Goal: Information Seeking & Learning: Learn about a topic

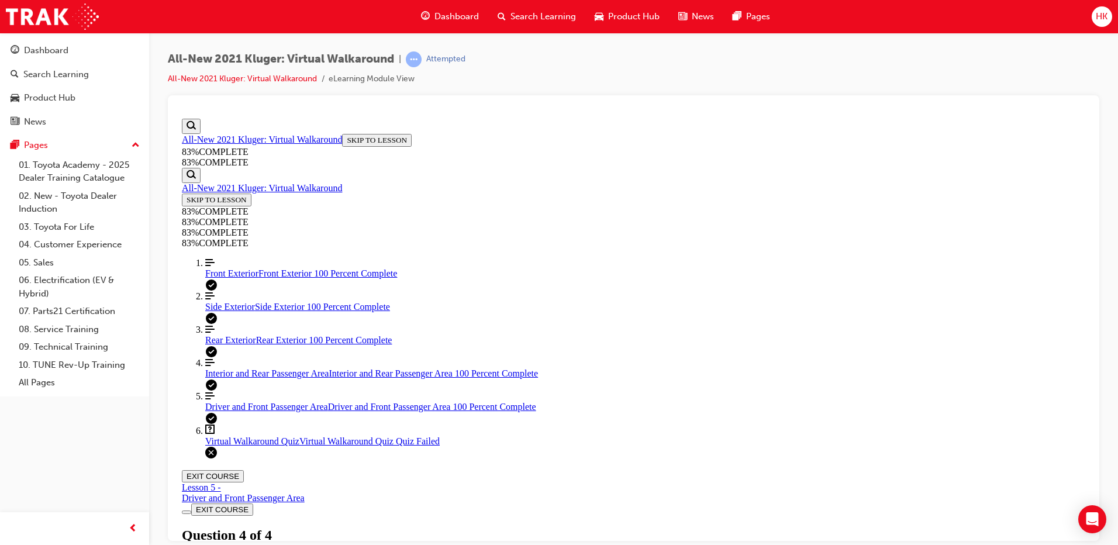
scroll to position [178, 0]
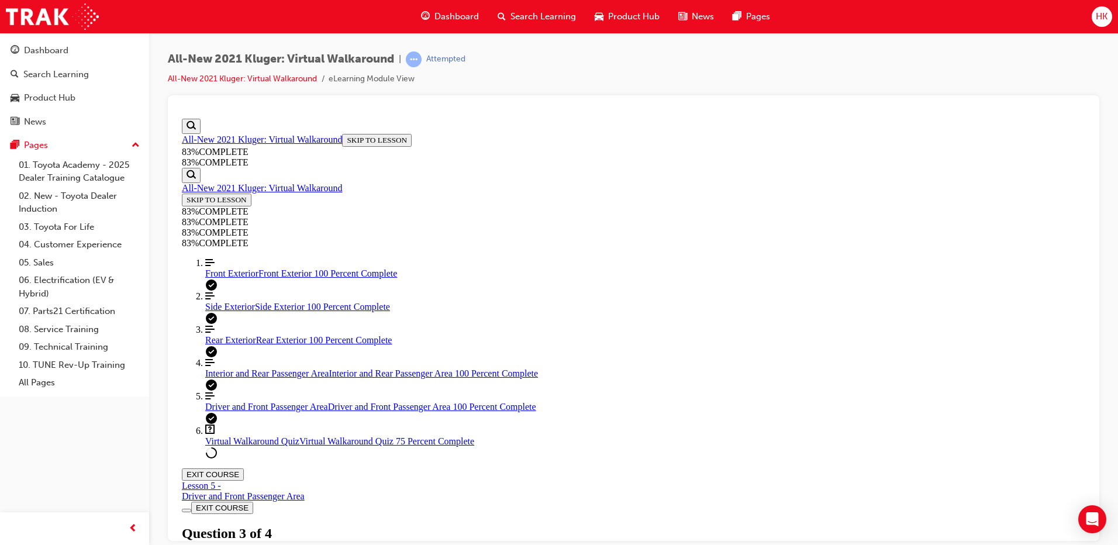
scroll to position [67, 0]
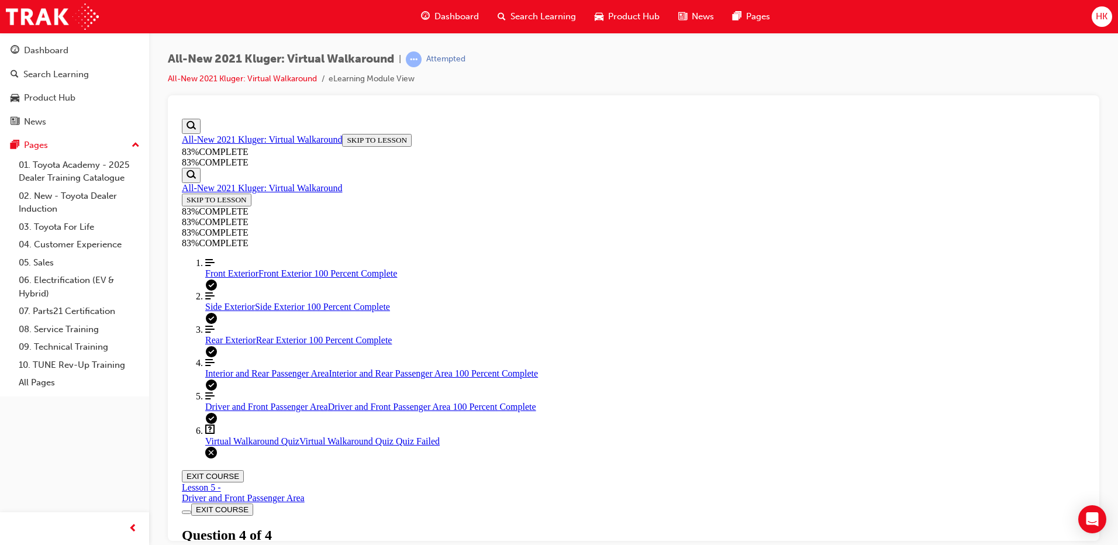
scroll to position [42, 0]
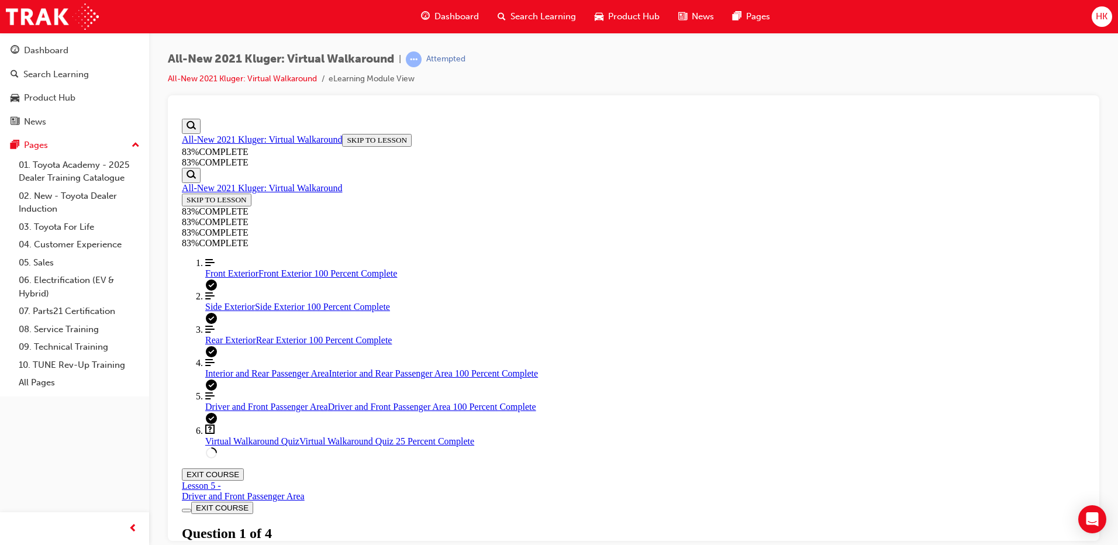
scroll to position [160, 0]
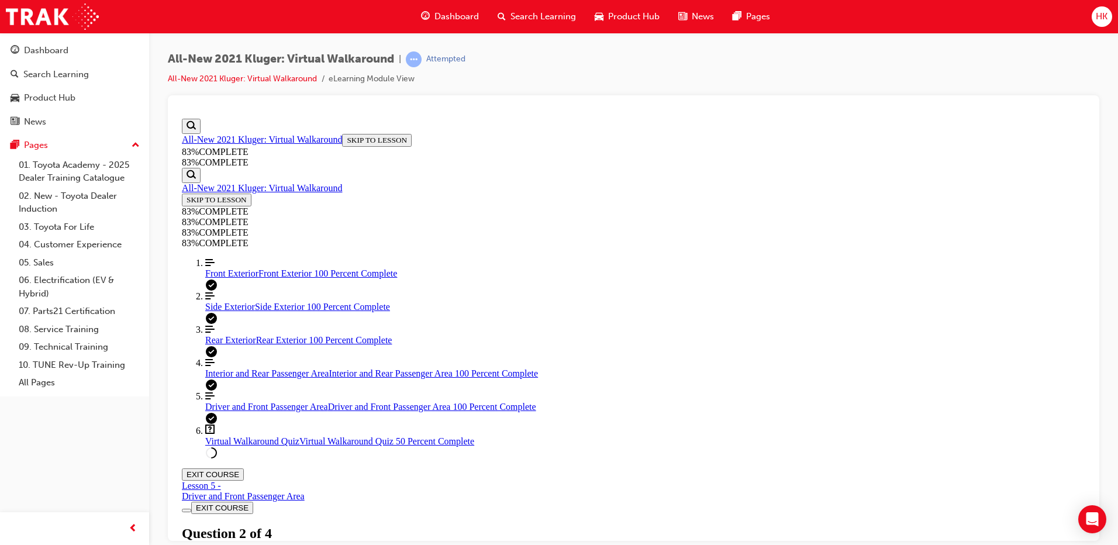
scroll to position [101, 0]
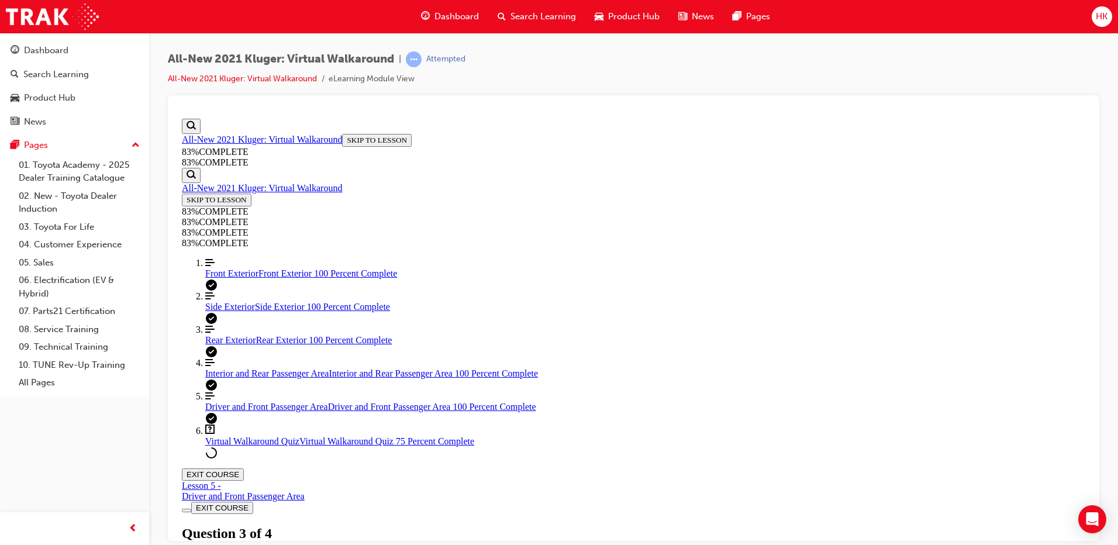
scroll to position [101, 0]
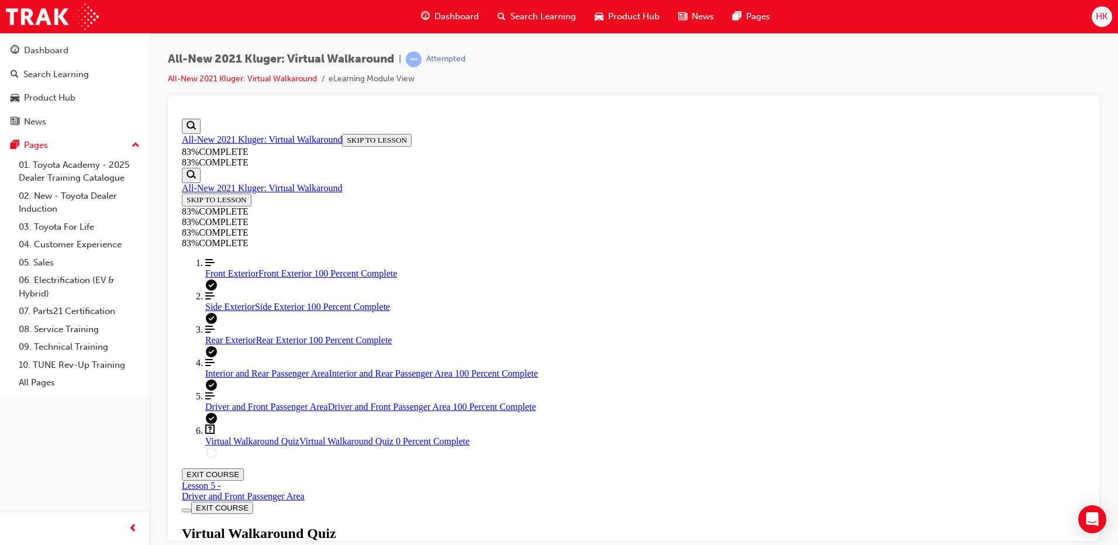
scroll to position [42, 0]
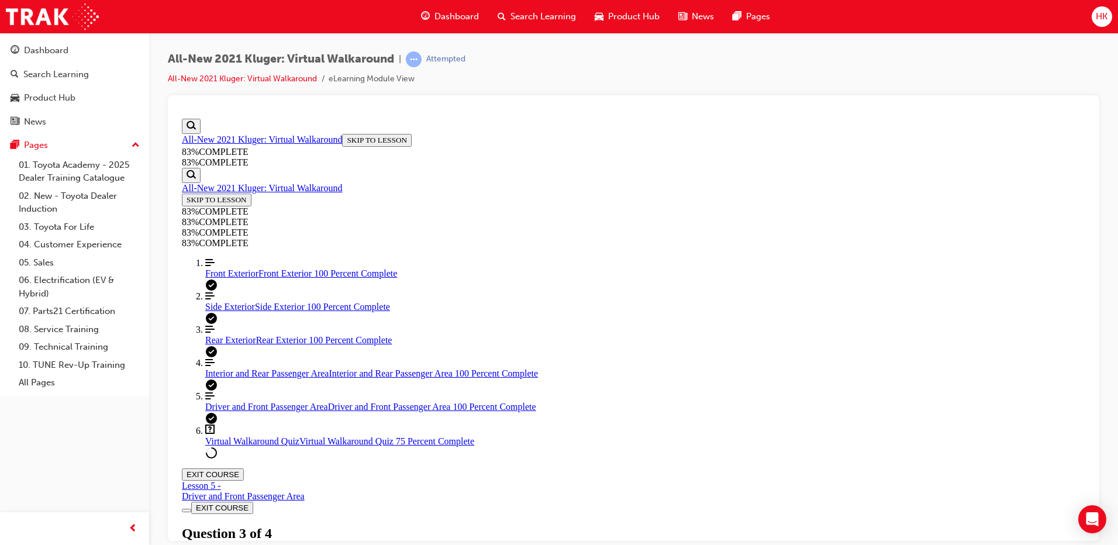
scroll to position [172, 0]
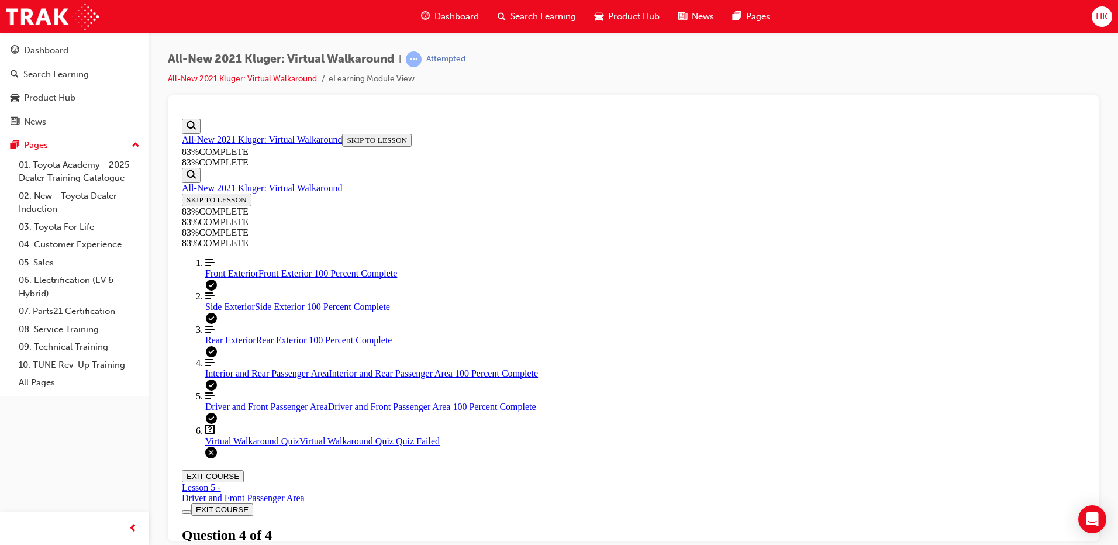
scroll to position [2, 0]
click at [235, 144] on link "All-New 2021 Kluger: Virtual Walkaround" at bounding box center [262, 139] width 160 height 10
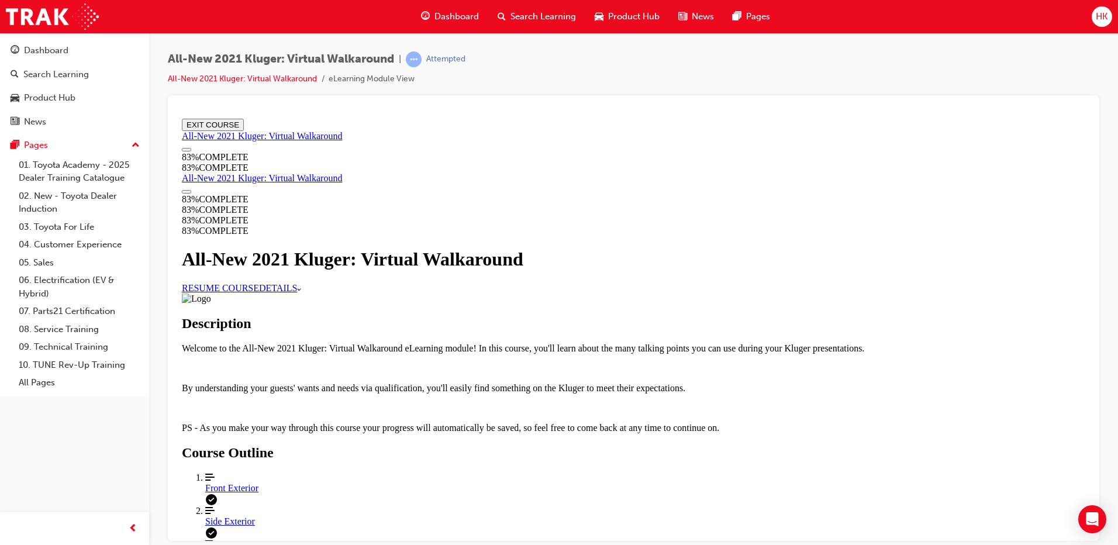
scroll to position [409, 0]
click at [521, 544] on div "Rear Exterior" at bounding box center [645, 554] width 880 height 11
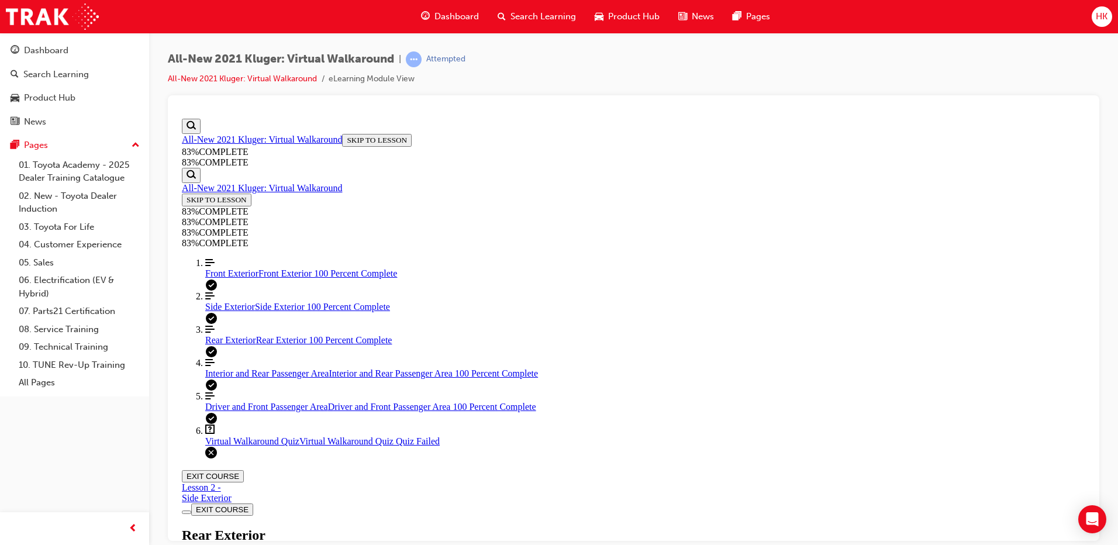
scroll to position [157, 0]
click at [233, 445] on span "Virtual Walkaround Quiz" at bounding box center [252, 440] width 94 height 10
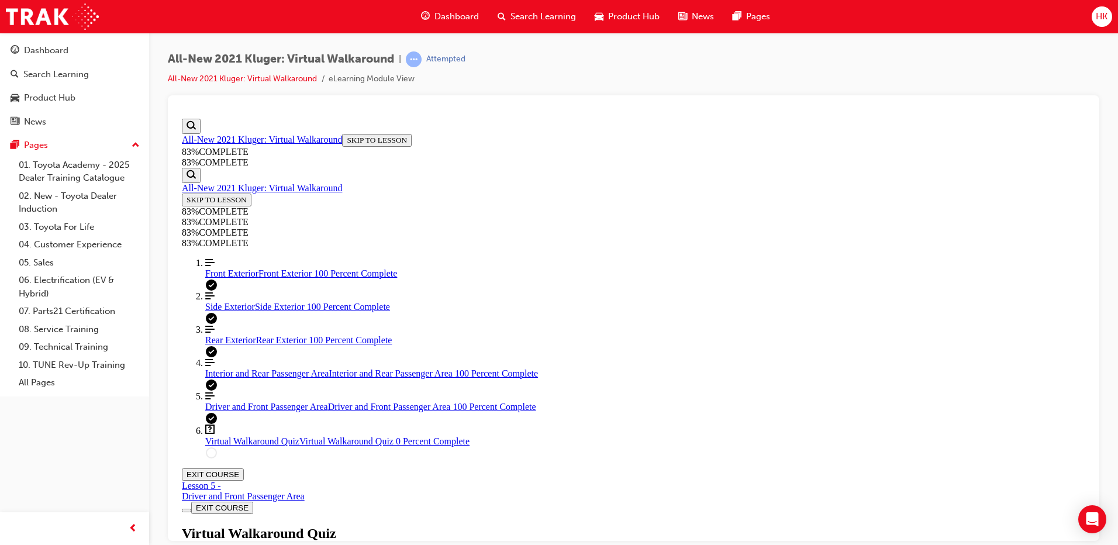
scroll to position [129, 0]
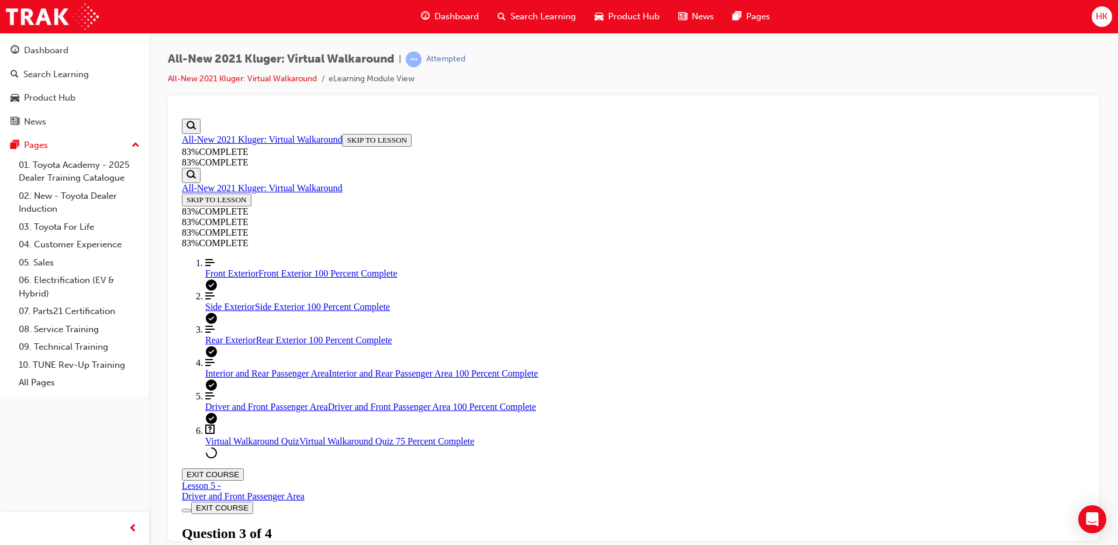
scroll to position [43, 0]
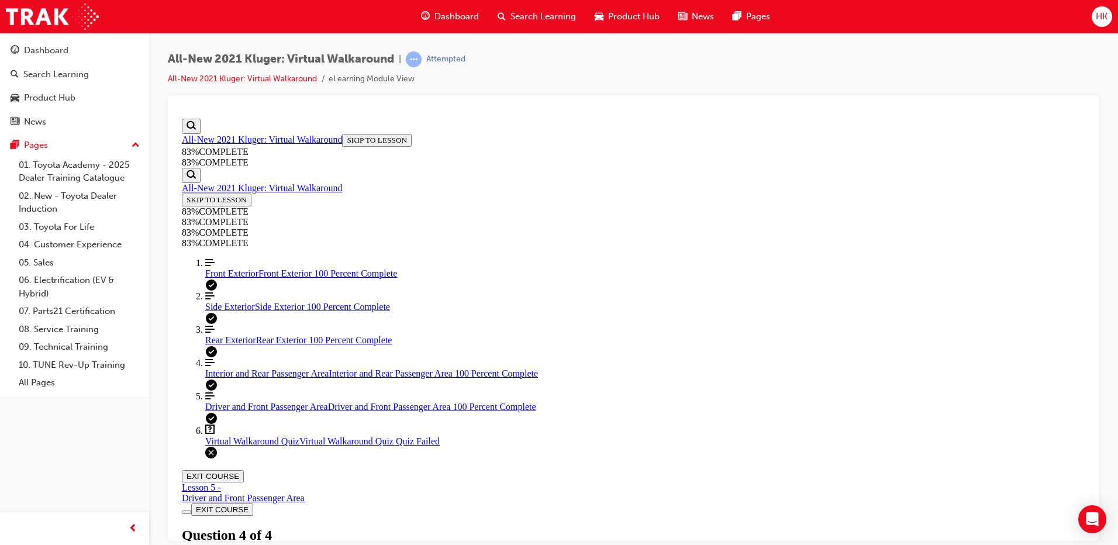
scroll to position [42, 0]
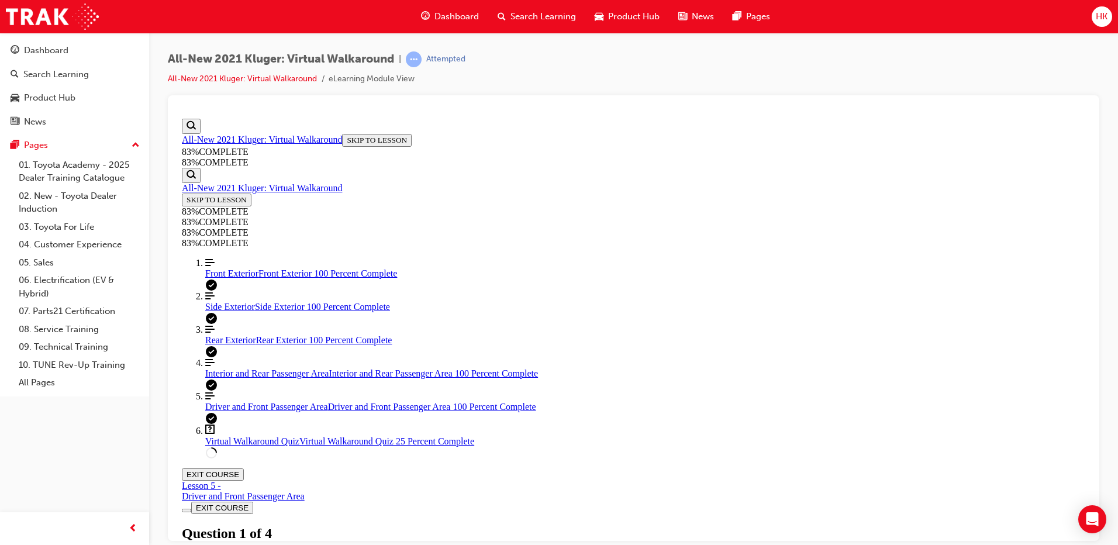
scroll to position [160, 0]
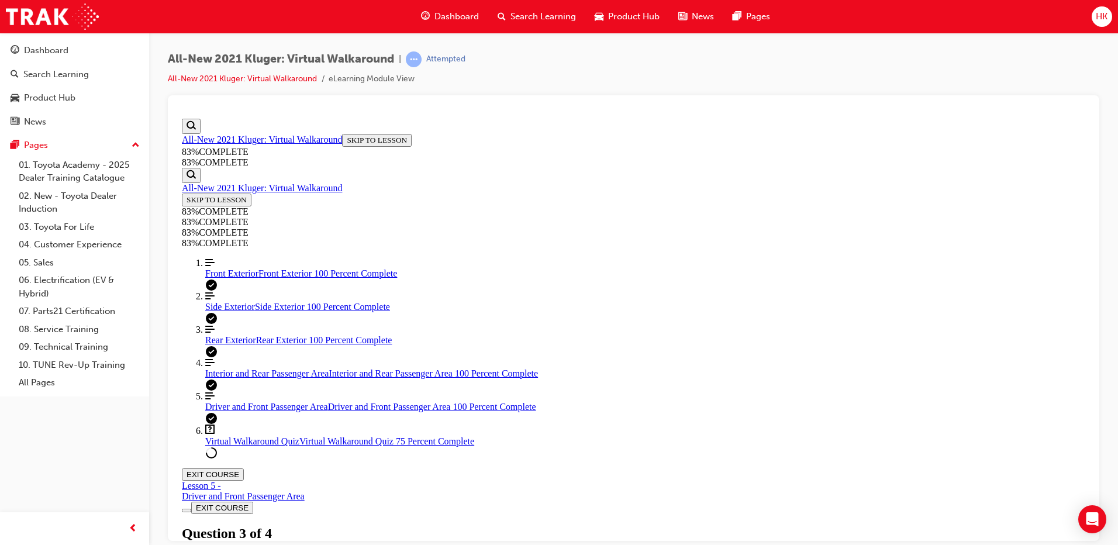
drag, startPoint x: 534, startPoint y: 410, endPoint x: 544, endPoint y: 420, distance: 14.1
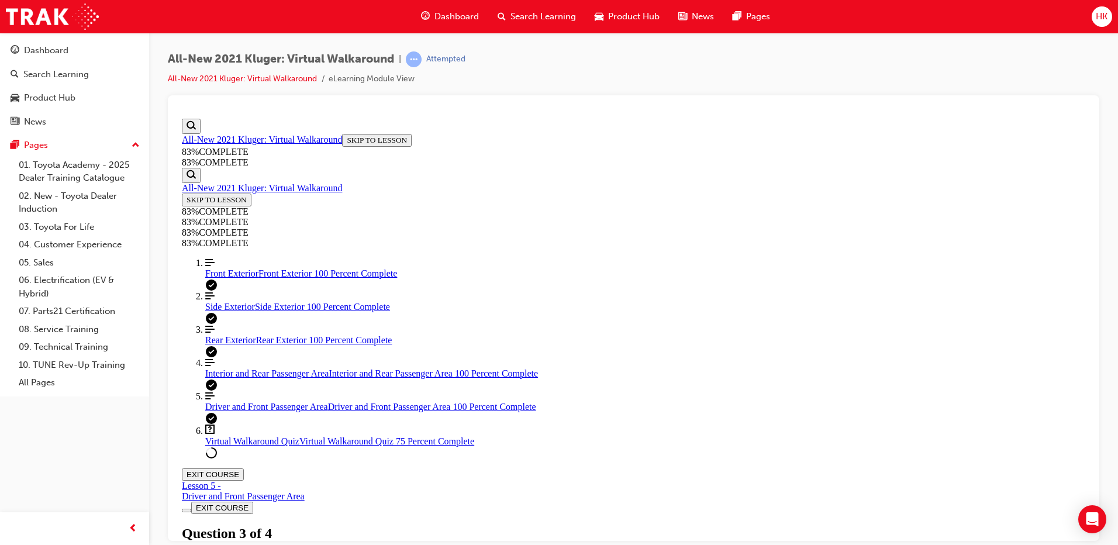
click at [33, 49] on div "Dashboard" at bounding box center [46, 50] width 44 height 13
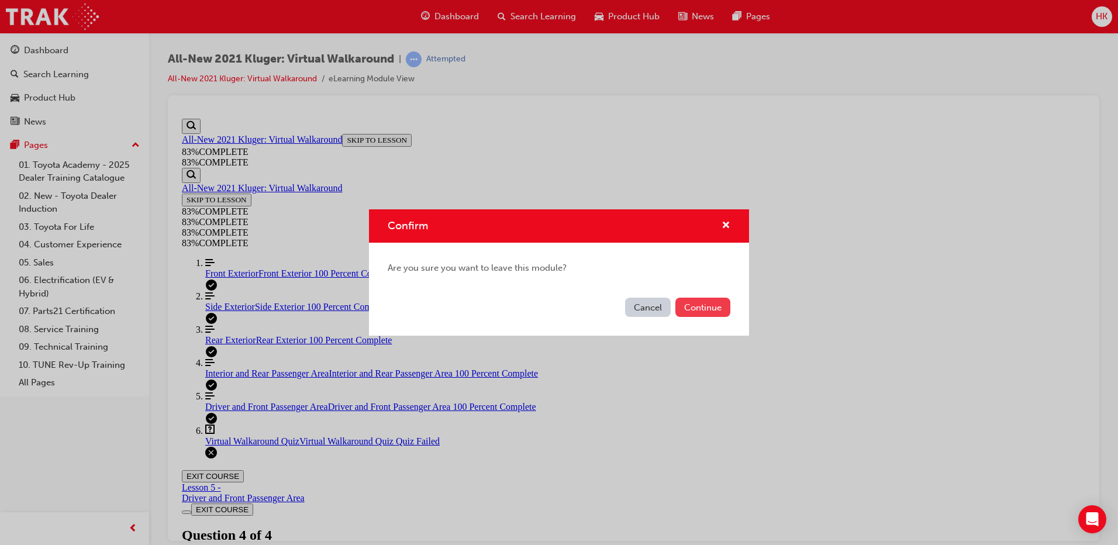
click at [712, 305] on button "Continue" at bounding box center [702, 307] width 55 height 19
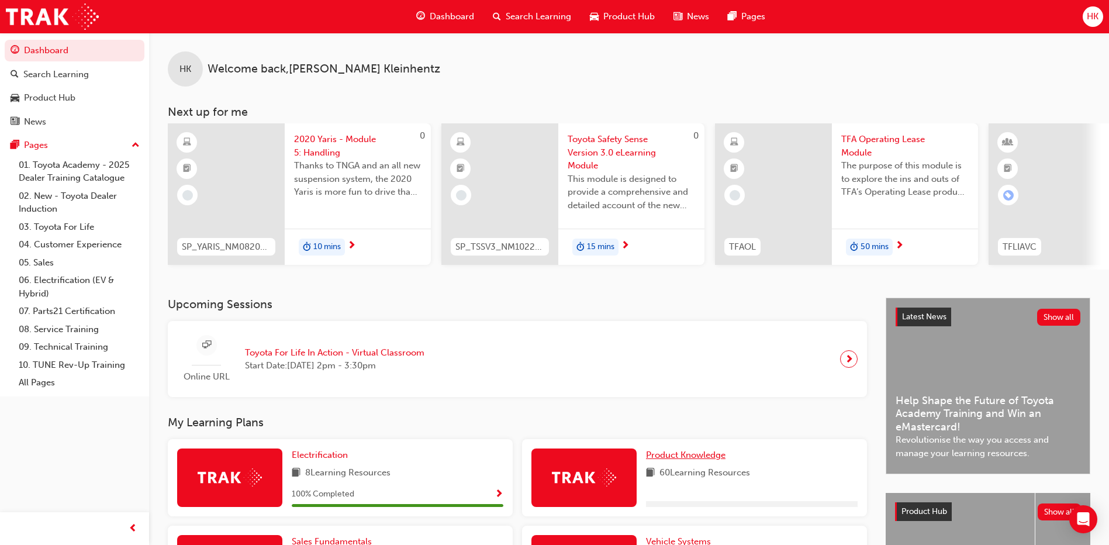
click at [710, 460] on span "Product Knowledge" at bounding box center [685, 454] width 79 height 11
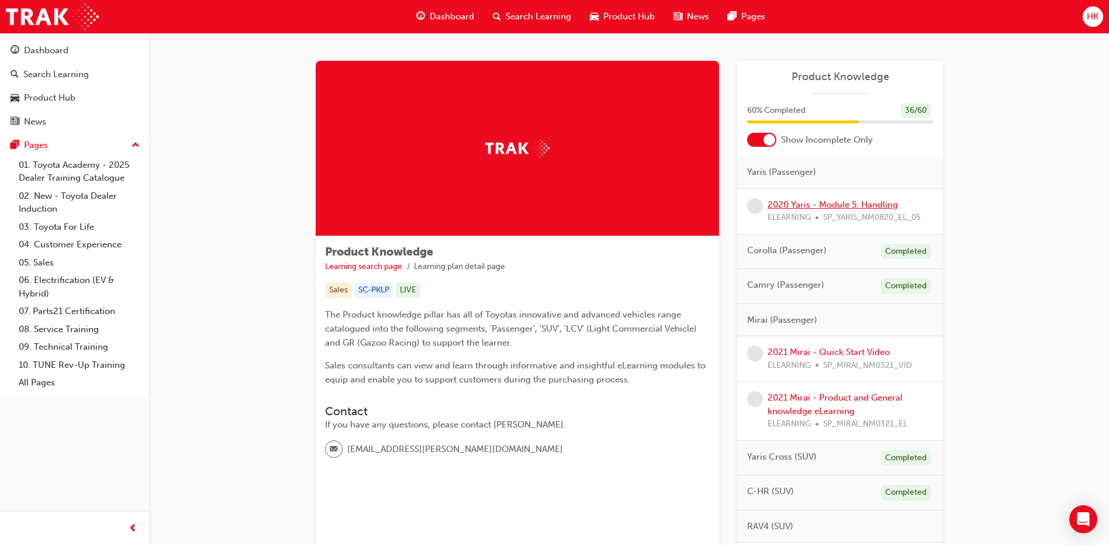
click at [847, 207] on link "2020 Yaris - Module 5: Handling" at bounding box center [832, 204] width 130 height 11
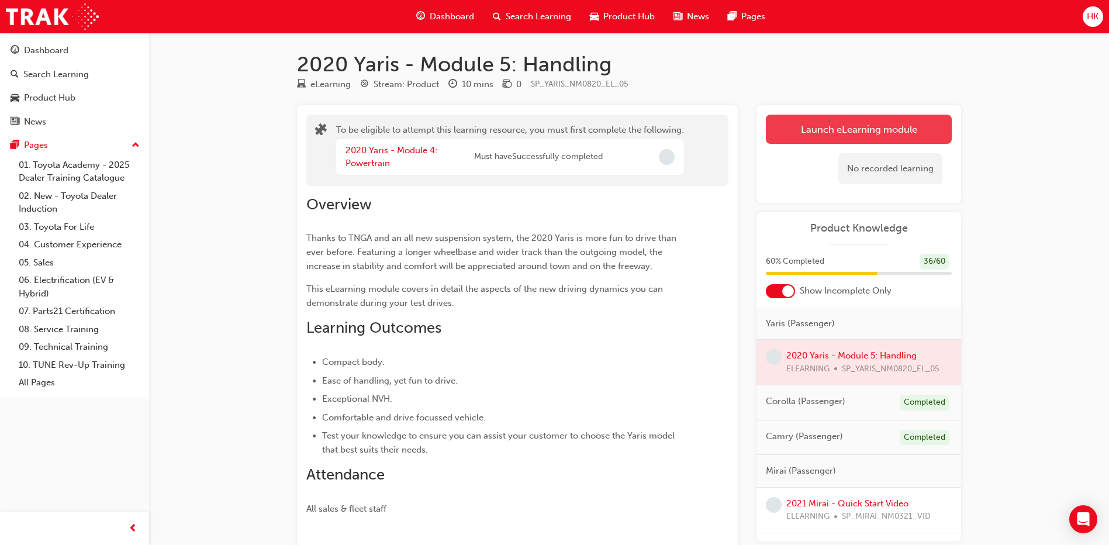
click at [850, 130] on button "Launch eLearning module" at bounding box center [859, 129] width 186 height 29
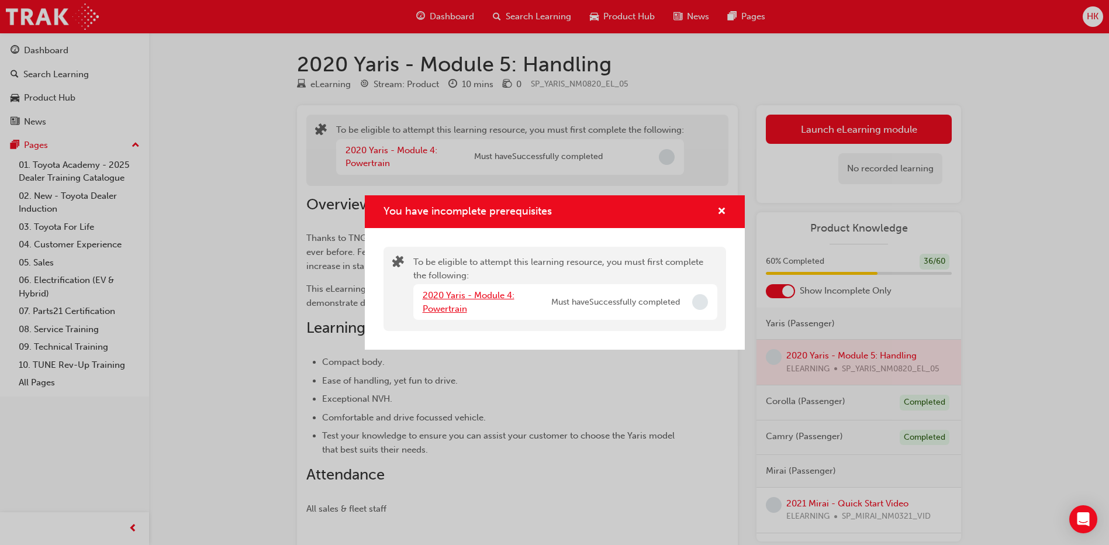
click at [481, 295] on link "2020 Yaris - Module 4: Powertrain" at bounding box center [469, 302] width 92 height 24
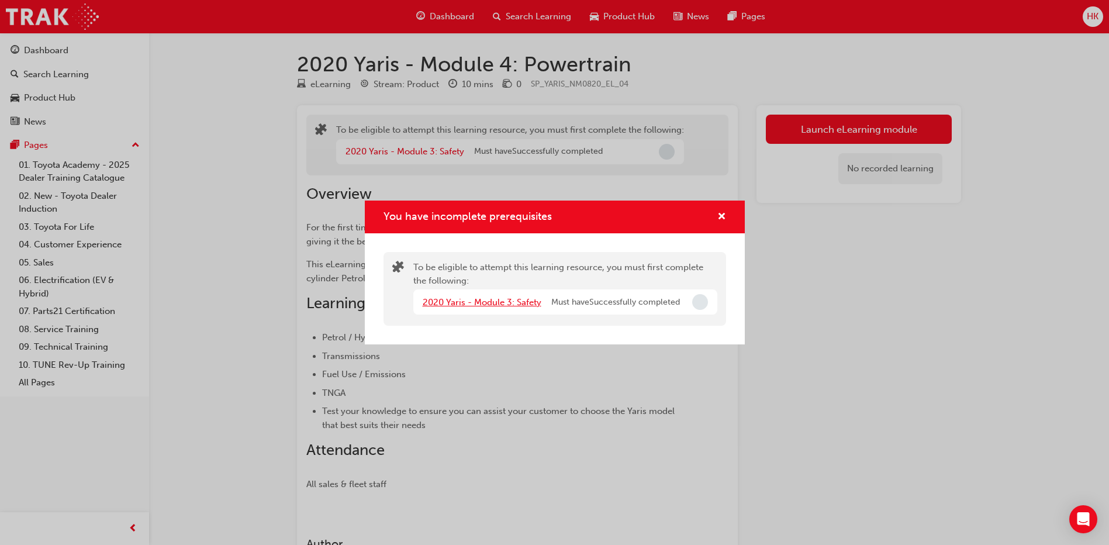
click at [492, 304] on link "2020 Yaris - Module 3: Safety" at bounding box center [482, 302] width 119 height 11
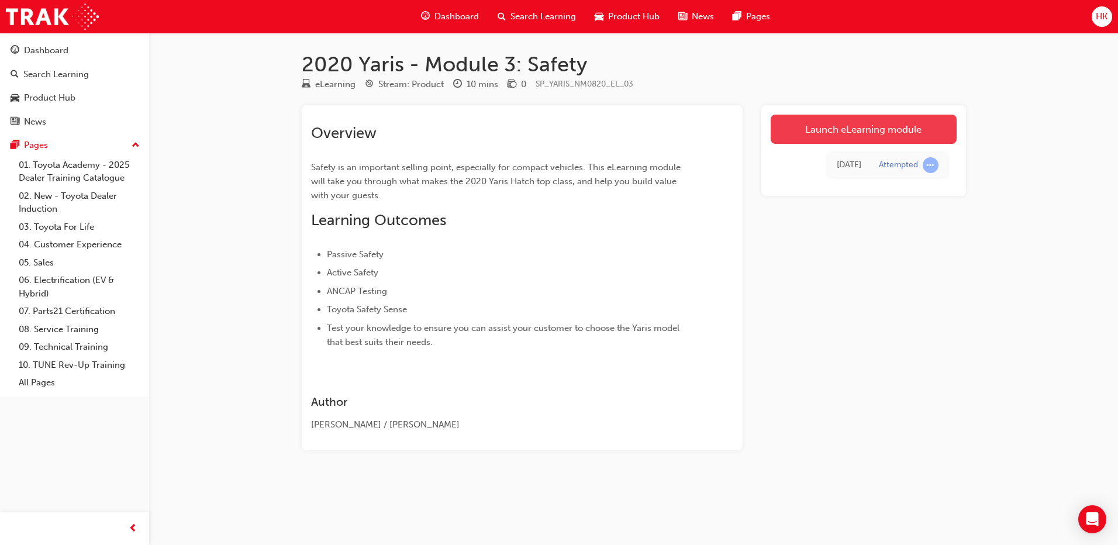
click at [878, 130] on link "Launch eLearning module" at bounding box center [863, 129] width 186 height 29
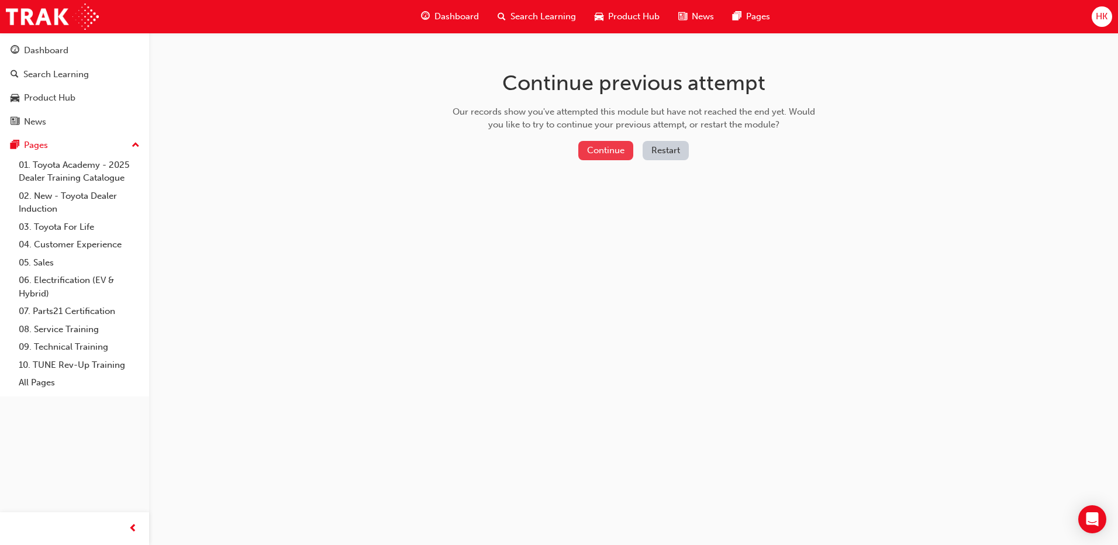
click at [603, 148] on button "Continue" at bounding box center [605, 150] width 55 height 19
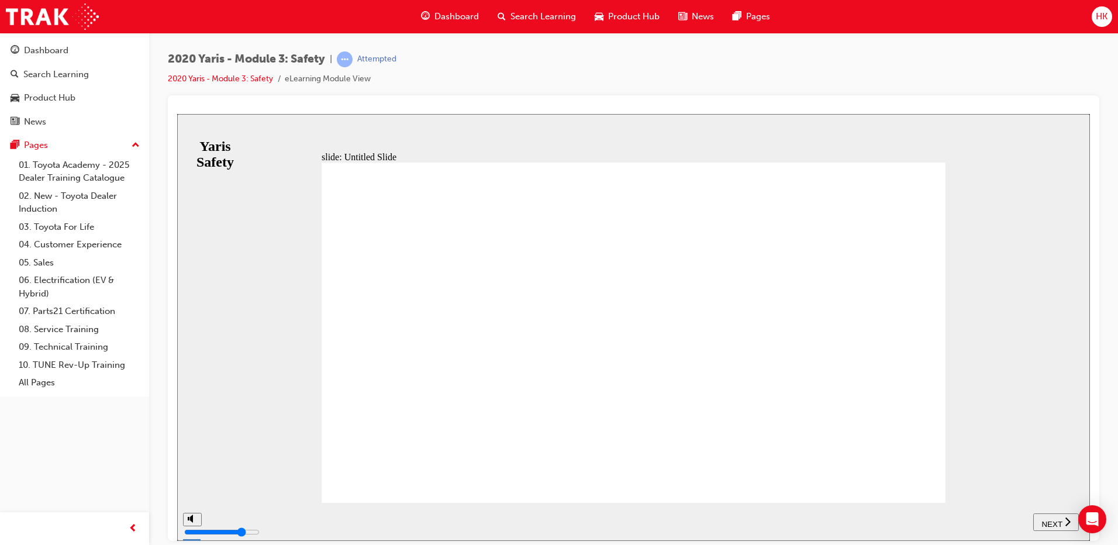
click at [1061, 519] on div "NEXT" at bounding box center [1055, 522] width 36 height 12
click at [1048, 521] on span "NEXT" at bounding box center [1051, 523] width 20 height 9
click at [1050, 521] on span "NEXT" at bounding box center [1051, 523] width 20 height 9
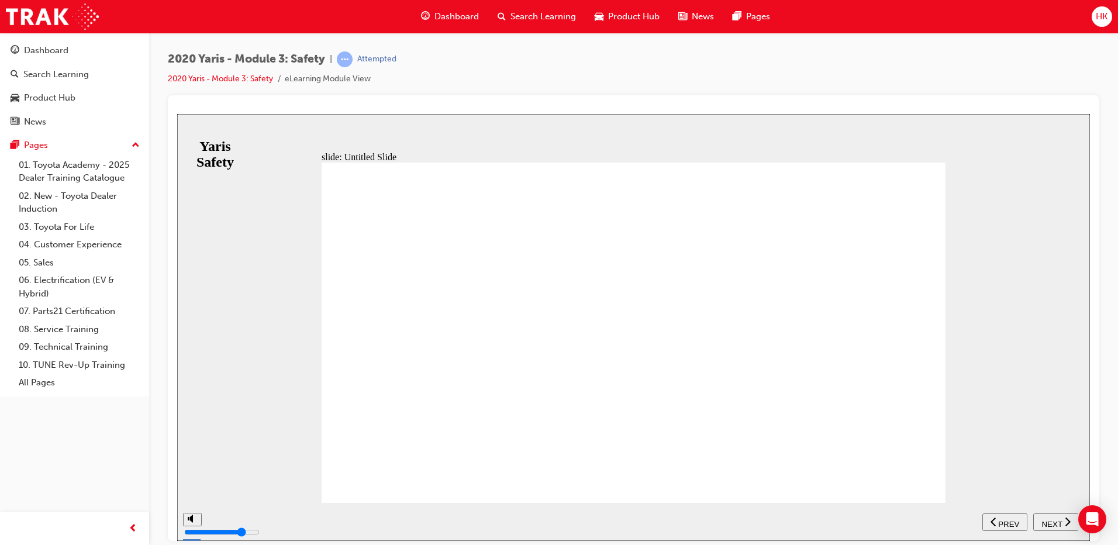
click at [1050, 521] on span "NEXT" at bounding box center [1051, 523] width 20 height 9
click at [1050, 520] on span "NEXT" at bounding box center [1051, 523] width 20 height 9
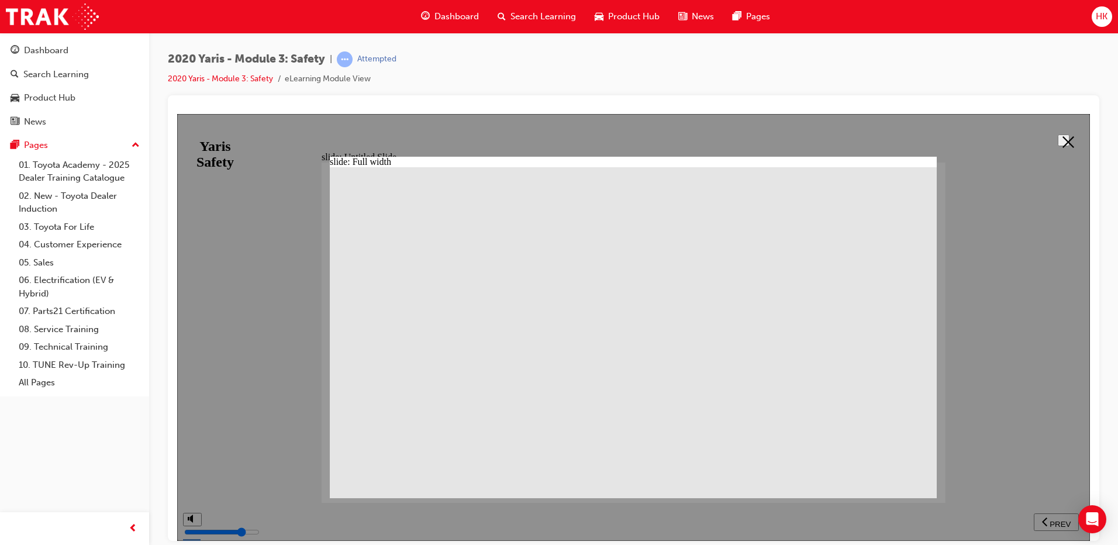
click at [1066, 140] on icon at bounding box center [1068, 142] width 12 height 12
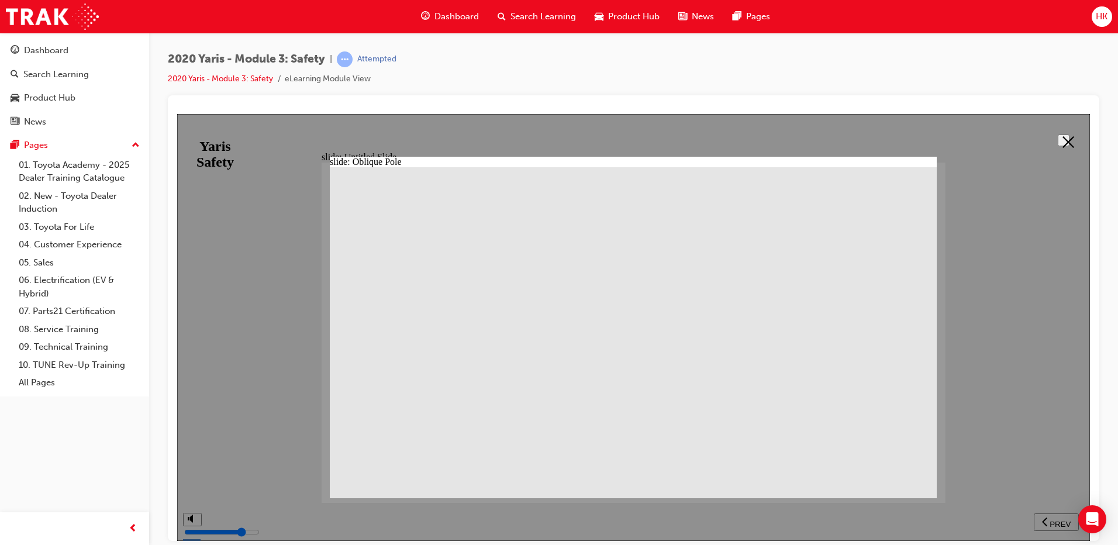
click at [1063, 140] on polygon at bounding box center [1068, 142] width 12 height 12
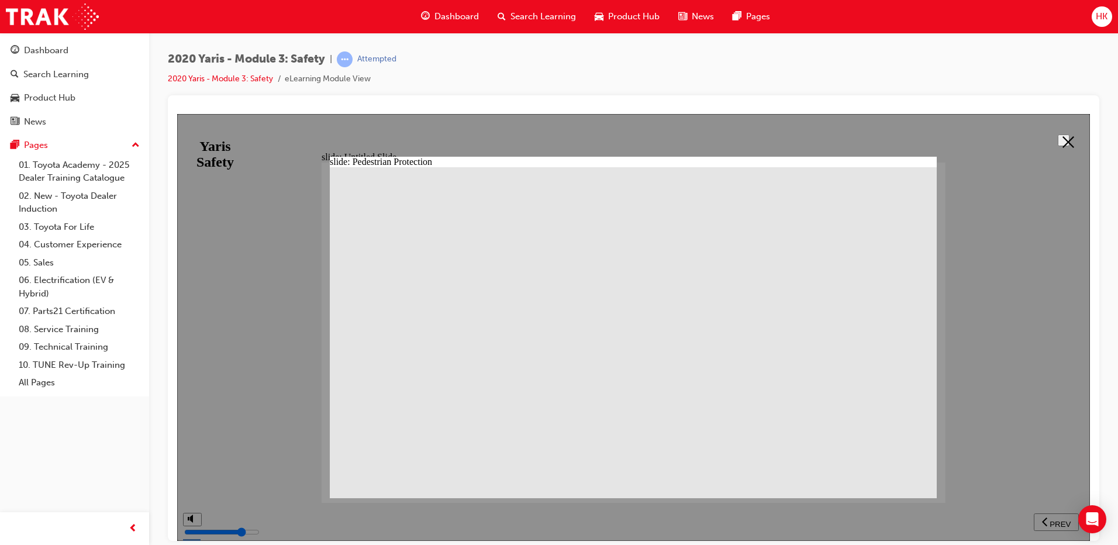
click at [1065, 134] on button at bounding box center [1063, 140] width 12 height 12
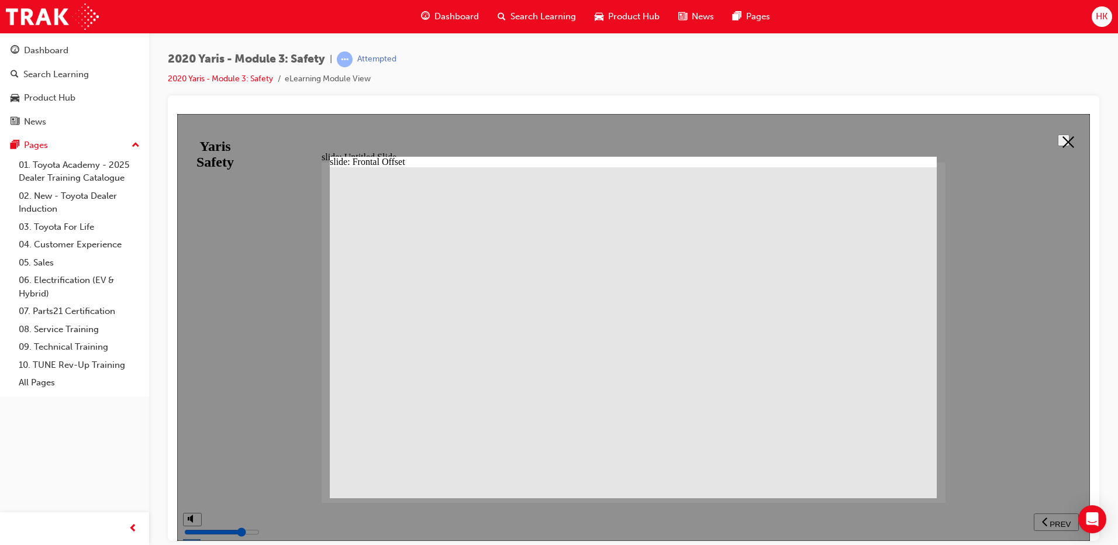
click at [1062, 139] on icon at bounding box center [1068, 142] width 12 height 12
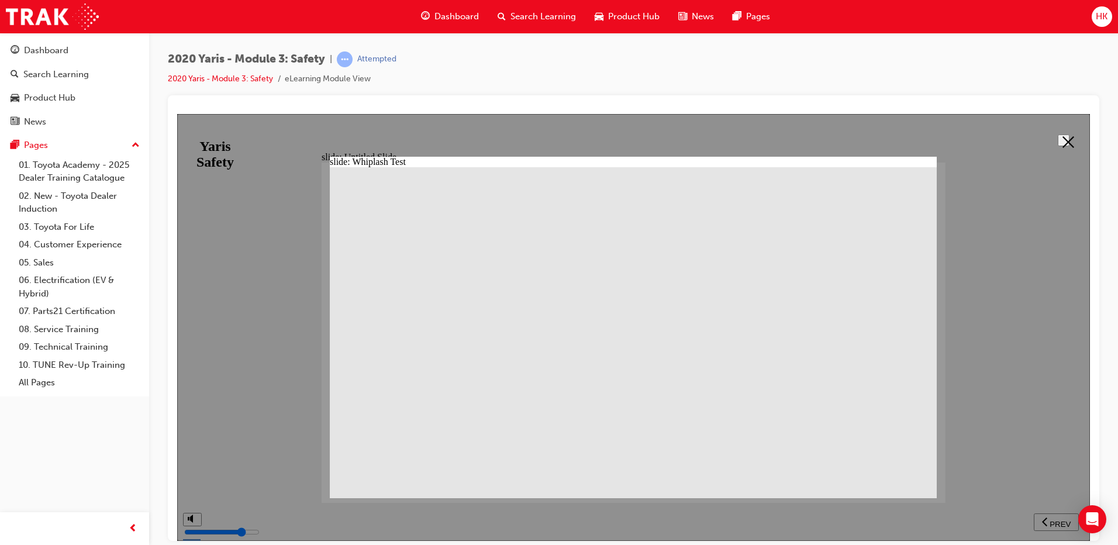
click at [1062, 139] on icon at bounding box center [1068, 142] width 12 height 12
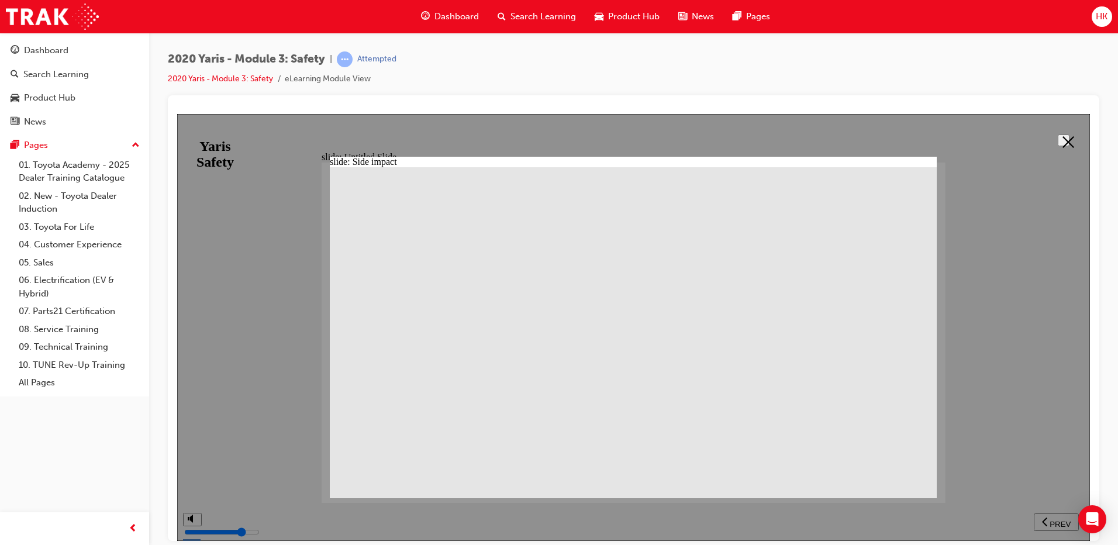
click at [1062, 142] on icon at bounding box center [1068, 142] width 12 height 12
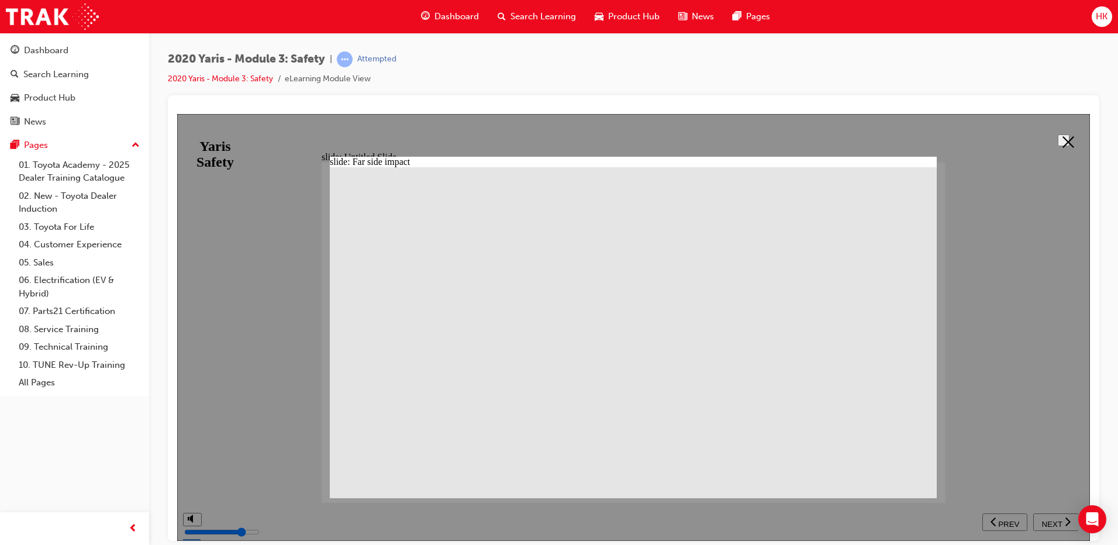
click at [1062, 139] on icon at bounding box center [1068, 142] width 12 height 12
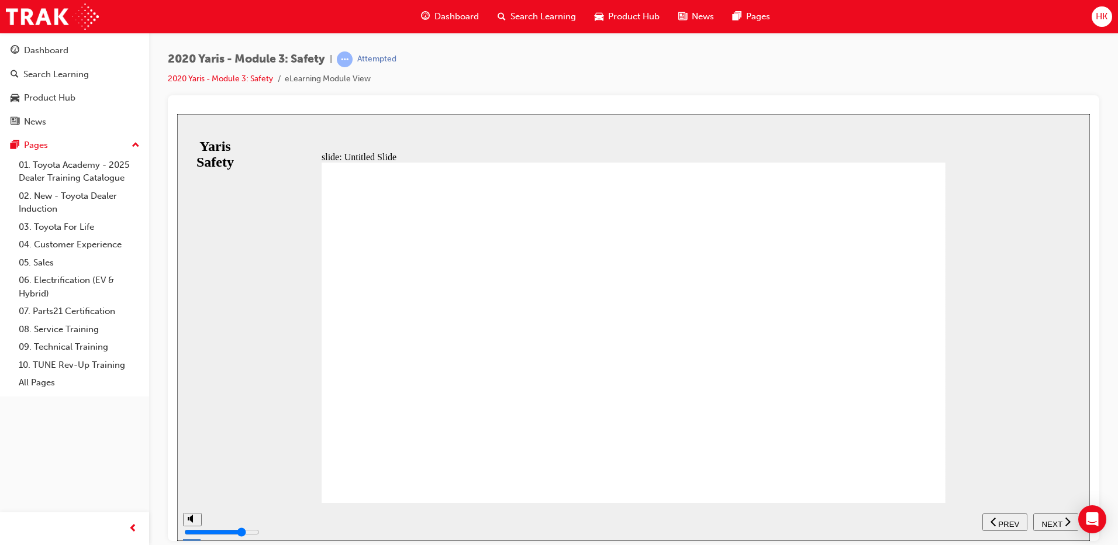
click at [1053, 516] on div "NEXT" at bounding box center [1055, 522] width 36 height 12
click at [1056, 520] on span "NEXT" at bounding box center [1051, 523] width 20 height 9
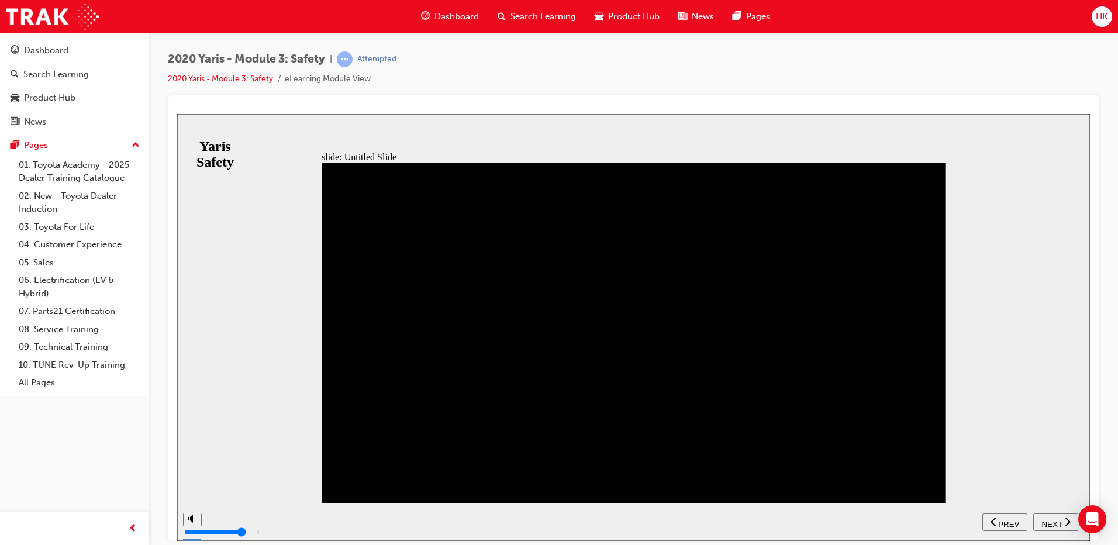
click at [1054, 522] on span "NEXT" at bounding box center [1051, 523] width 20 height 9
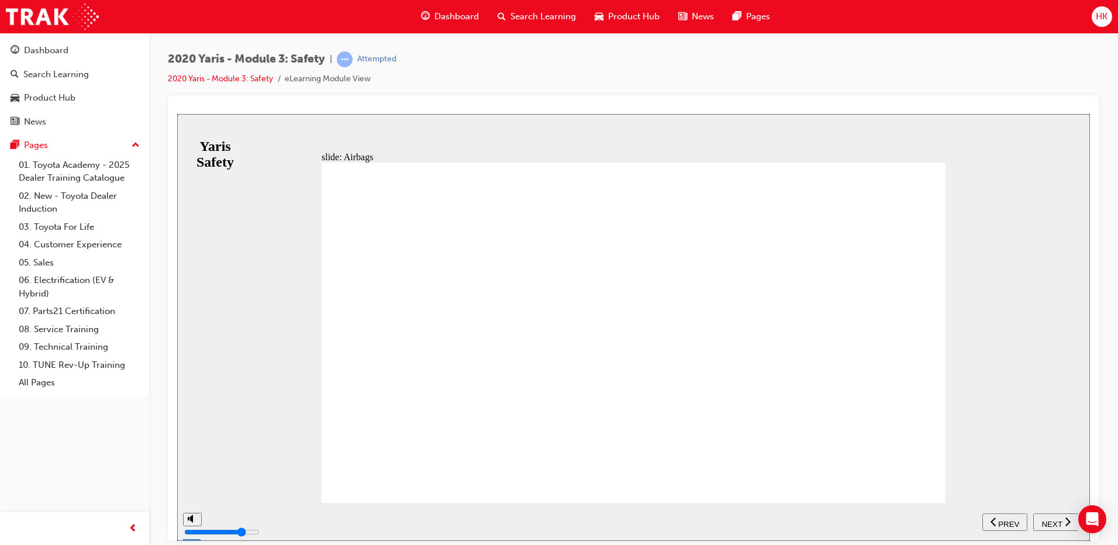
click at [1054, 523] on span "NEXT" at bounding box center [1051, 523] width 20 height 9
click at [1054, 523] on span "PREV" at bounding box center [1059, 523] width 21 height 9
click at [1054, 523] on span "NEXT" at bounding box center [1051, 523] width 20 height 9
click at [1054, 523] on span "PREV" at bounding box center [1059, 523] width 21 height 9
click at [1054, 523] on span "NEXT" at bounding box center [1051, 523] width 20 height 9
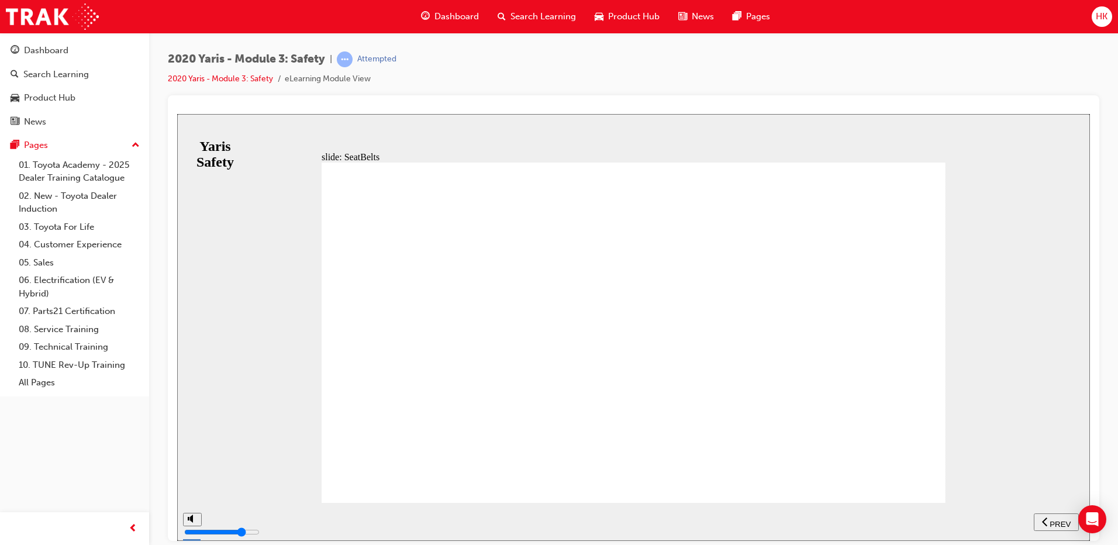
click at [1054, 523] on span "PREV" at bounding box center [1059, 523] width 21 height 9
click at [1054, 523] on span "NEXT" at bounding box center [1051, 523] width 20 height 9
click at [1054, 523] on span "PREV" at bounding box center [1059, 523] width 21 height 9
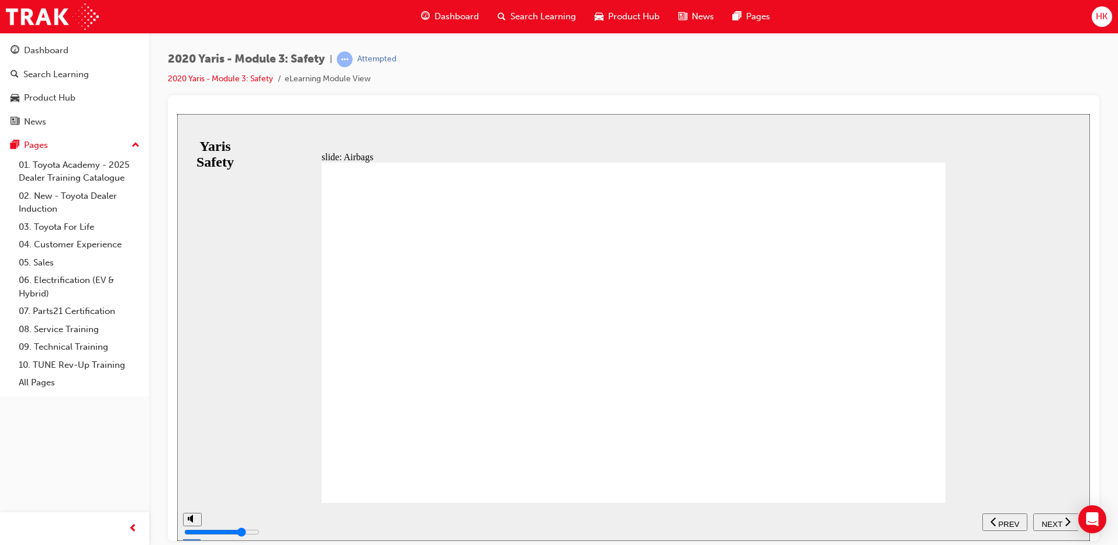
click at [1049, 520] on span "NEXT" at bounding box center [1051, 523] width 20 height 9
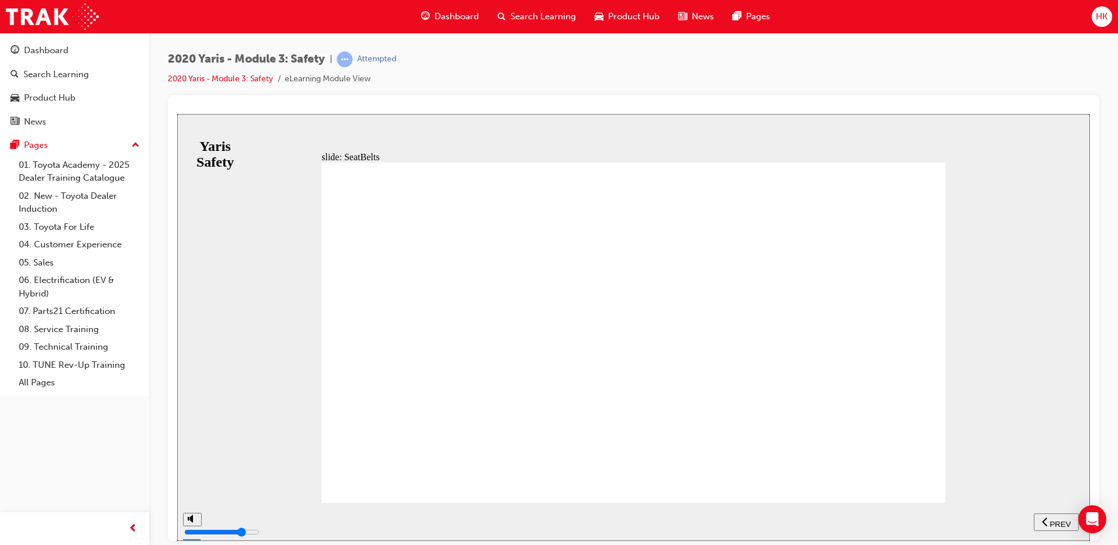
click at [1047, 519] on span "NEXT" at bounding box center [1051, 523] width 20 height 9
click at [1048, 519] on span "NEXT" at bounding box center [1051, 523] width 20 height 9
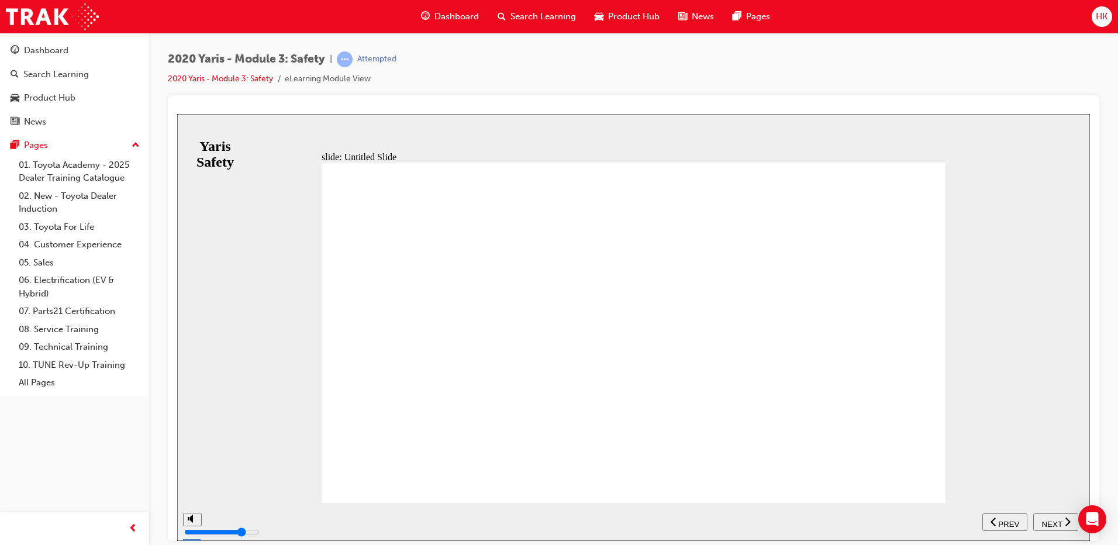
click at [1051, 519] on span "NEXT" at bounding box center [1051, 523] width 20 height 9
click at [1051, 519] on span "PREV" at bounding box center [1059, 523] width 21 height 9
click at [1051, 519] on span "NEXT" at bounding box center [1051, 523] width 20 height 9
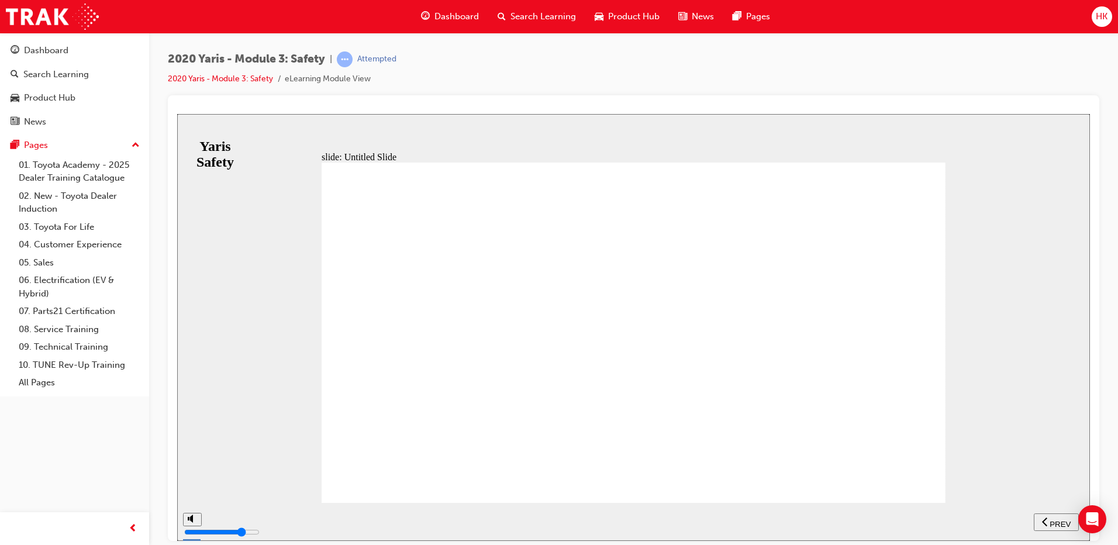
click at [1051, 519] on span "PREV" at bounding box center [1059, 523] width 21 height 9
click at [1051, 519] on span "NEXT" at bounding box center [1051, 523] width 20 height 9
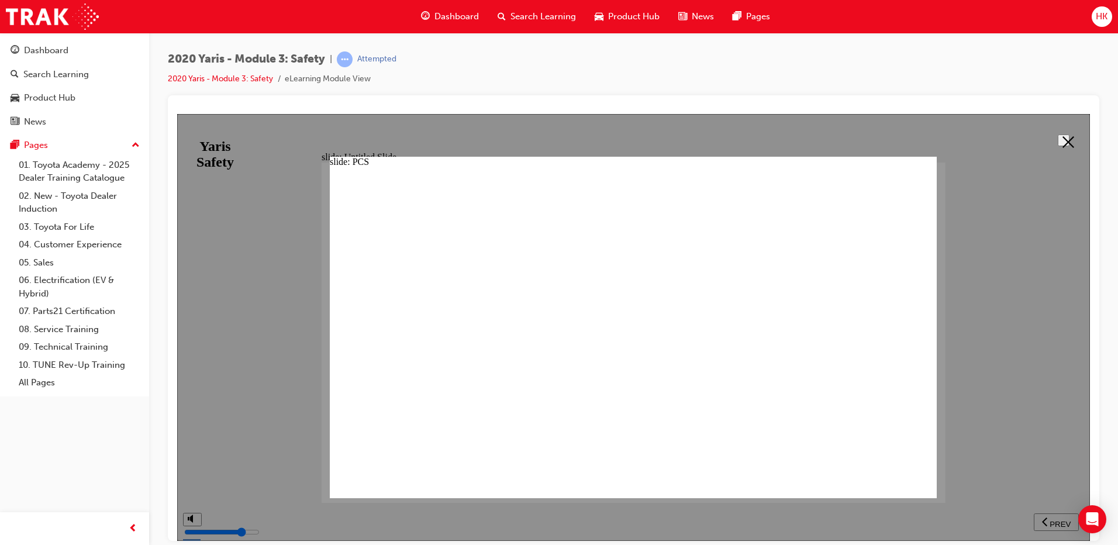
click at [1062, 140] on icon at bounding box center [1068, 142] width 12 height 12
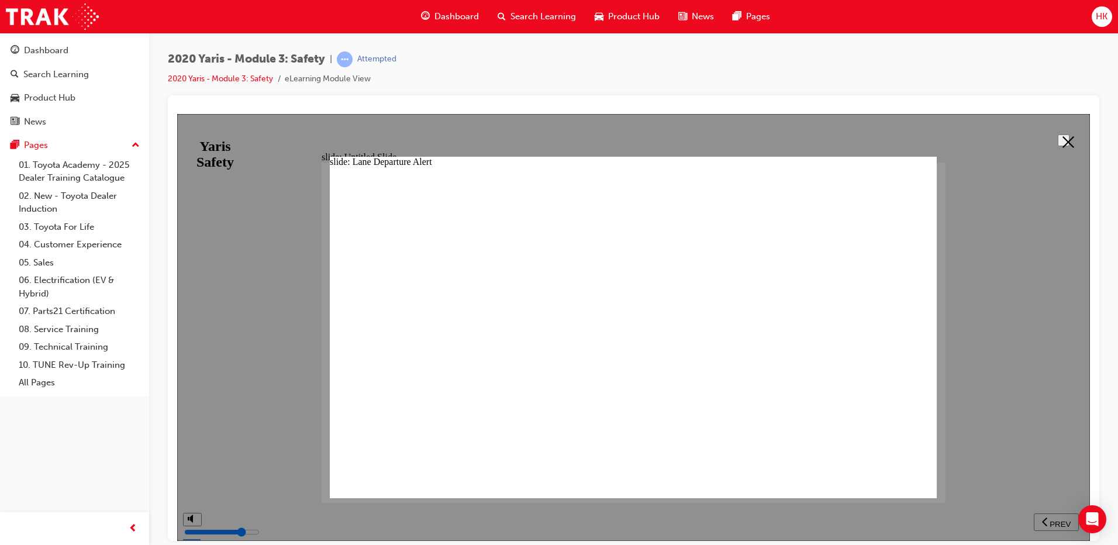
click at [1064, 138] on polygon at bounding box center [1068, 142] width 12 height 12
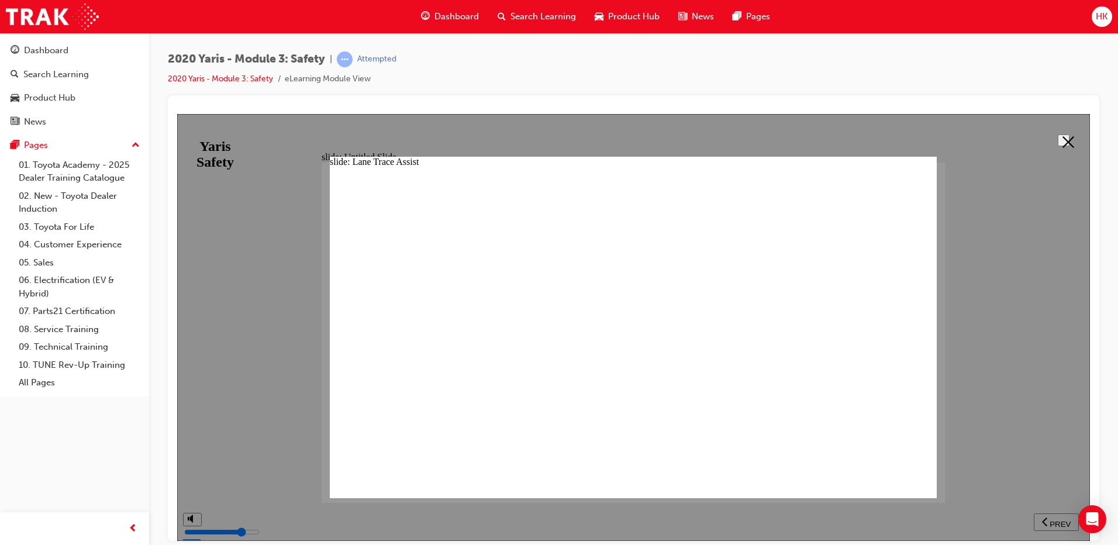
click at [1063, 136] on icon at bounding box center [1068, 142] width 12 height 12
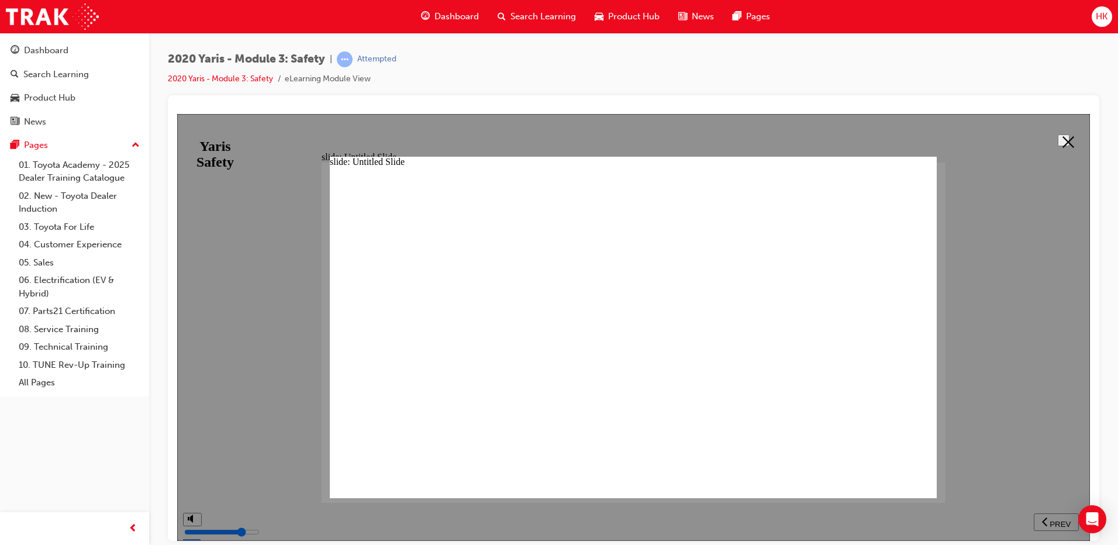
click at [1064, 140] on polygon at bounding box center [1068, 142] width 12 height 12
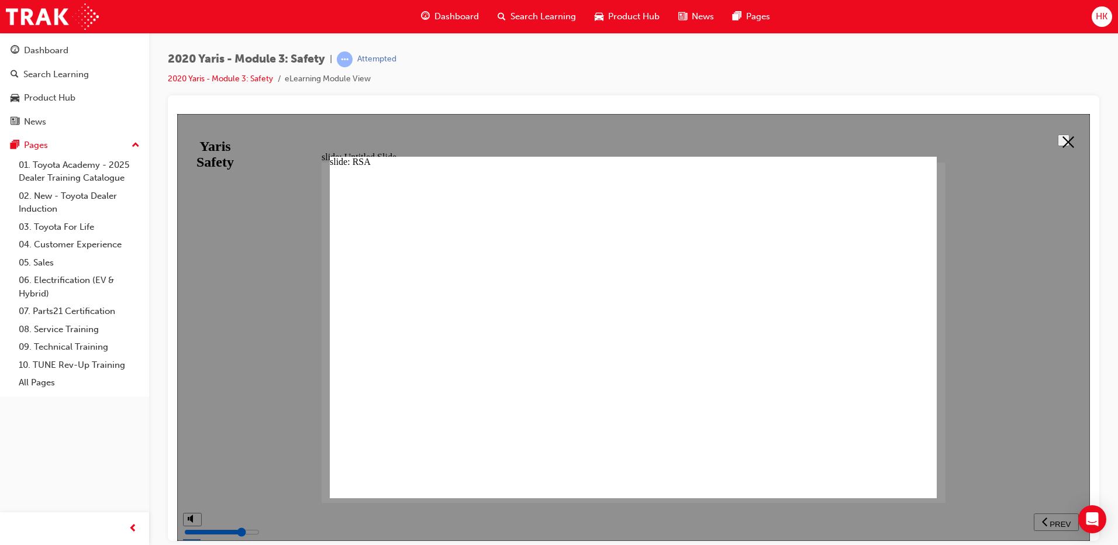
click at [1063, 138] on polygon at bounding box center [1068, 142] width 12 height 12
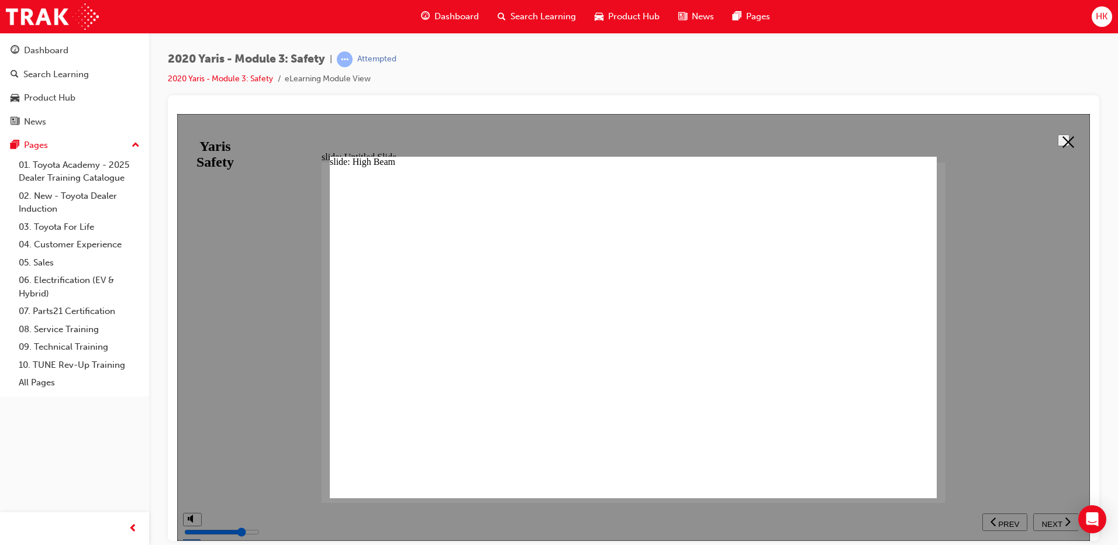
click at [1063, 137] on icon at bounding box center [1068, 142] width 12 height 12
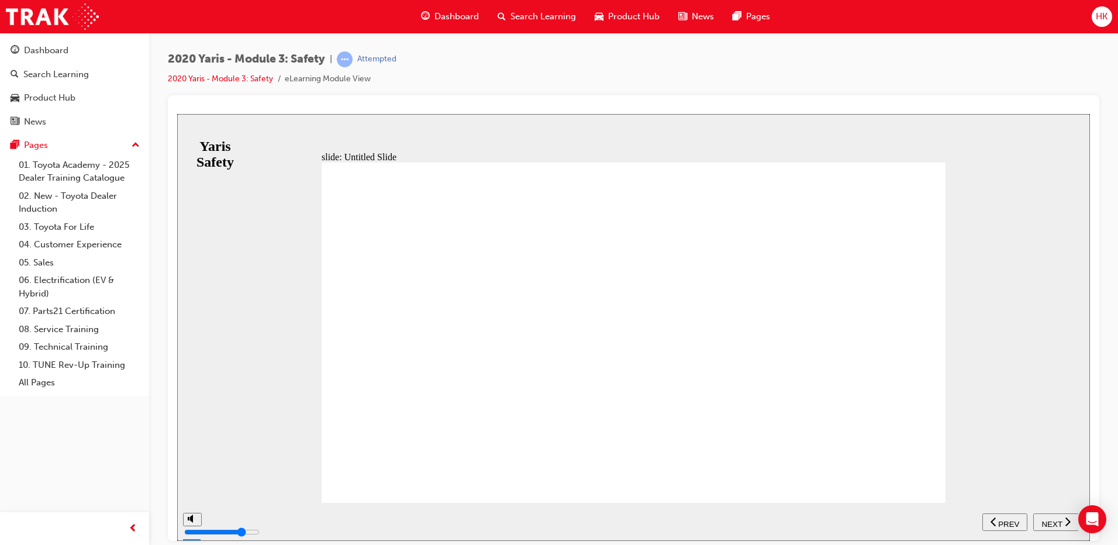
click at [1050, 515] on button "NEXT" at bounding box center [1056, 522] width 46 height 18
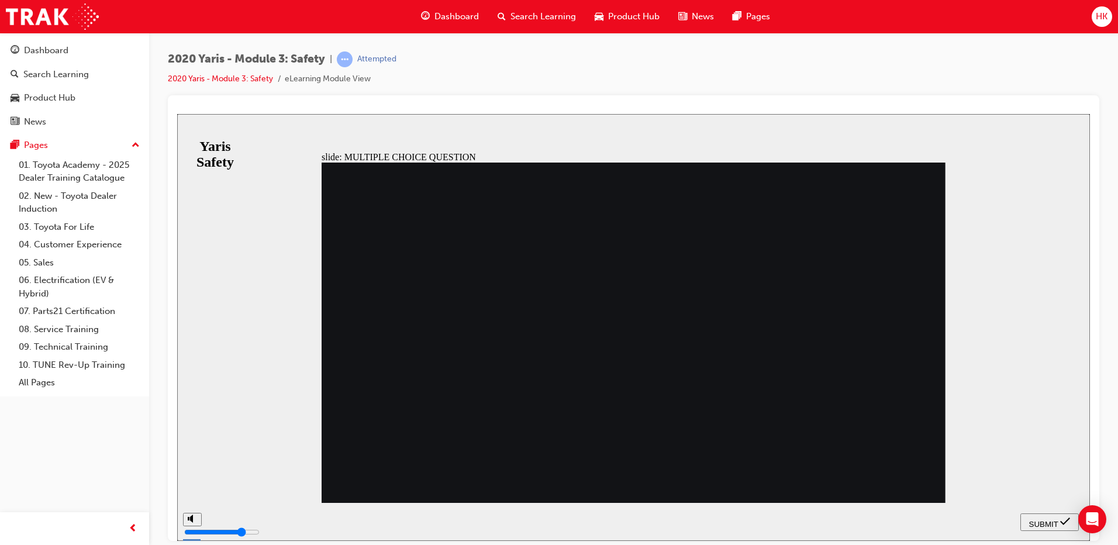
radio input "true"
click at [1033, 520] on span "SUBMIT" at bounding box center [1043, 523] width 29 height 9
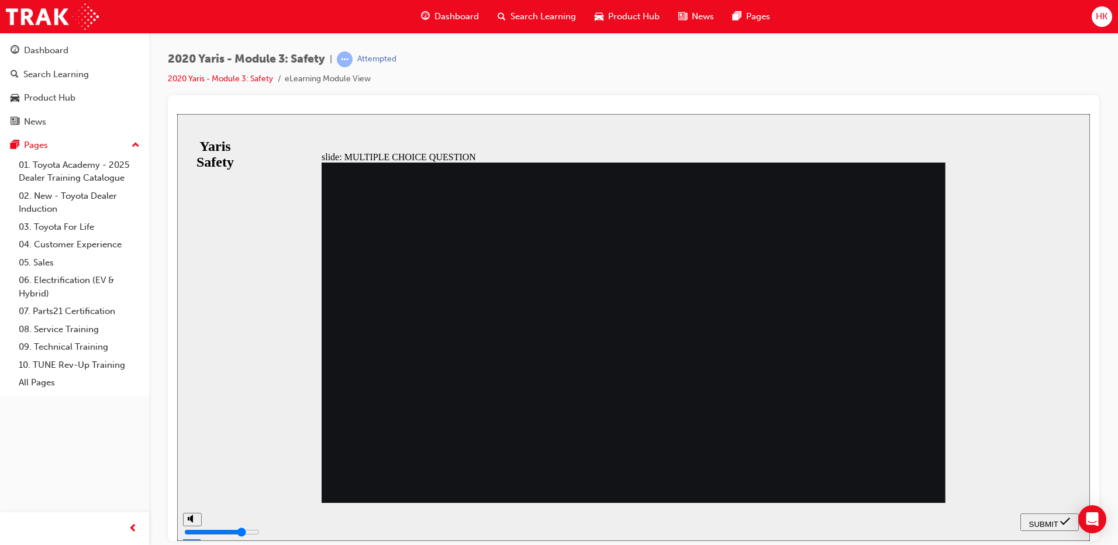
radio input "true"
click at [1052, 519] on span "SUBMIT" at bounding box center [1043, 523] width 29 height 9
radio input "true"
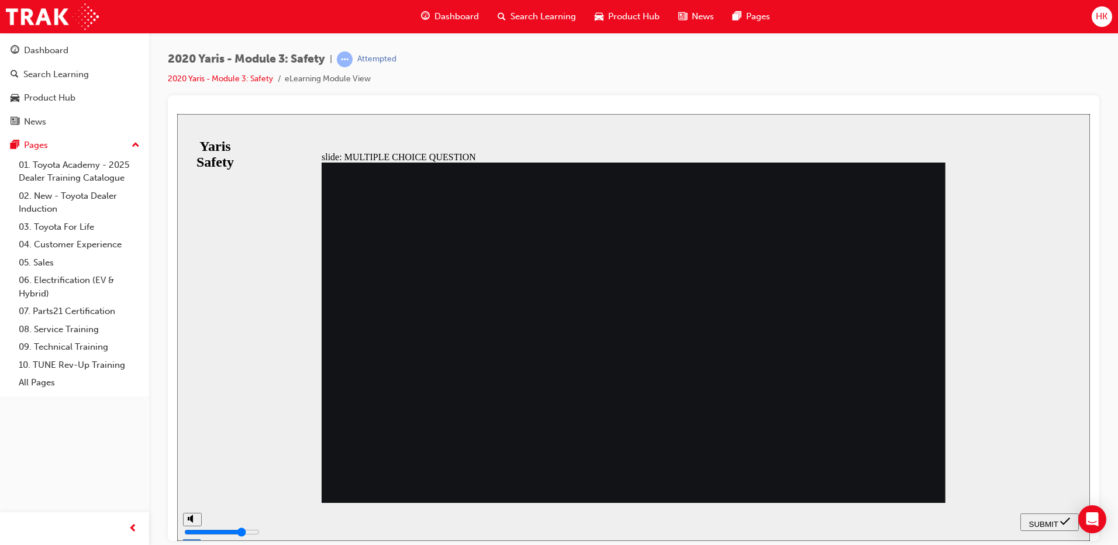
click at [1043, 522] on span "SUBMIT" at bounding box center [1043, 523] width 29 height 9
radio input "true"
click at [1046, 519] on span "SUBMIT" at bounding box center [1043, 523] width 29 height 9
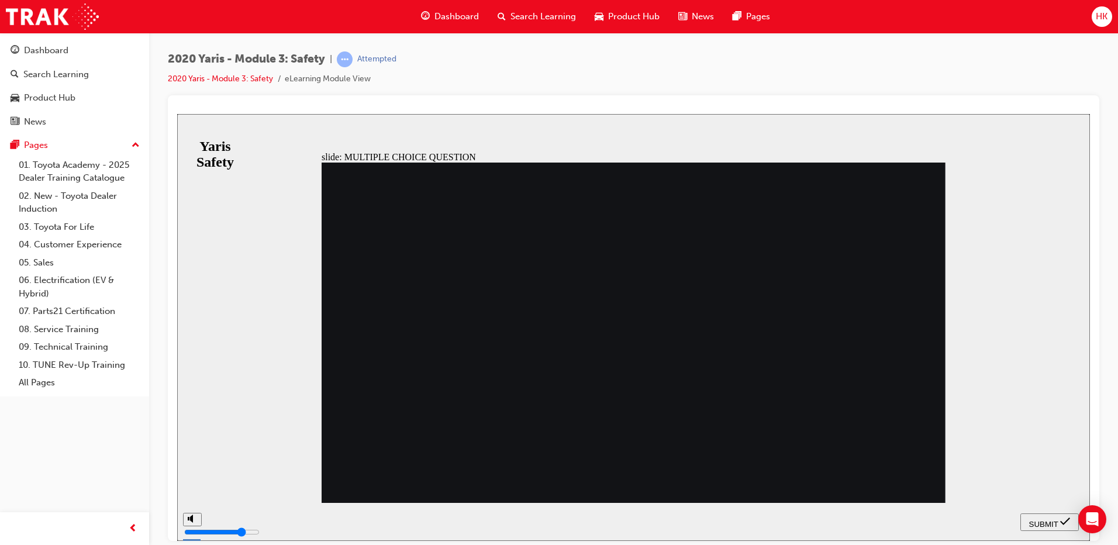
radio input "true"
click at [1039, 520] on span "SUBMIT" at bounding box center [1043, 523] width 29 height 9
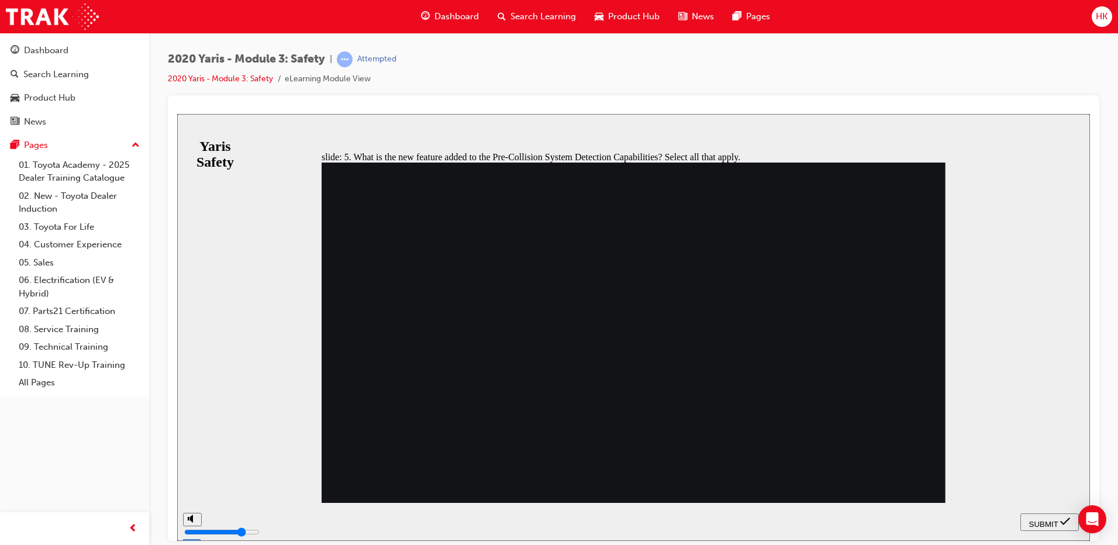
checkbox input "true"
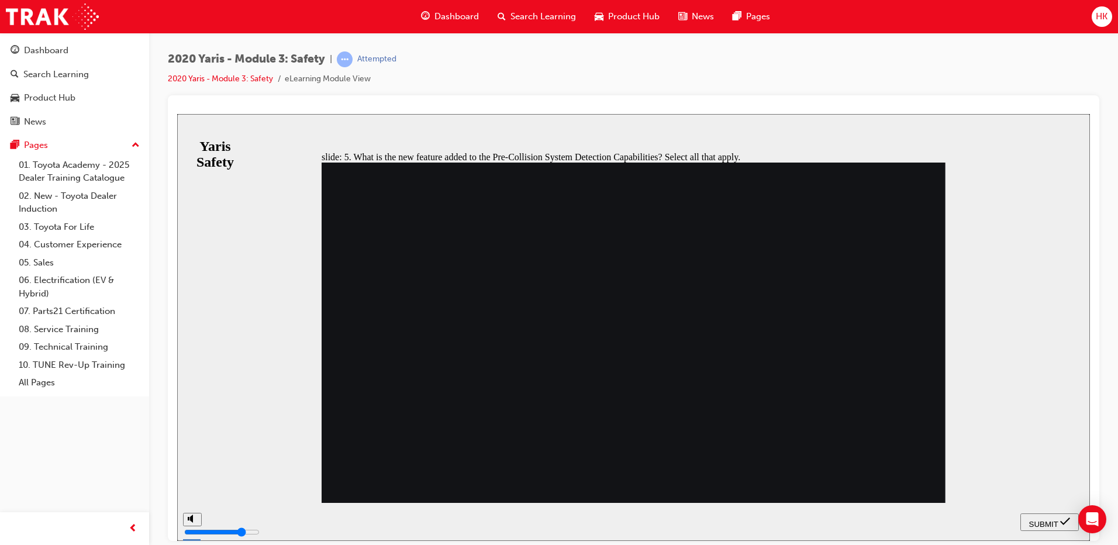
checkbox input "true"
click at [1045, 519] on span "SUBMIT" at bounding box center [1043, 523] width 29 height 9
checkbox input "true"
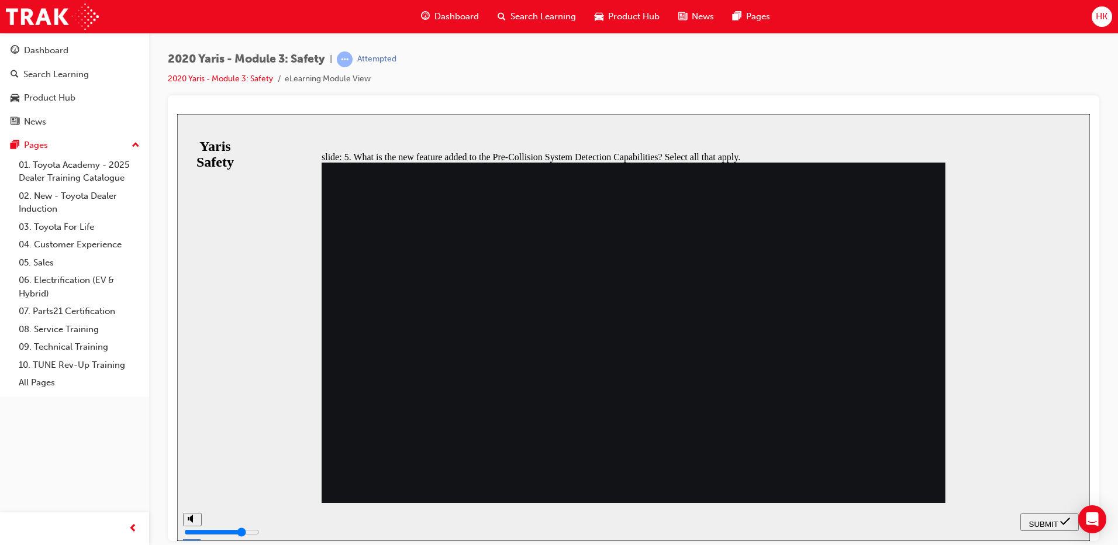
click at [1052, 519] on span "SUBMIT" at bounding box center [1043, 523] width 29 height 9
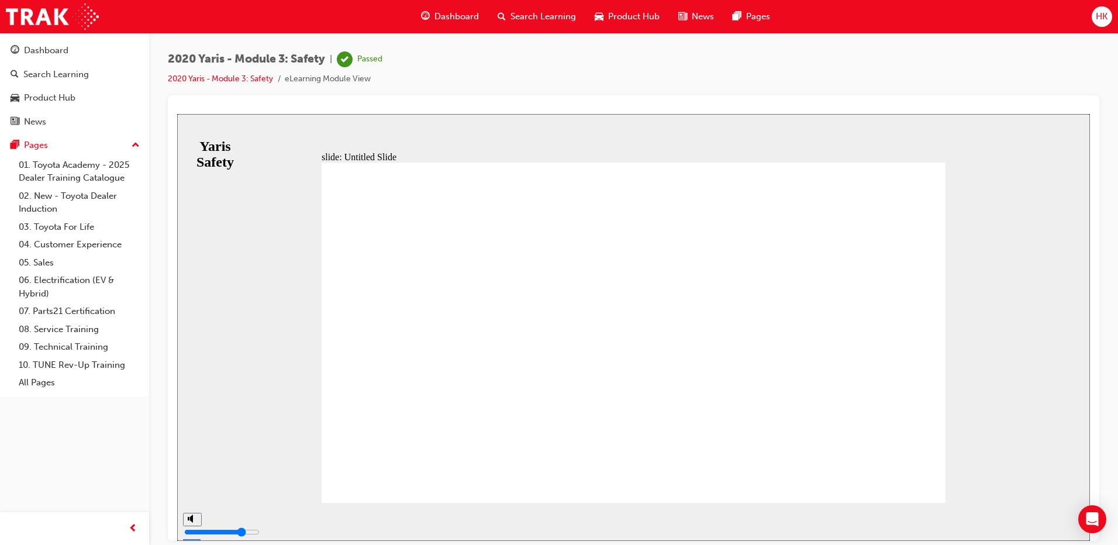
click at [974, 353] on div "slide: Untitled Slide MODULE 3 Safety You have completed this module. MODULE 3 …" at bounding box center [633, 326] width 912 height 427
click at [47, 50] on div "Dashboard" at bounding box center [46, 50] width 44 height 13
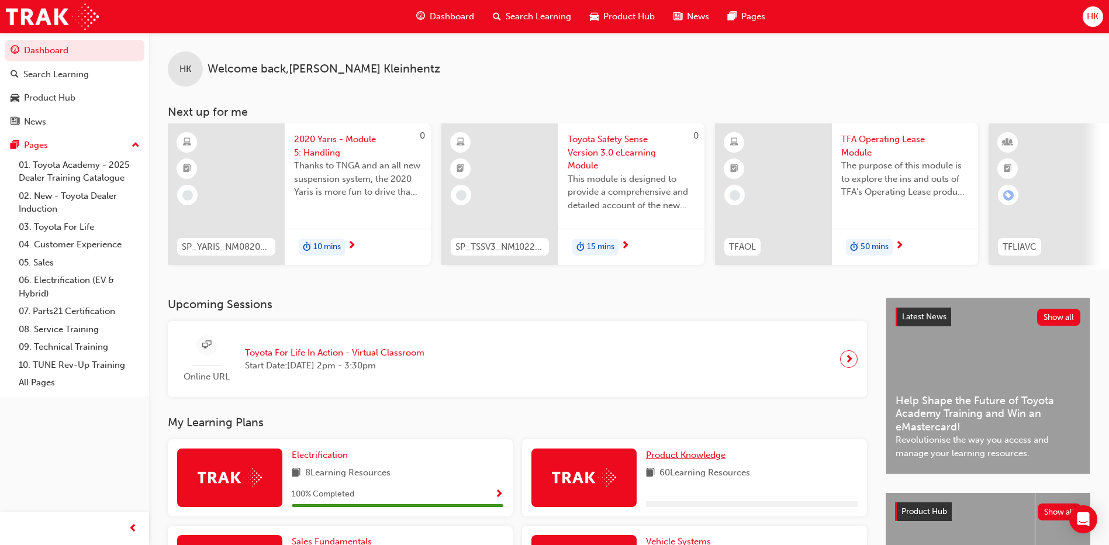
click at [703, 458] on span "Product Knowledge" at bounding box center [685, 454] width 79 height 11
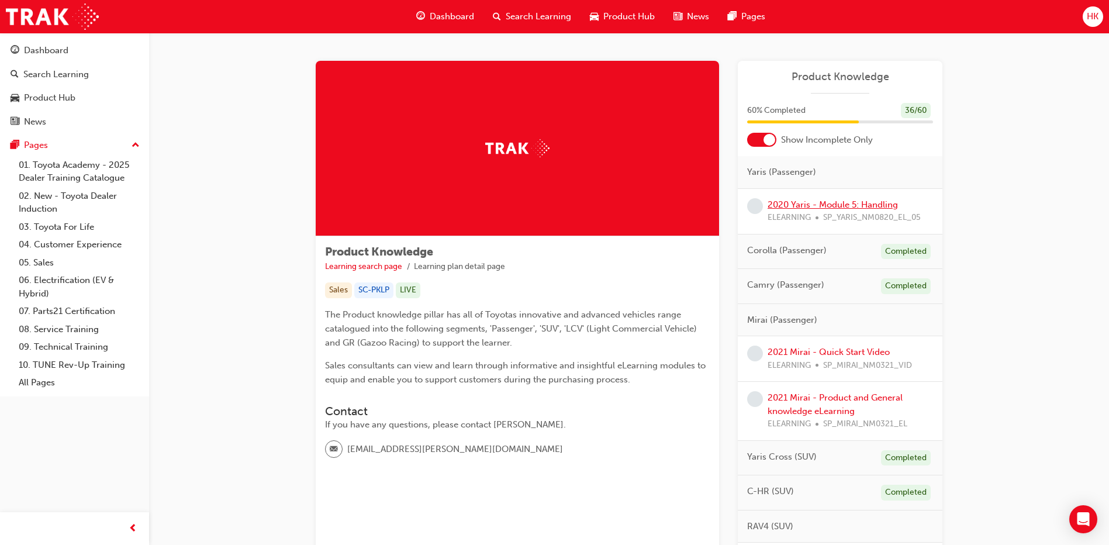
click at [833, 206] on link "2020 Yaris - Module 5: Handling" at bounding box center [832, 204] width 130 height 11
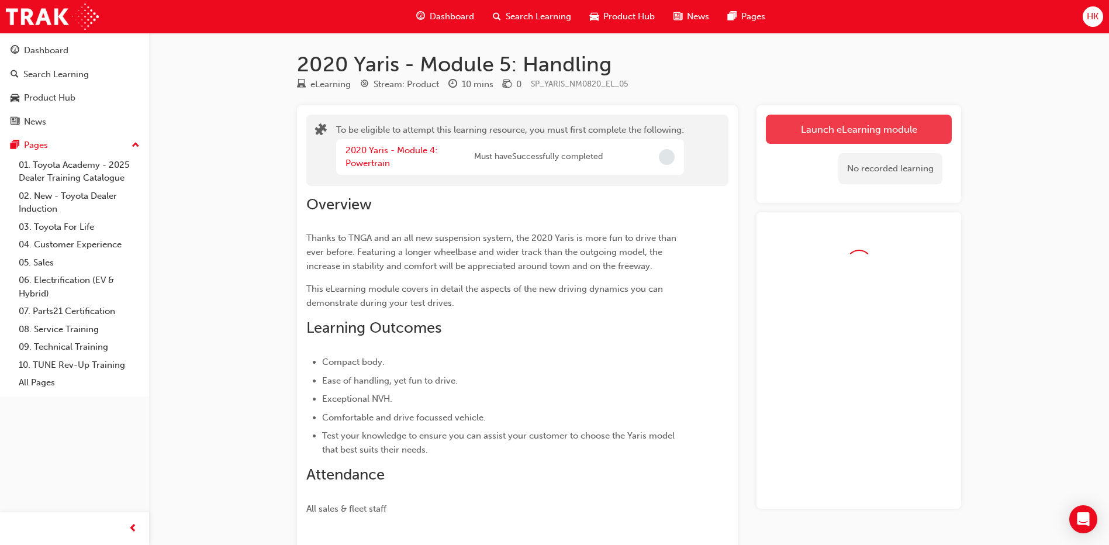
click at [851, 130] on button "Launch eLearning module" at bounding box center [859, 129] width 186 height 29
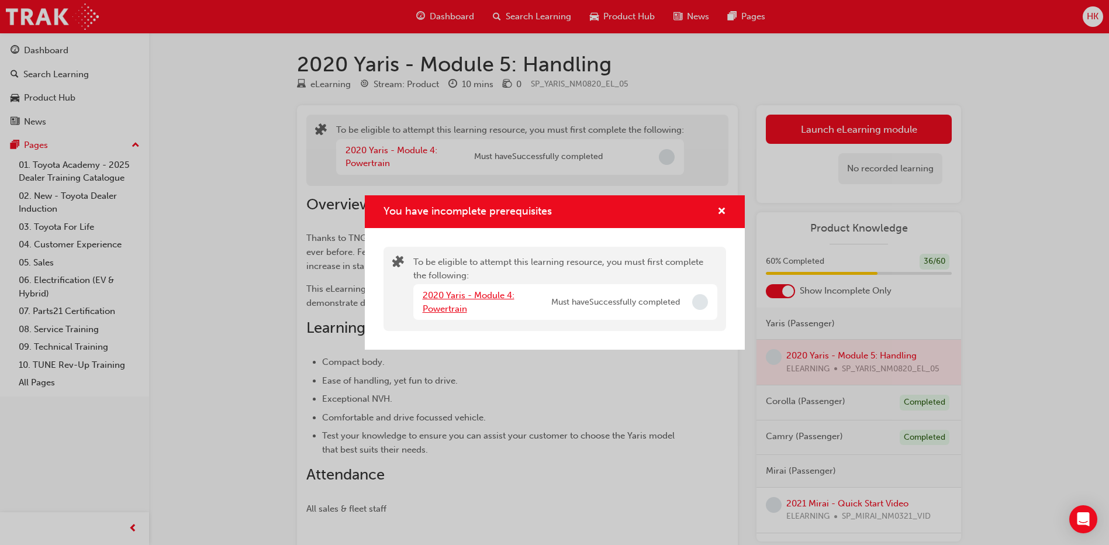
click at [438, 297] on link "2020 Yaris - Module 4: Powertrain" at bounding box center [469, 302] width 92 height 24
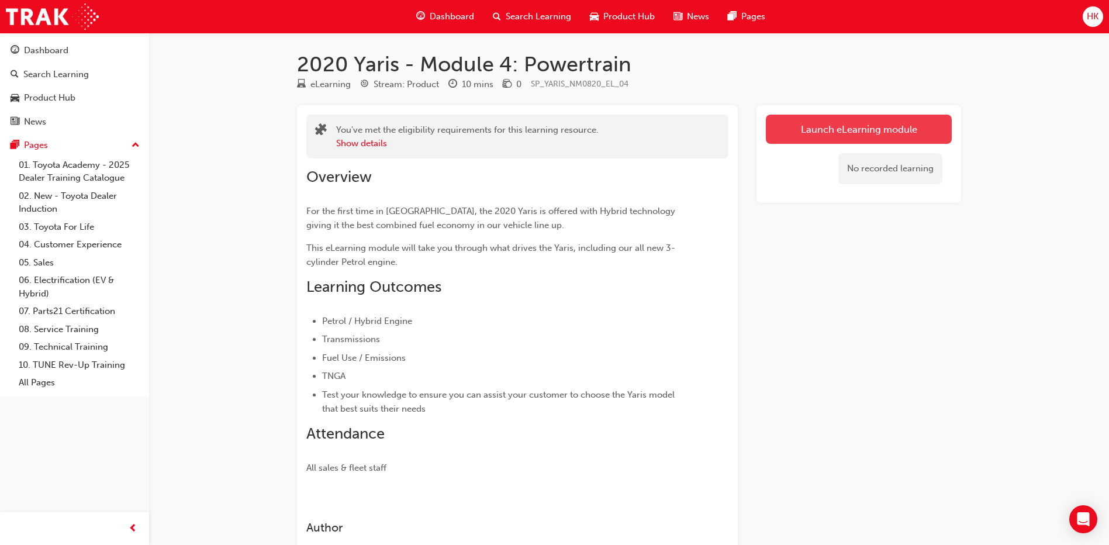
click at [888, 133] on link "Launch eLearning module" at bounding box center [859, 129] width 186 height 29
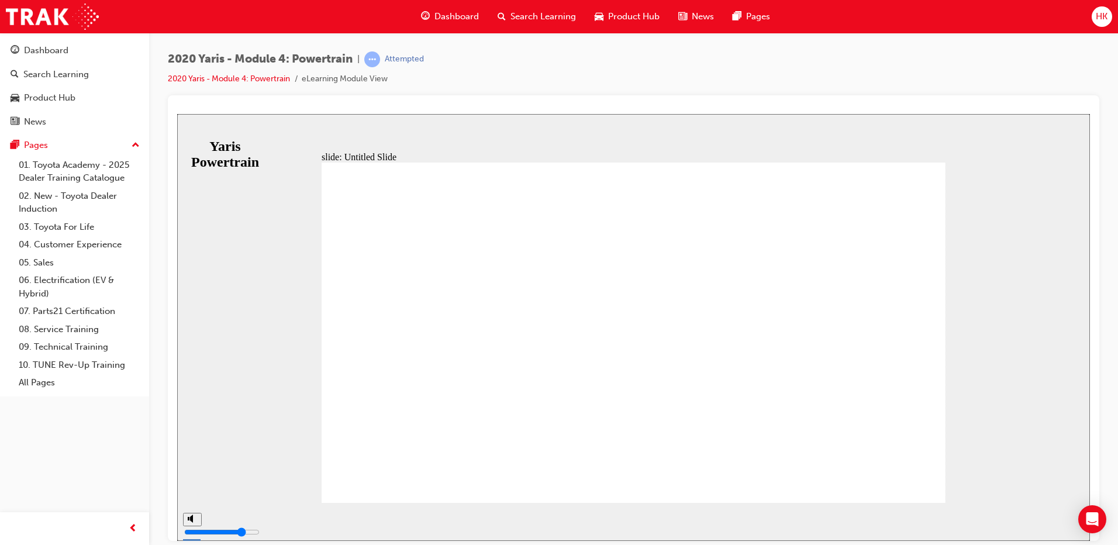
click at [1008, 334] on div "slide: Untitled Slide Rectangular Hotspot 1 Back to top SUBMIT NEXT PREV Yaris …" at bounding box center [633, 326] width 912 height 427
click at [1047, 520] on span "NEXT" at bounding box center [1051, 523] width 20 height 9
click at [1051, 521] on span "NEXT" at bounding box center [1051, 523] width 20 height 9
click at [1052, 522] on span "NEXT" at bounding box center [1057, 523] width 20 height 9
click at [1043, 519] on span "NEXT" at bounding box center [1051, 523] width 20 height 9
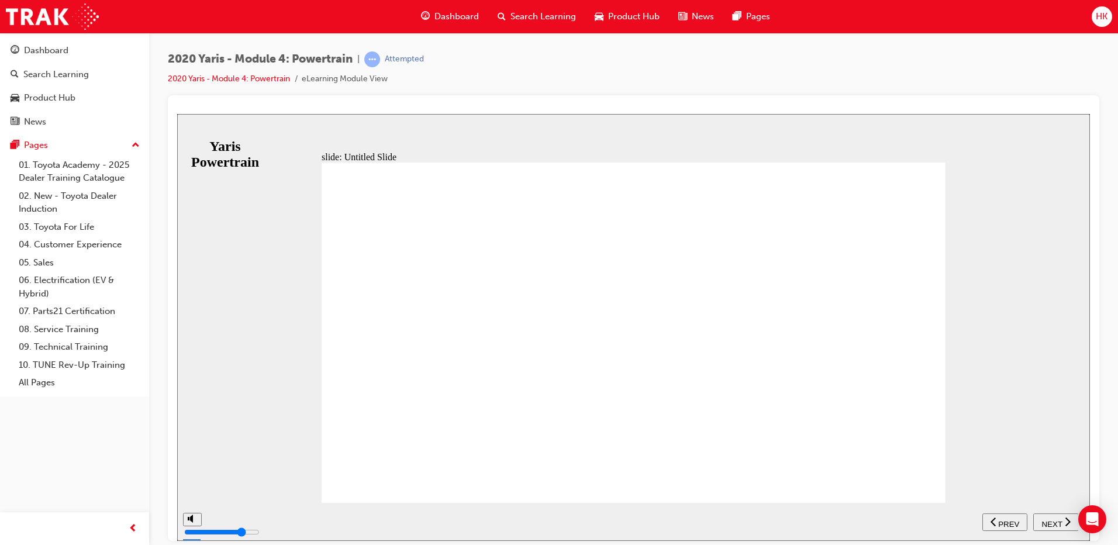
click at [1043, 519] on span "NEXT" at bounding box center [1051, 523] width 20 height 9
click at [1057, 523] on span "NEXT" at bounding box center [1051, 523] width 20 height 9
click at [1038, 520] on div "NEXT" at bounding box center [1055, 522] width 36 height 12
click at [1058, 516] on div "NEXT" at bounding box center [1061, 522] width 36 height 12
click at [1049, 521] on span "NEXT" at bounding box center [1051, 523] width 20 height 9
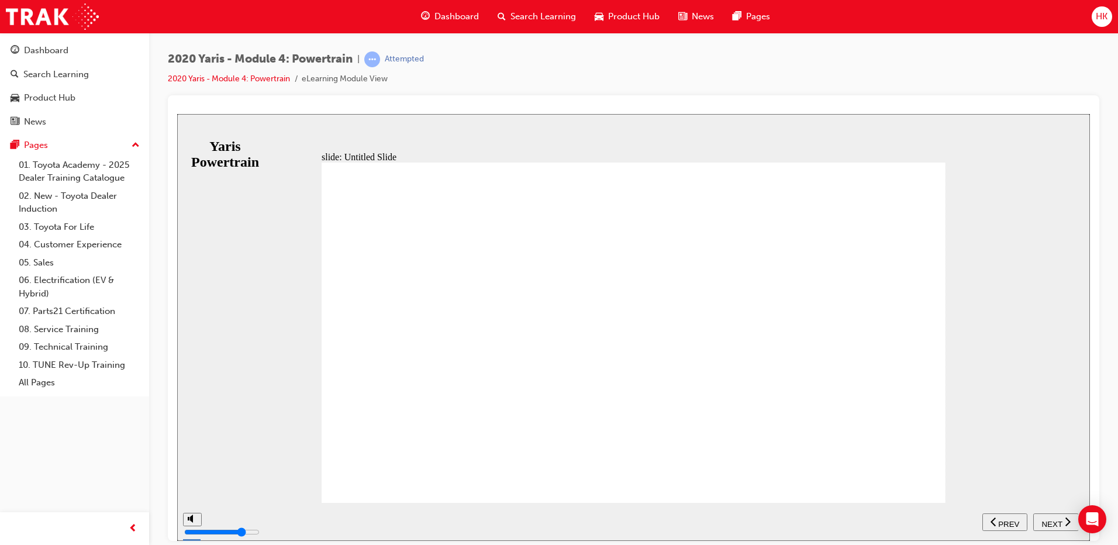
click at [1049, 521] on span "NEXT" at bounding box center [1051, 523] width 20 height 9
click at [1049, 521] on span "NEXT" at bounding box center [1057, 523] width 20 height 9
click at [1049, 521] on span "NEXT" at bounding box center [1051, 523] width 20 height 9
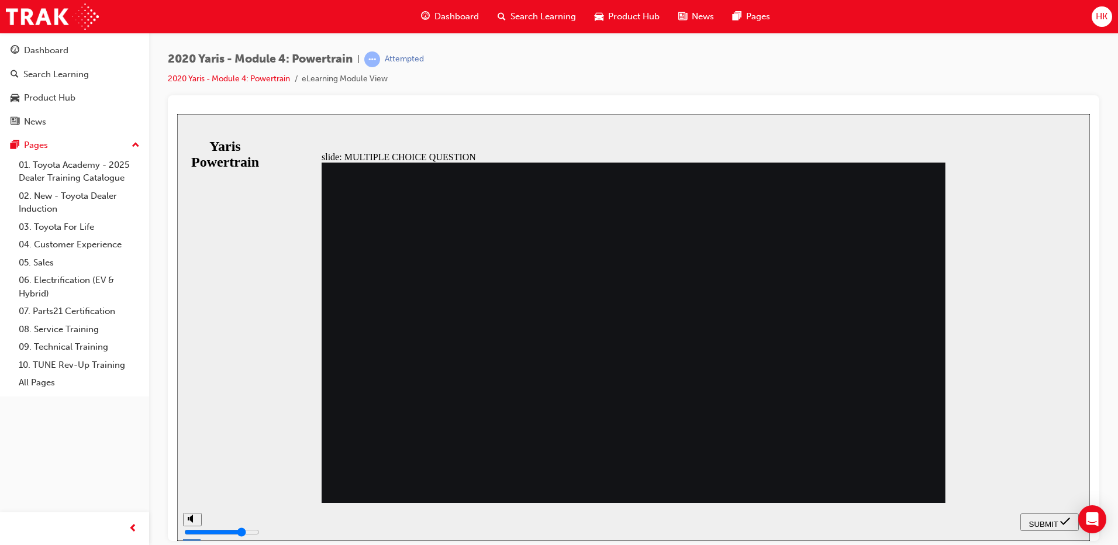
radio input "false"
radio input "true"
click at [1031, 520] on span "SUBMIT" at bounding box center [1043, 523] width 29 height 9
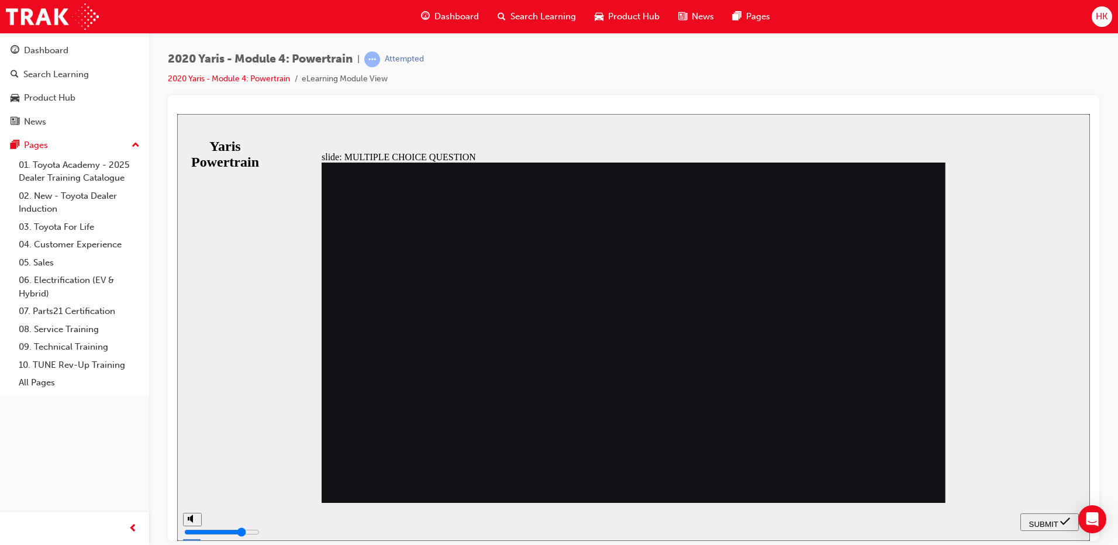
radio input "true"
click at [1046, 521] on span "SUBMIT" at bounding box center [1043, 523] width 29 height 9
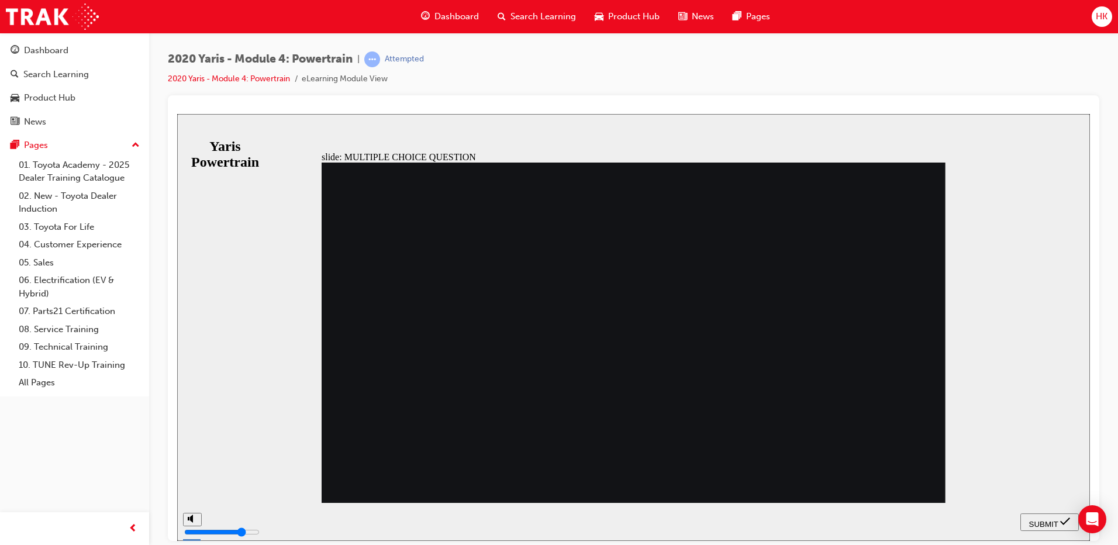
click at [1044, 521] on span "SUBMIT" at bounding box center [1043, 523] width 29 height 9
radio input "false"
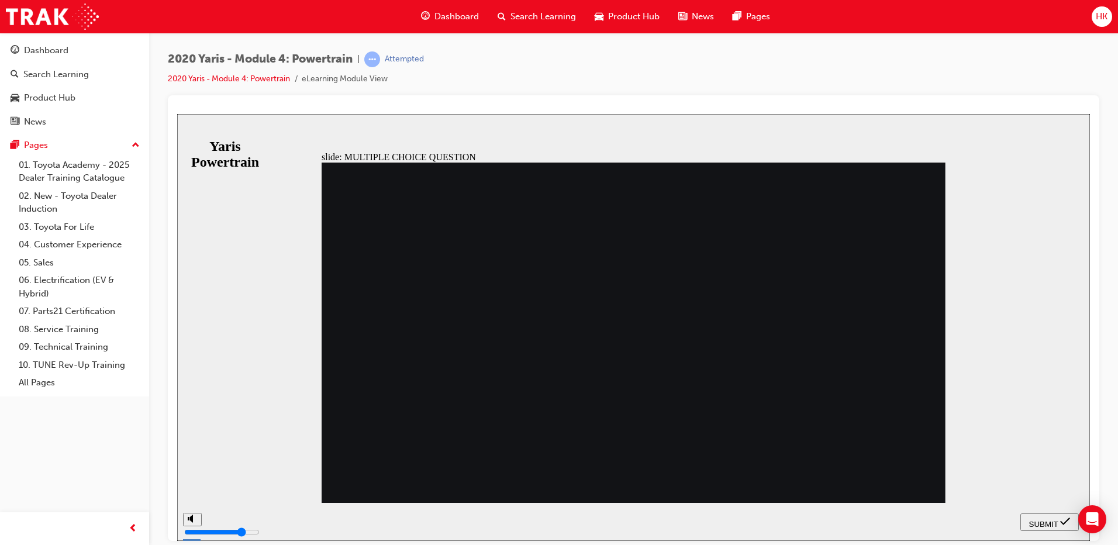
radio input "true"
click at [1030, 514] on button "SUBMIT" at bounding box center [1049, 522] width 58 height 18
radio input "true"
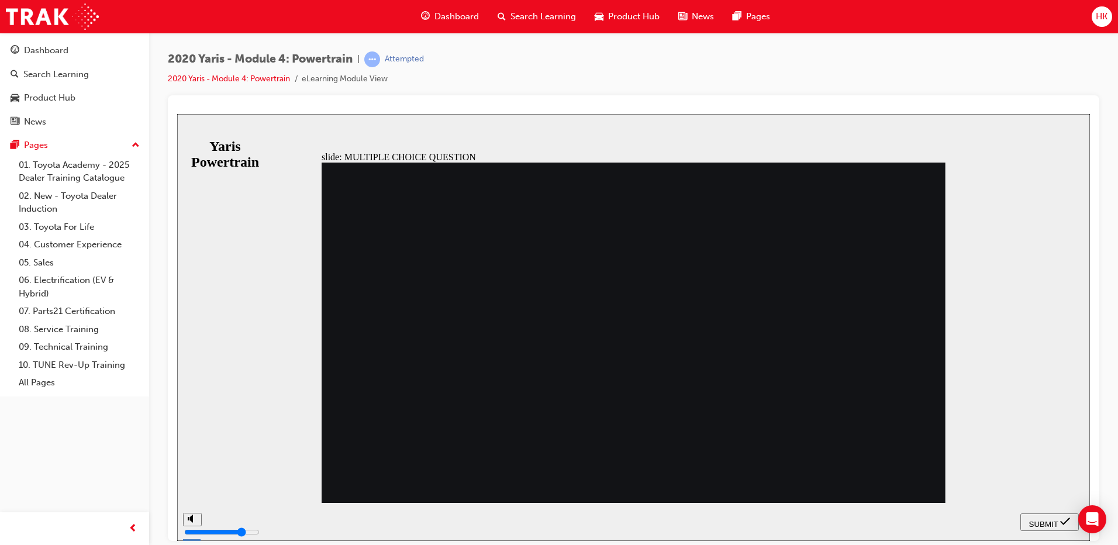
click at [1056, 519] on span "SUBMIT" at bounding box center [1043, 523] width 29 height 9
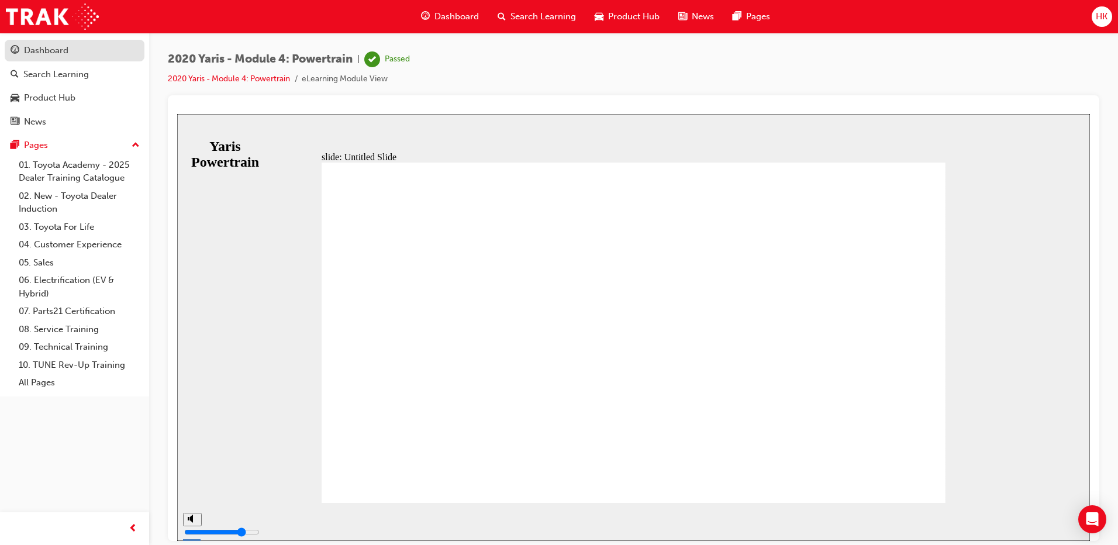
click at [29, 55] on div "Dashboard" at bounding box center [46, 50] width 44 height 13
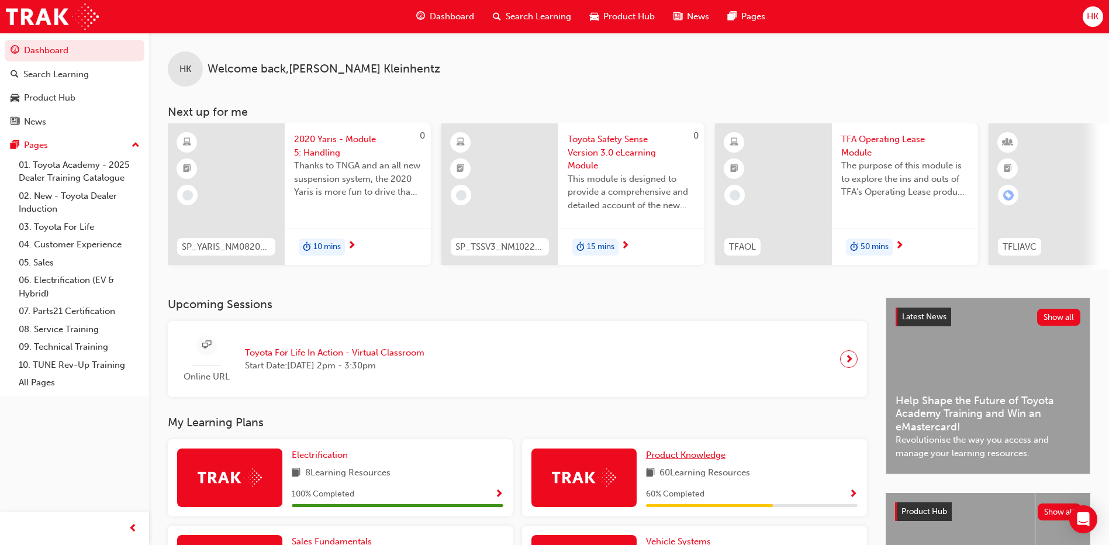
click at [710, 459] on span "Product Knowledge" at bounding box center [685, 454] width 79 height 11
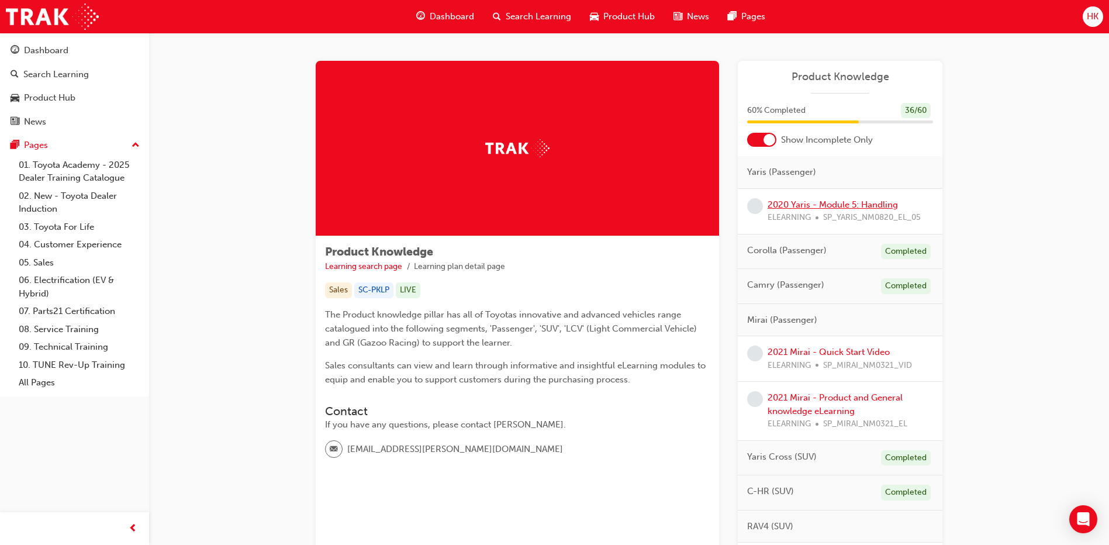
click at [857, 203] on link "2020 Yaris - Module 5: Handling" at bounding box center [832, 204] width 130 height 11
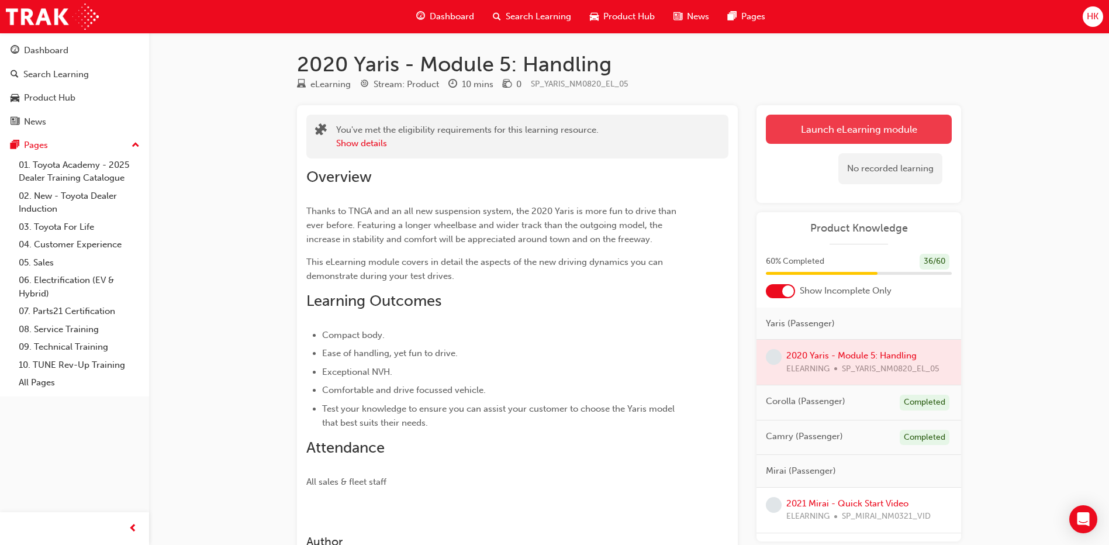
click at [868, 129] on link "Launch eLearning module" at bounding box center [859, 129] width 186 height 29
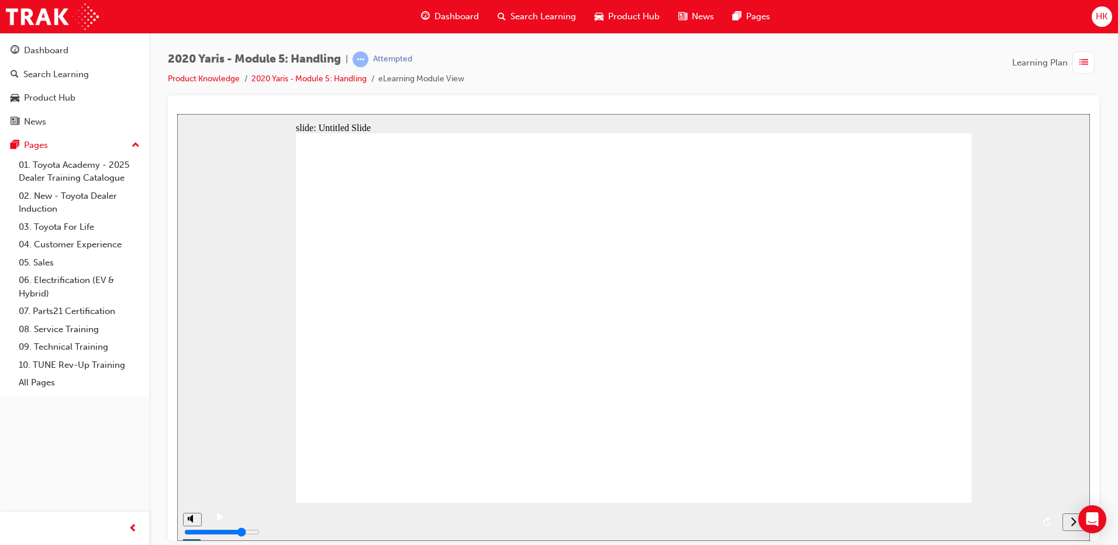
click at [1073, 523] on icon "next" at bounding box center [1073, 521] width 6 height 11
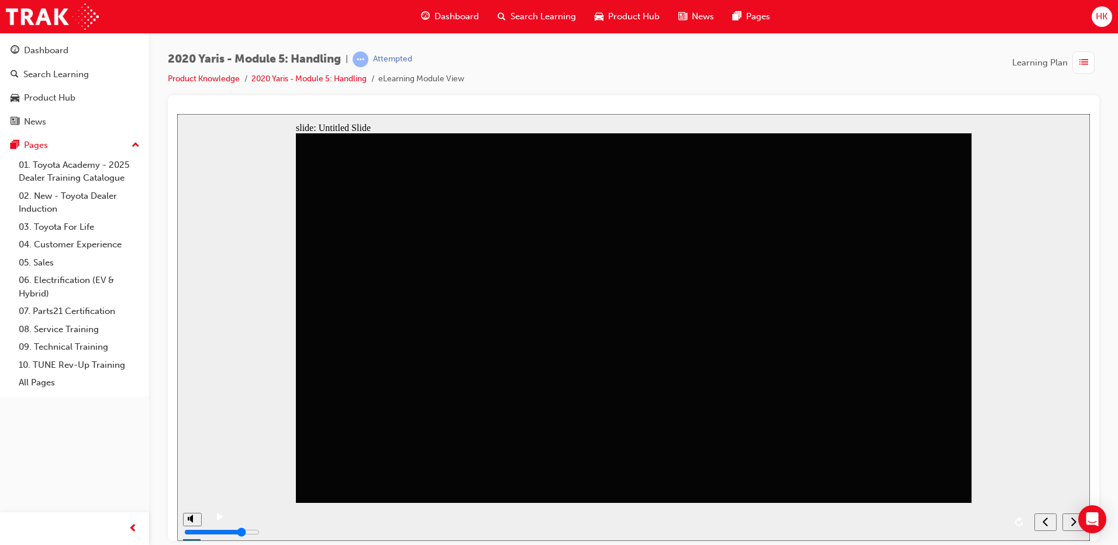
click at [1073, 523] on icon "next" at bounding box center [1073, 521] width 6 height 11
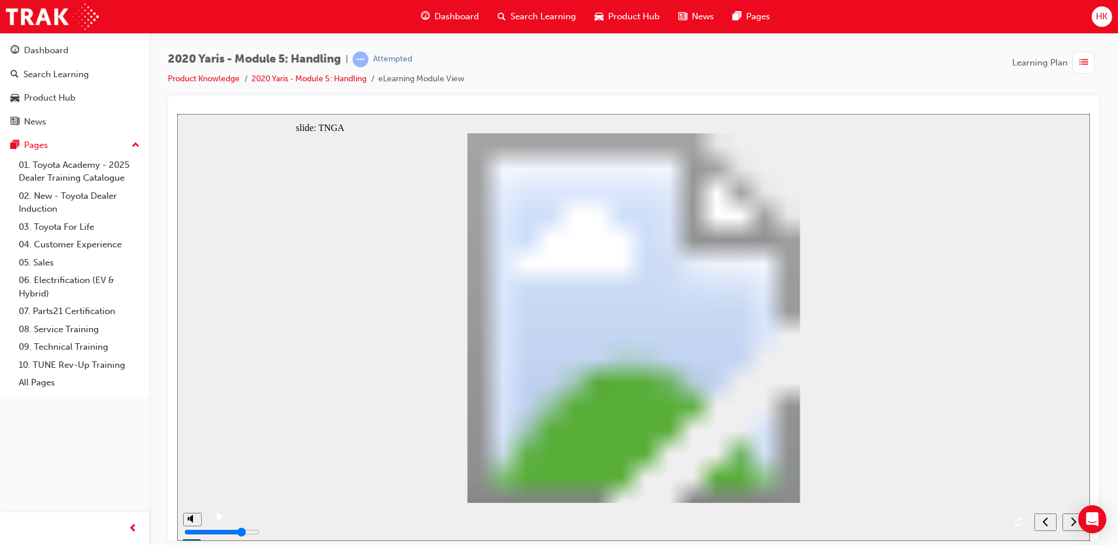
click at [1070, 520] on div "next" at bounding box center [1073, 522] width 13 height 12
click at [217, 520] on icon "play/pause" at bounding box center [219, 516] width 5 height 8
click at [217, 518] on icon "play/pause" at bounding box center [220, 516] width 6 height 8
click at [217, 520] on icon "play/pause" at bounding box center [219, 516] width 5 height 8
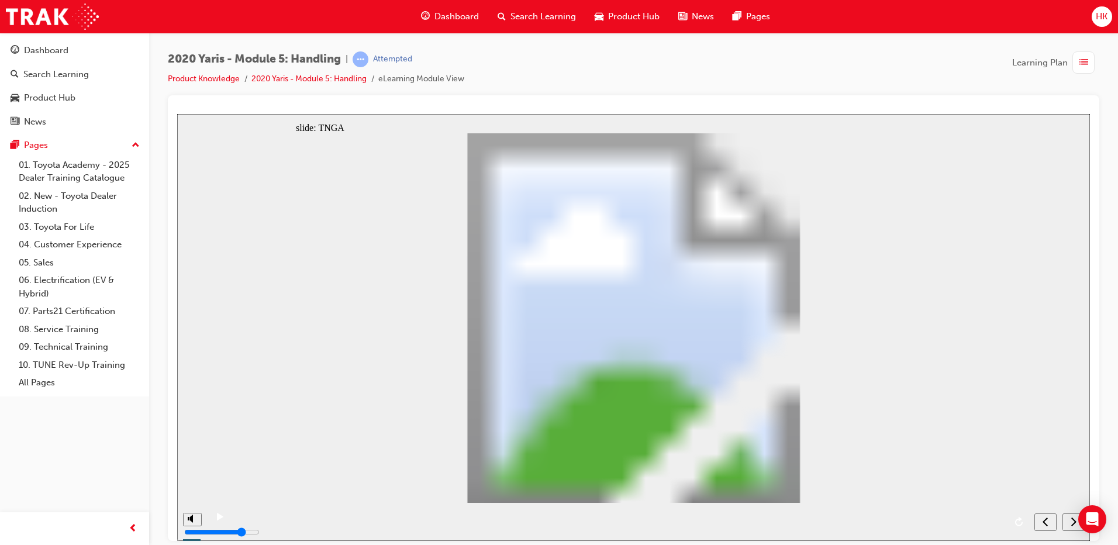
click at [212, 521] on div "play/pause" at bounding box center [220, 522] width 20 height 20
click at [1073, 524] on icon "next" at bounding box center [1073, 520] width 5 height 9
click at [1071, 522] on icon "next" at bounding box center [1073, 521] width 6 height 11
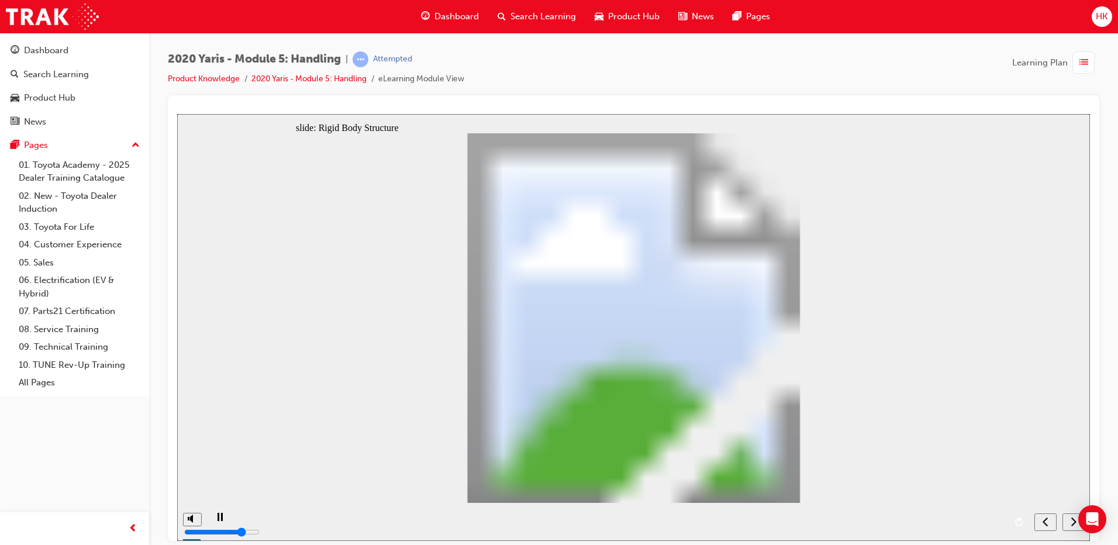
click at [1071, 522] on icon "next" at bounding box center [1073, 521] width 6 height 11
click at [1073, 523] on icon "next" at bounding box center [1073, 521] width 6 height 11
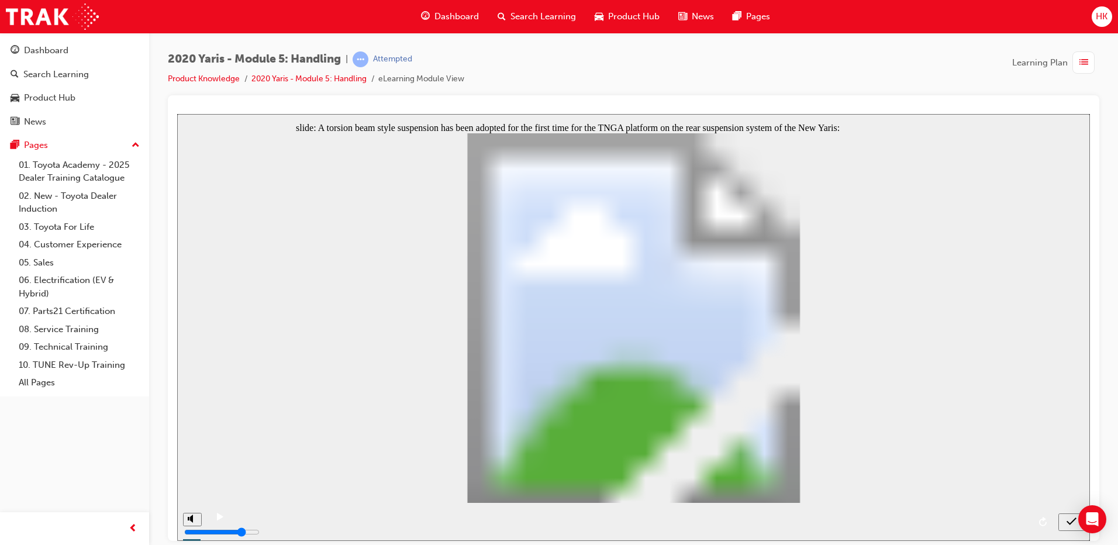
radio input "true"
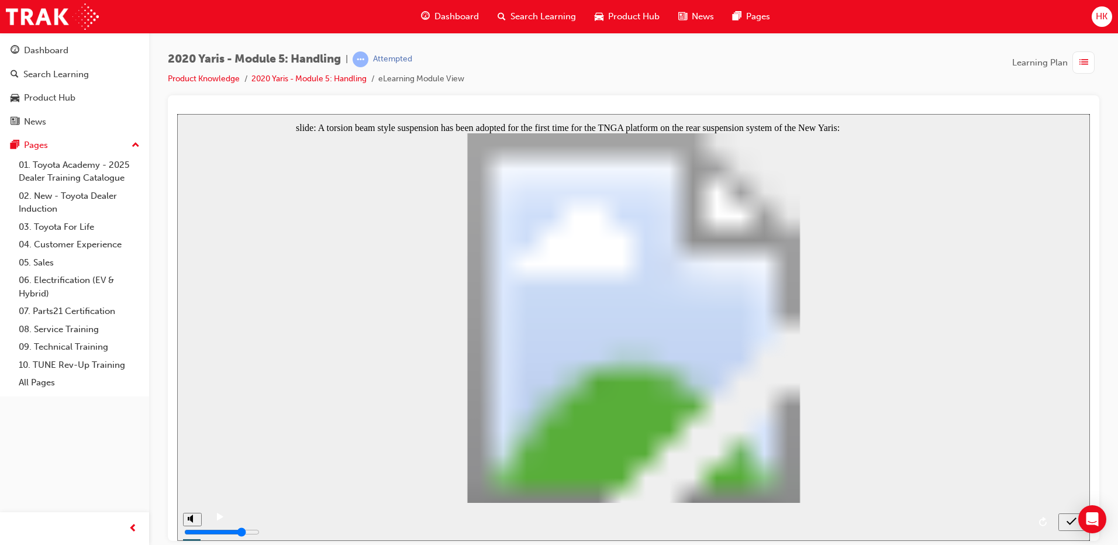
click at [1070, 523] on nav "slide navigation" at bounding box center [1071, 521] width 26 height 38
click at [1046, 523] on icon "replay" at bounding box center [1043, 520] width 9 height 9
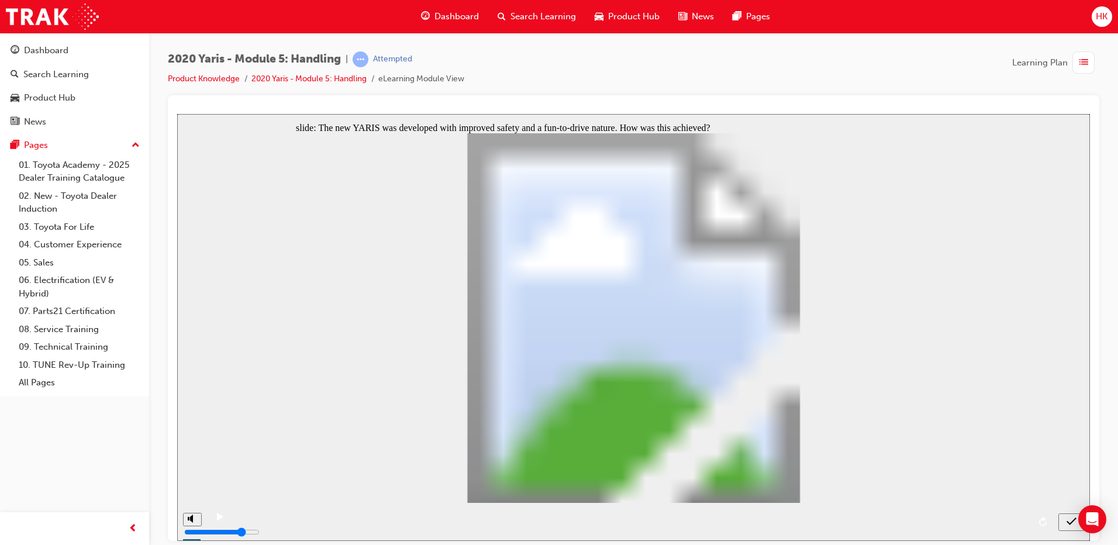
radio input "true"
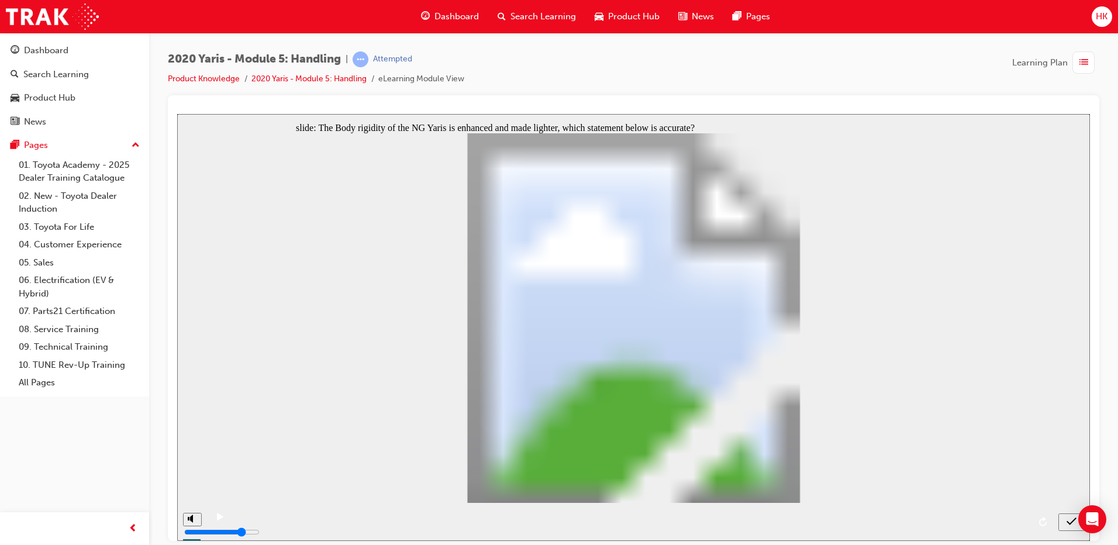
radio input "true"
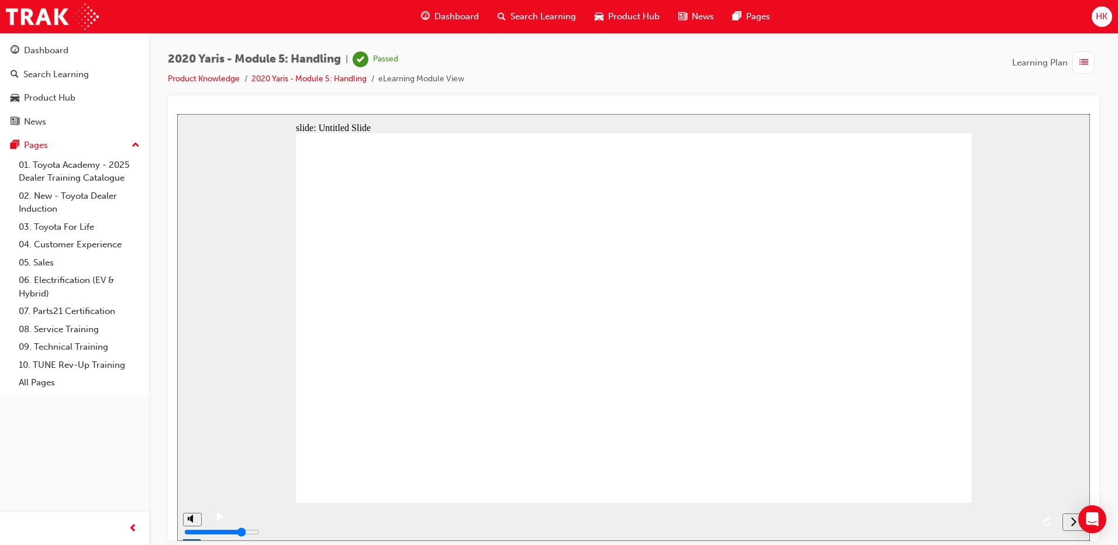
click at [1104, 19] on span "HK" at bounding box center [1101, 16] width 12 height 13
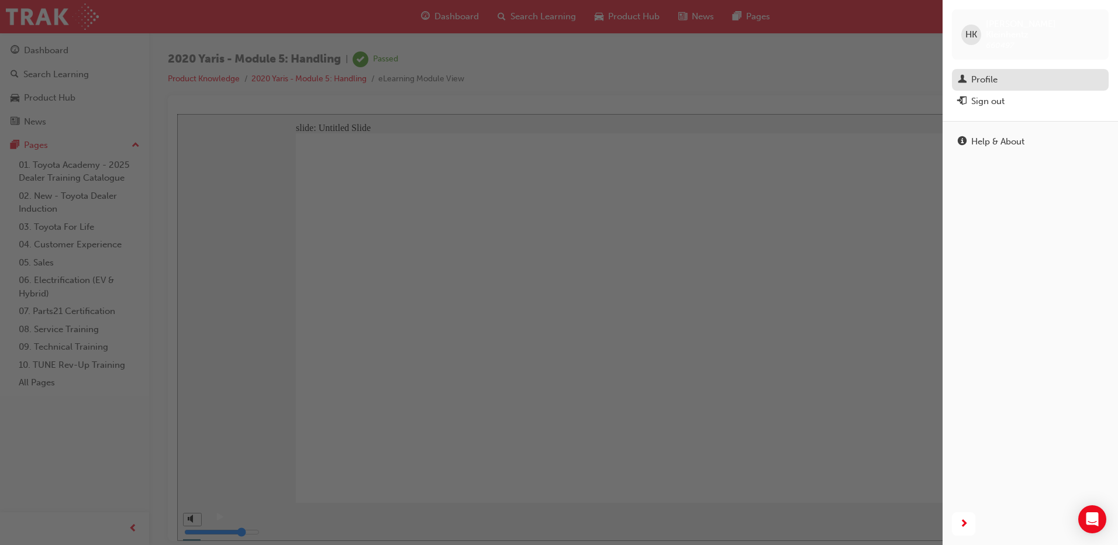
click at [991, 73] on div "Profile" at bounding box center [984, 79] width 26 height 13
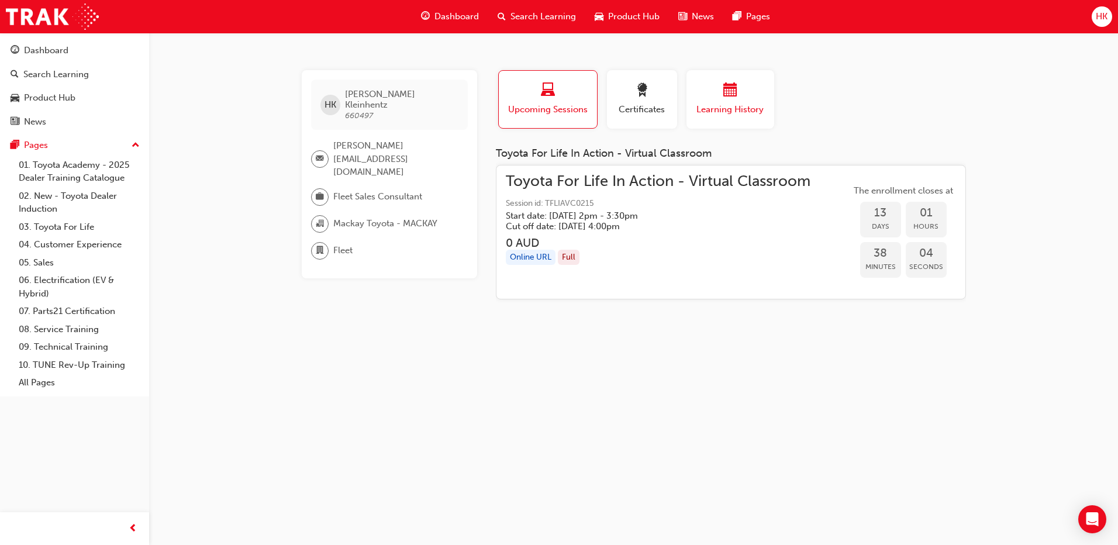
click at [716, 95] on div "button" at bounding box center [730, 92] width 70 height 18
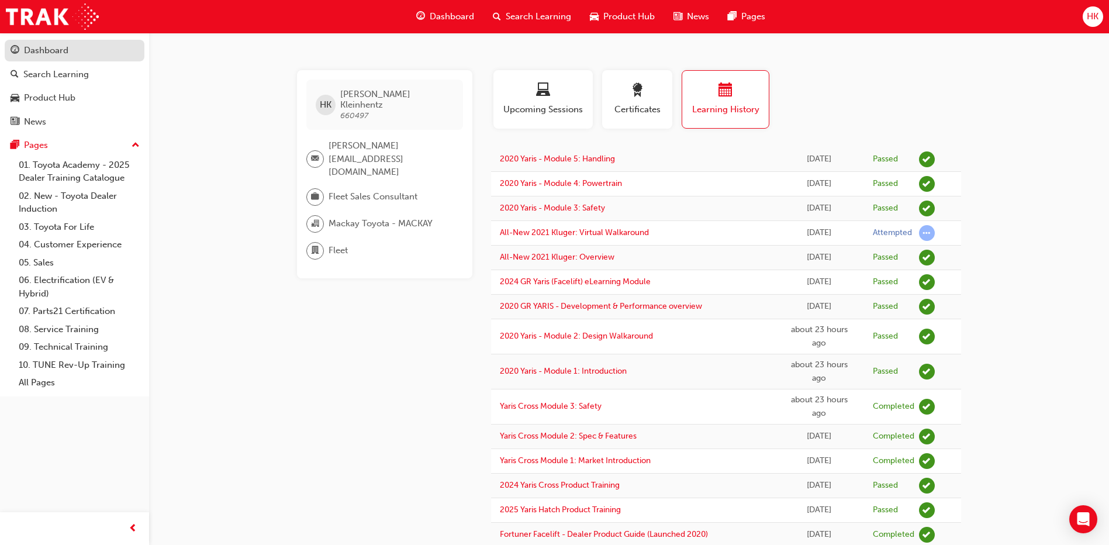
click at [37, 42] on link "Dashboard" at bounding box center [75, 51] width 140 height 22
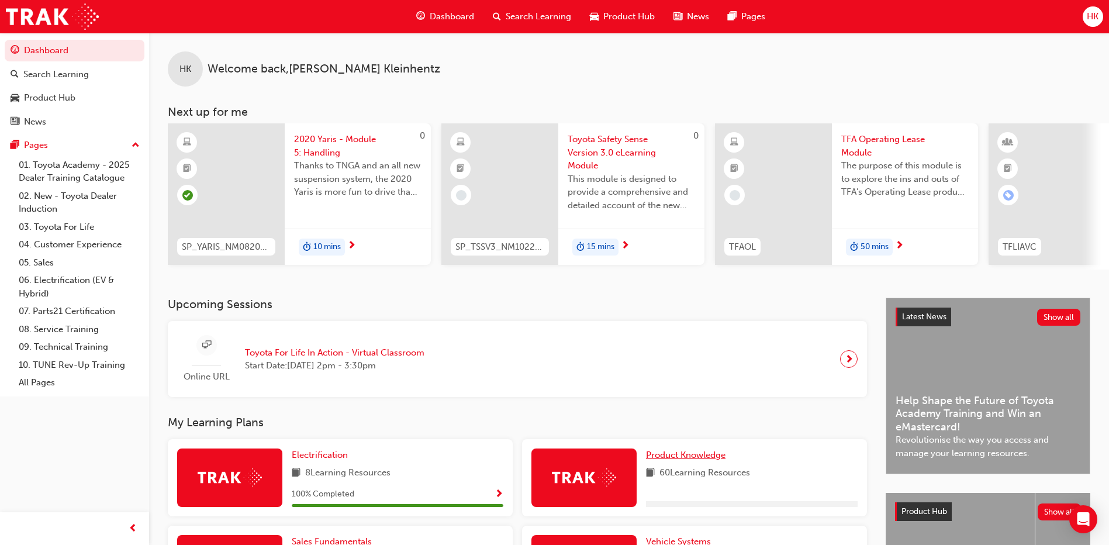
click at [696, 455] on span "Product Knowledge" at bounding box center [685, 454] width 79 height 11
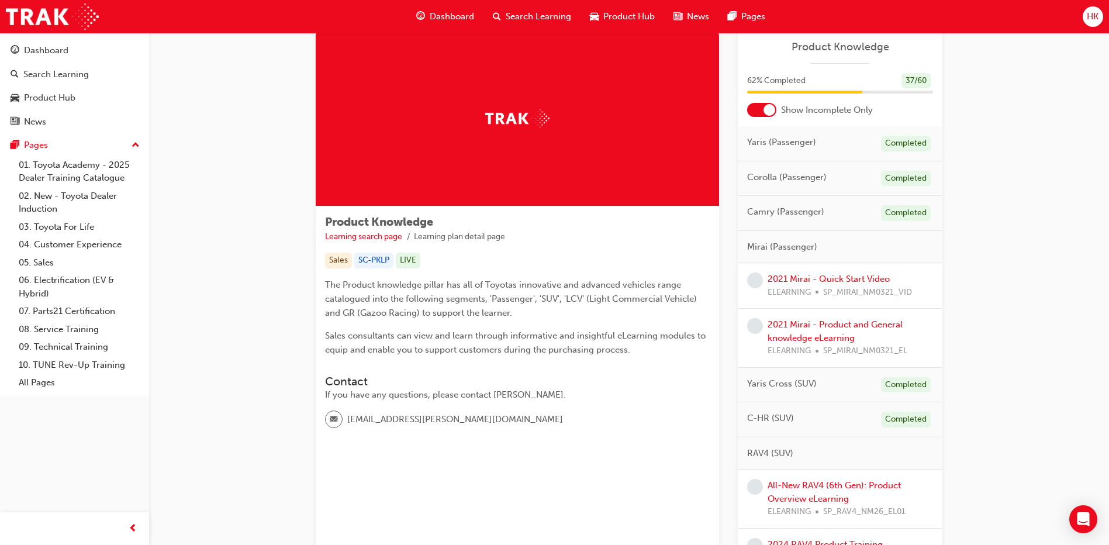
scroll to position [58, 0]
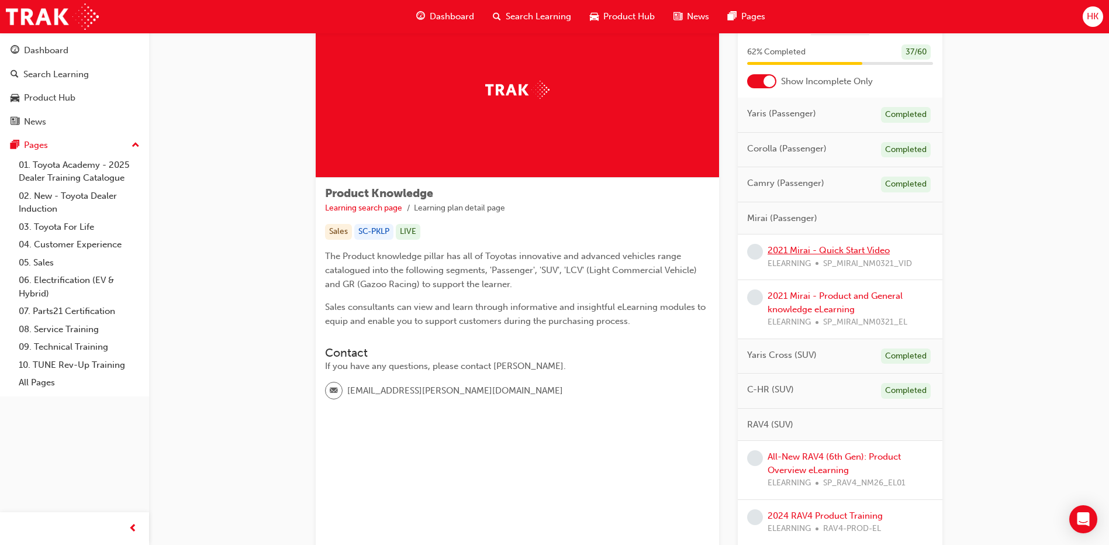
click at [832, 247] on link "2021 Mirai - Quick Start Video" at bounding box center [828, 250] width 122 height 11
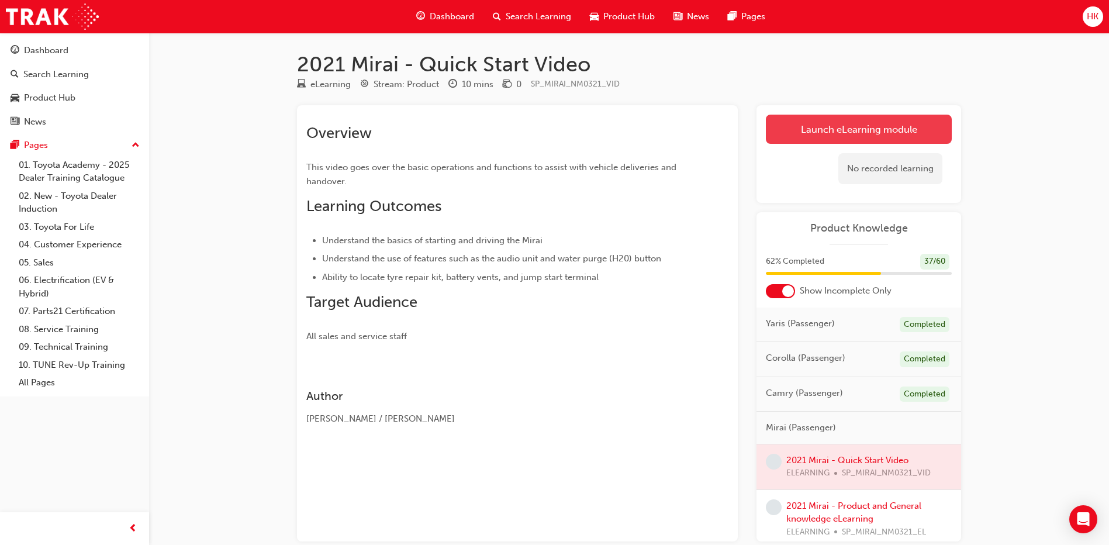
click at [862, 132] on link "Launch eLearning module" at bounding box center [859, 129] width 186 height 29
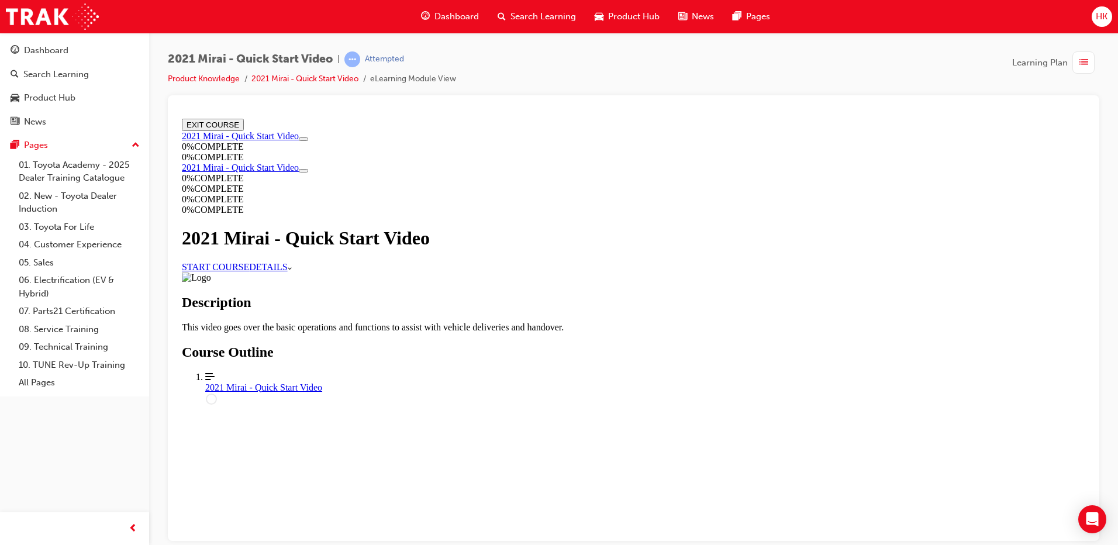
click at [249, 271] on link "START COURSE" at bounding box center [215, 266] width 67 height 10
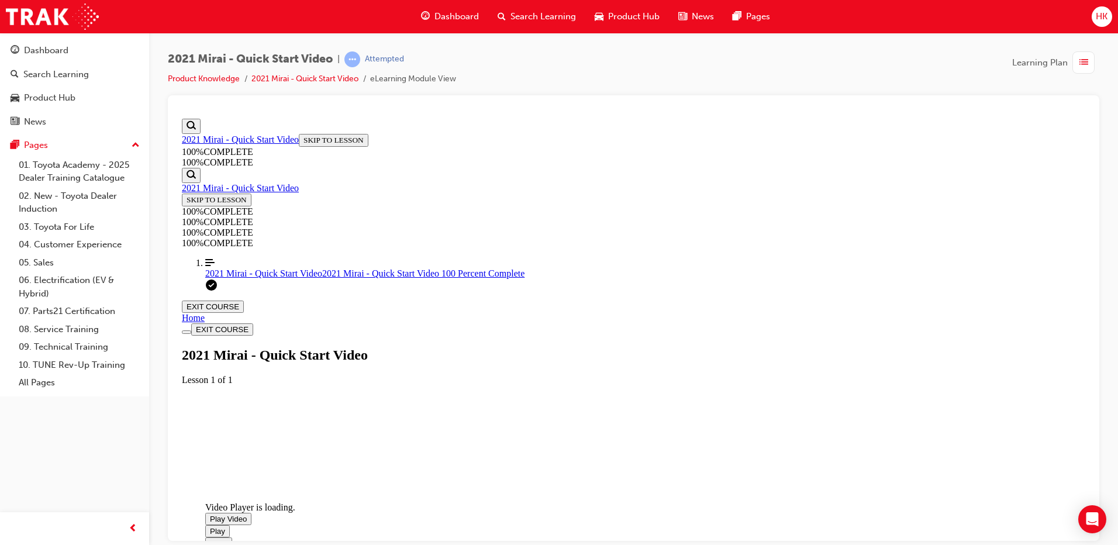
scroll to position [157, 0]
click at [210, 514] on span "Video player. You can use the space bar to toggle playback and arrow keys to sc…" at bounding box center [210, 518] width 0 height 9
click at [32, 54] on div "Dashboard" at bounding box center [46, 50] width 44 height 13
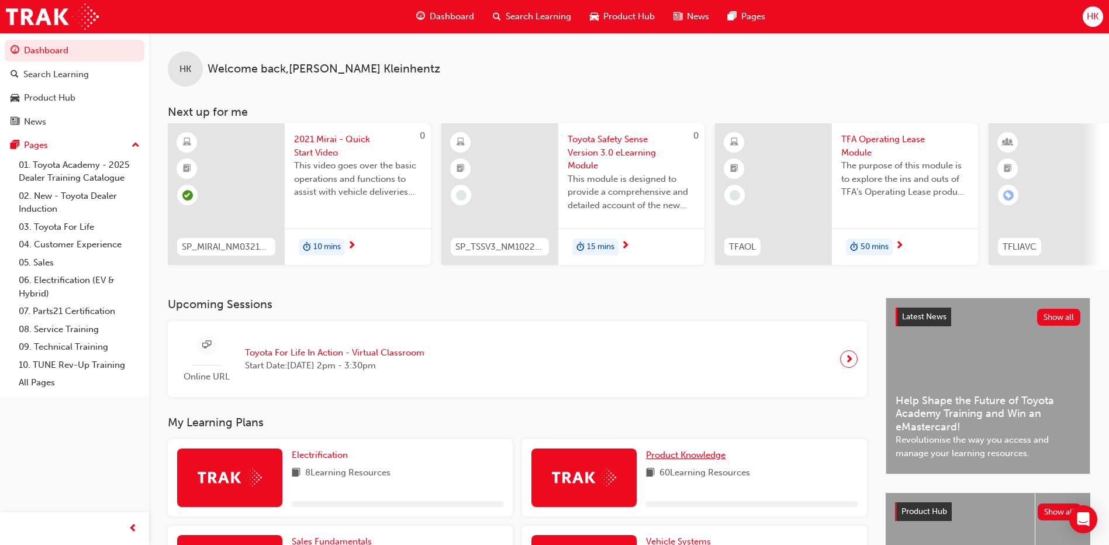
click at [714, 456] on span "Product Knowledge" at bounding box center [685, 454] width 79 height 11
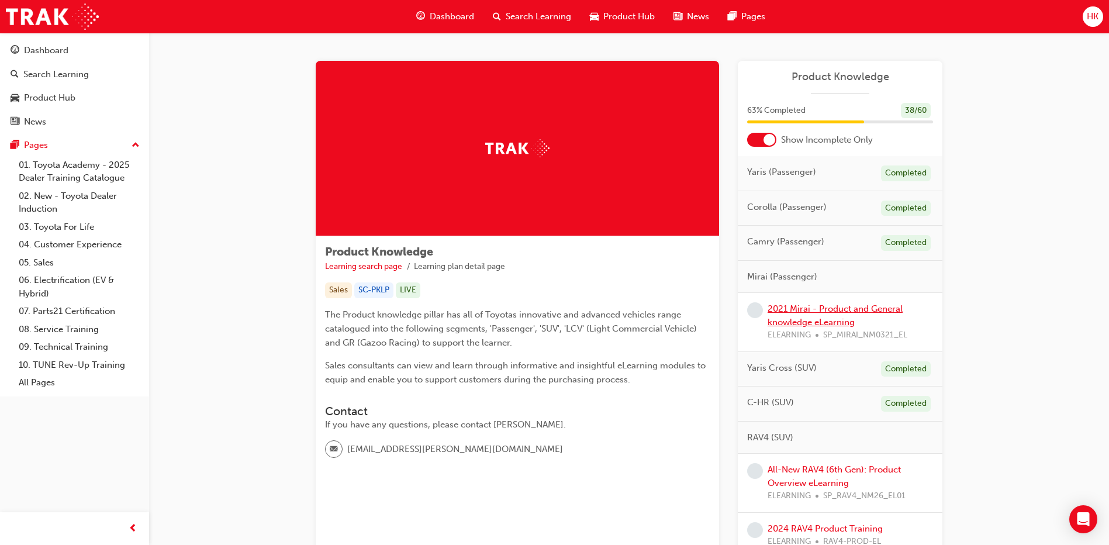
click at [857, 309] on link "2021 Mirai - Product and General knowledge eLearning" at bounding box center [834, 315] width 135 height 24
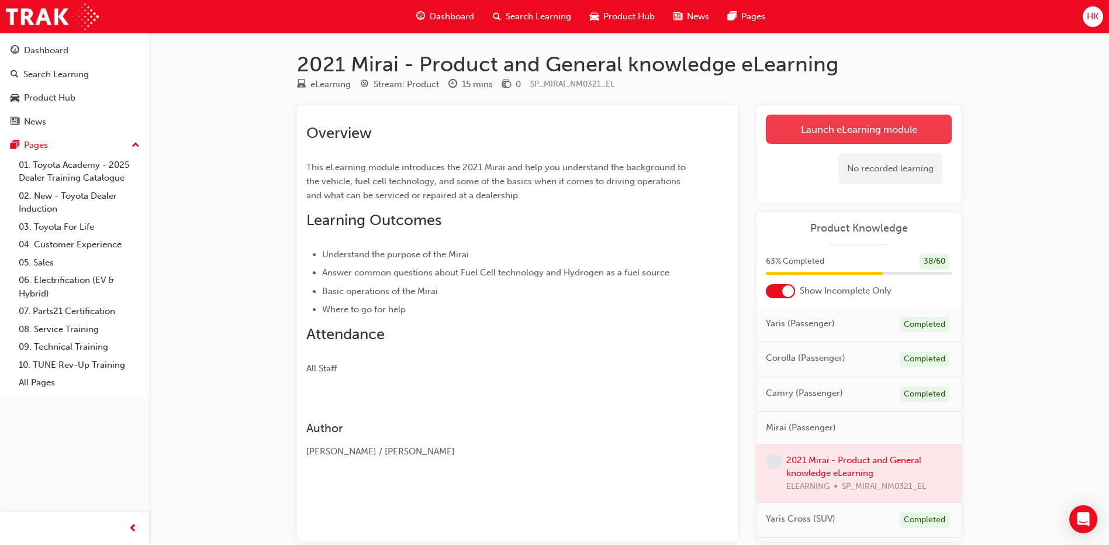
click at [860, 124] on link "Launch eLearning module" at bounding box center [859, 129] width 186 height 29
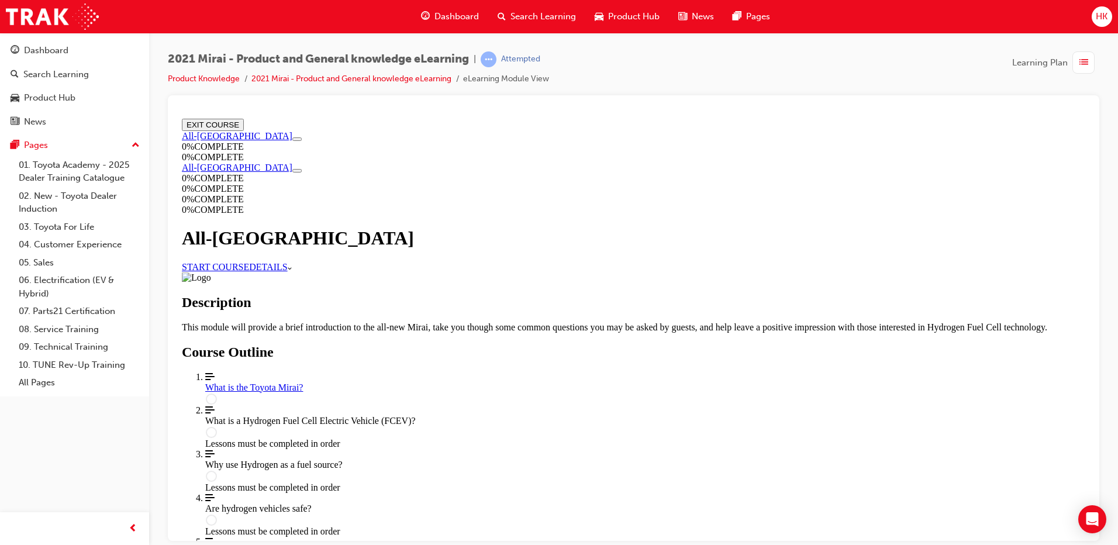
scroll to position [1, 0]
click at [249, 261] on link "START COURSE" at bounding box center [215, 266] width 67 height 10
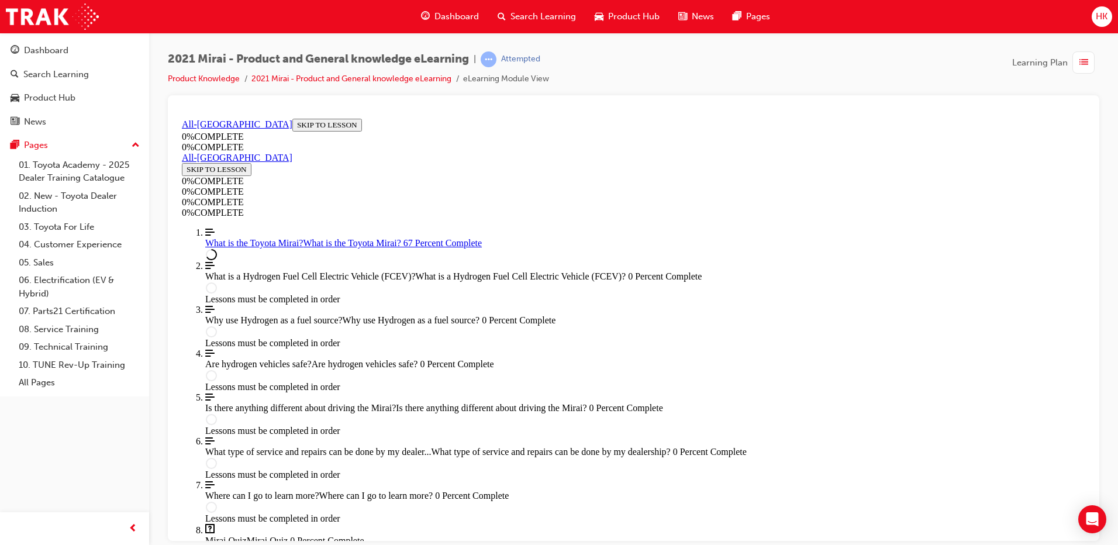
scroll to position [1502, 0]
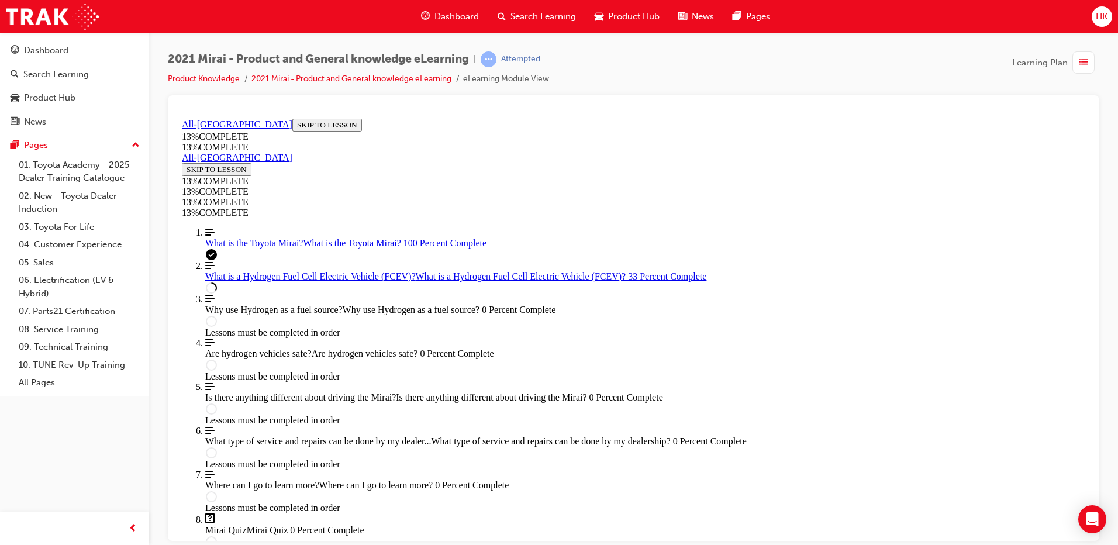
scroll to position [1092, 0]
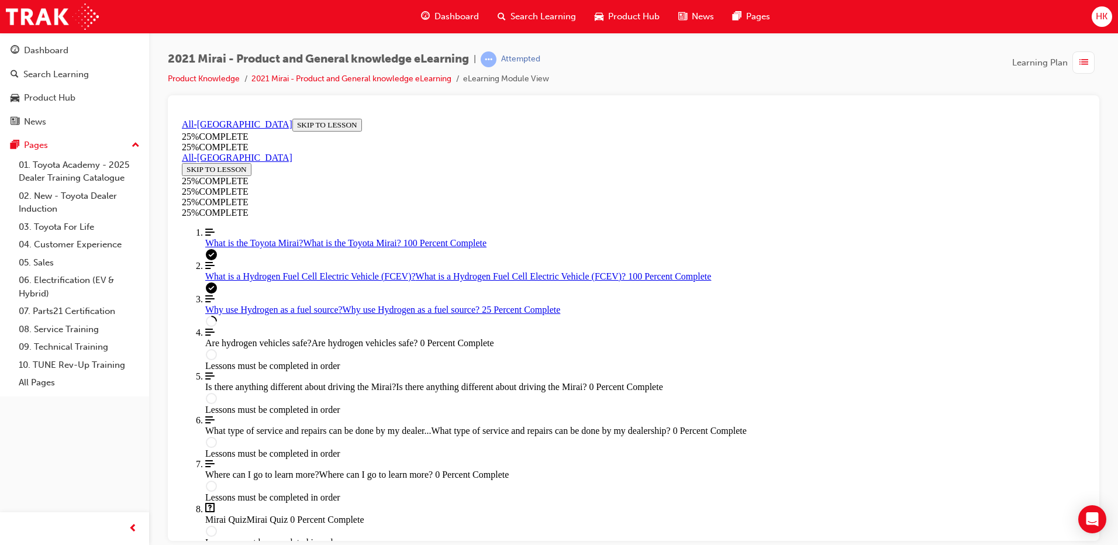
scroll to position [625, 0]
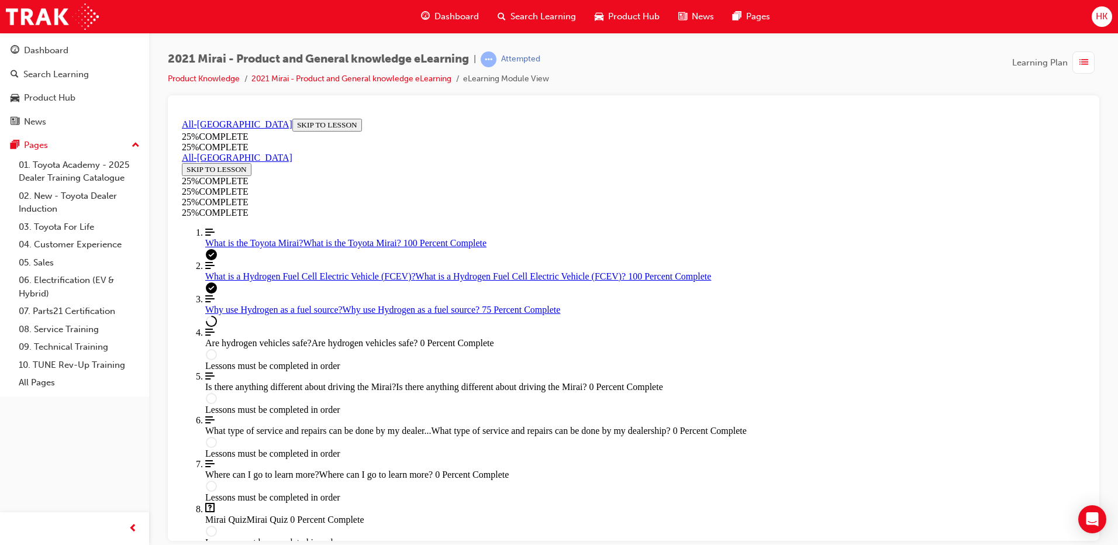
scroll to position [1097, 0]
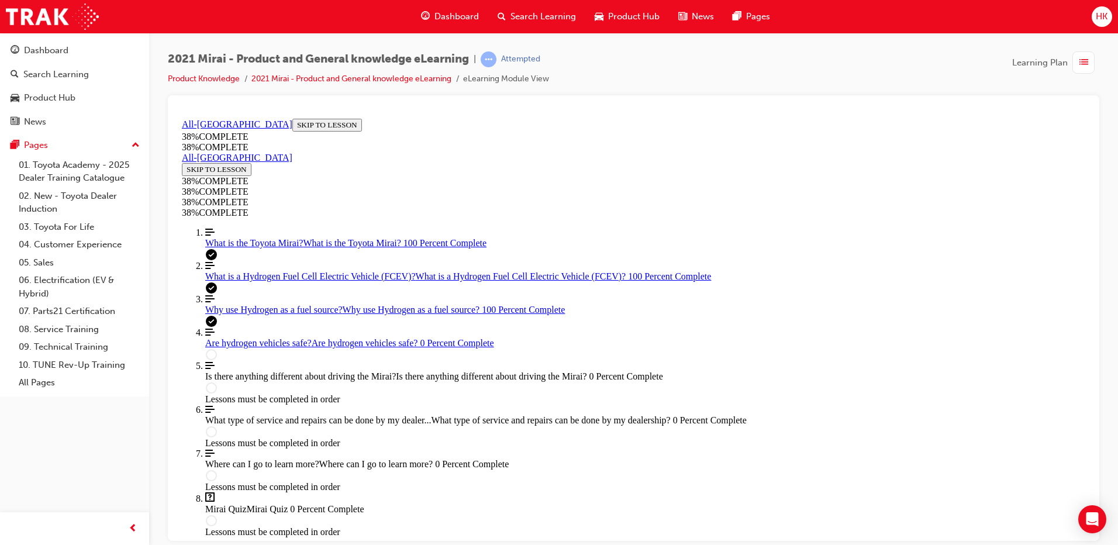
scroll to position [274, 0]
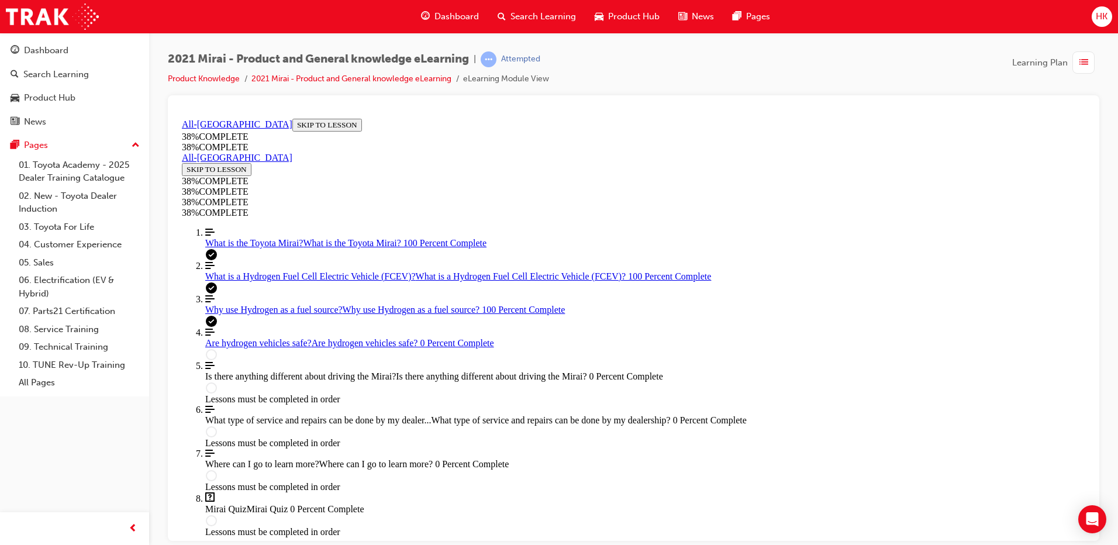
scroll to position [453, 0]
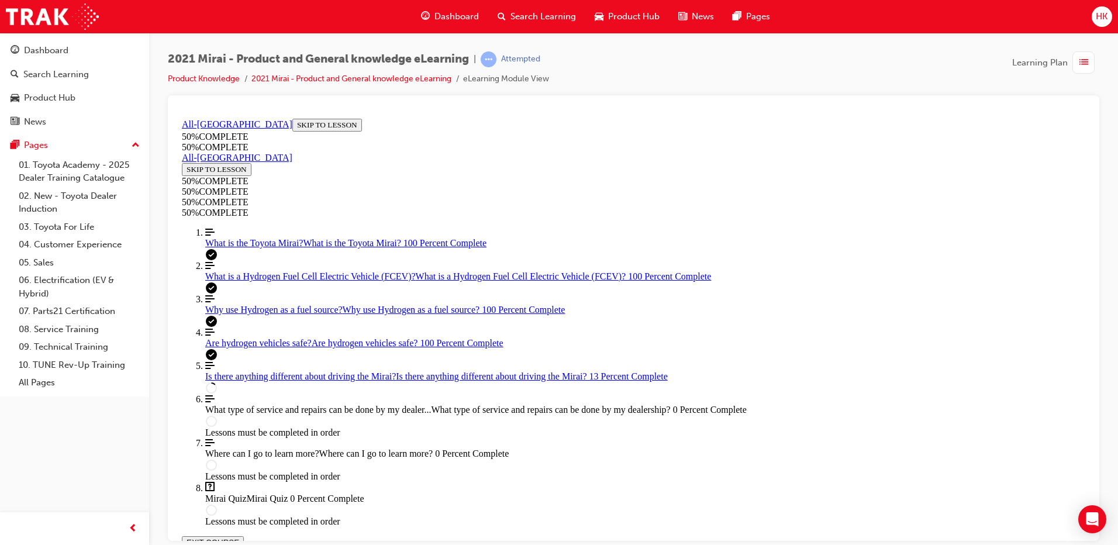
scroll to position [391, 0]
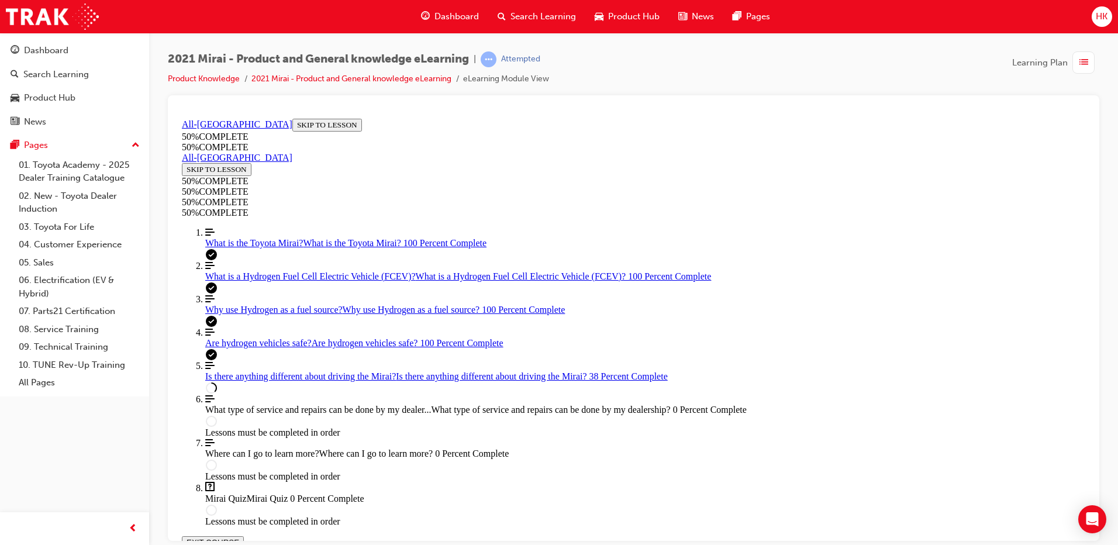
scroll to position [917, 0]
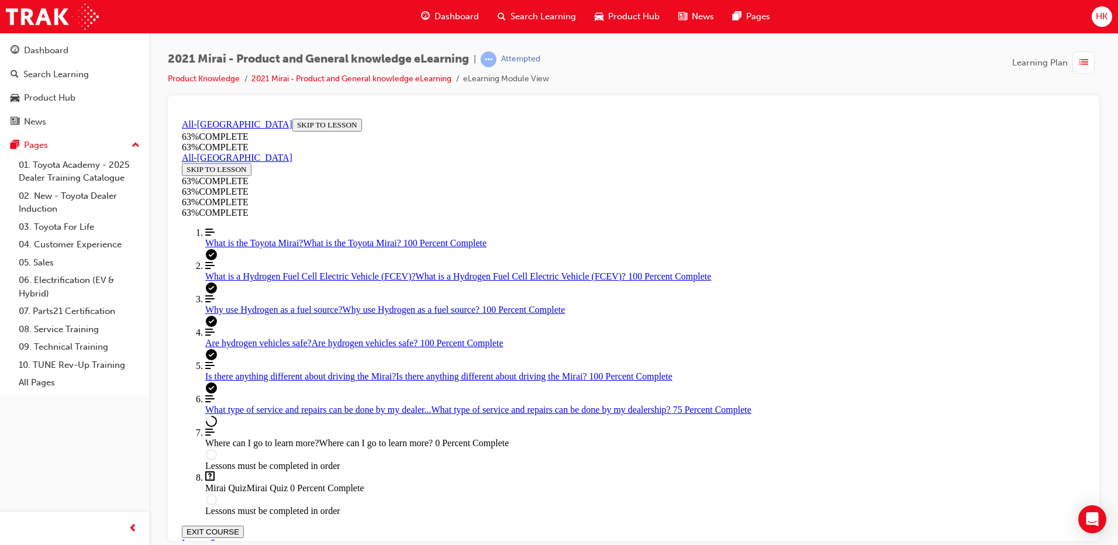
scroll to position [696, 0]
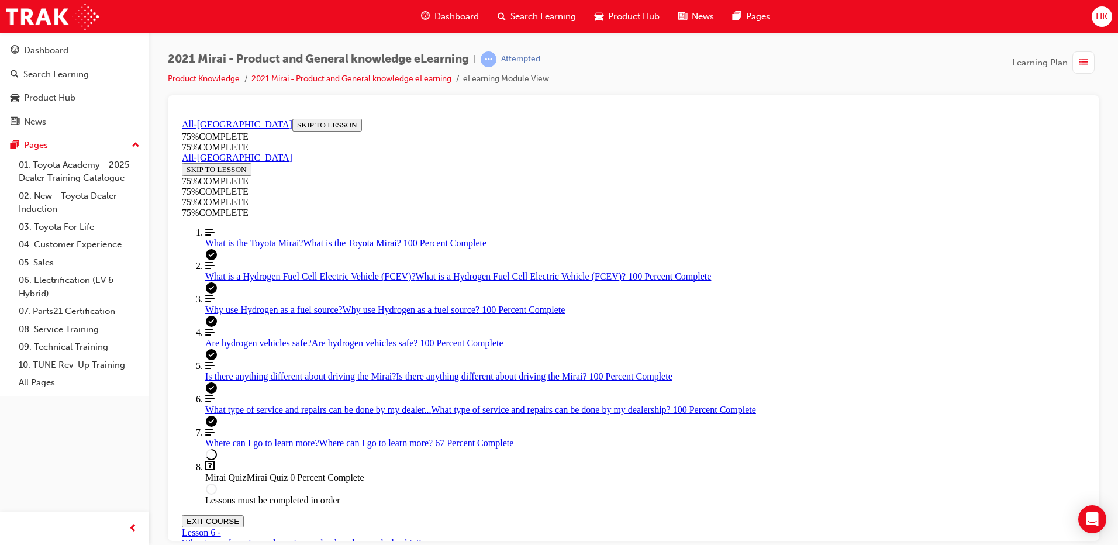
scroll to position [238, 0]
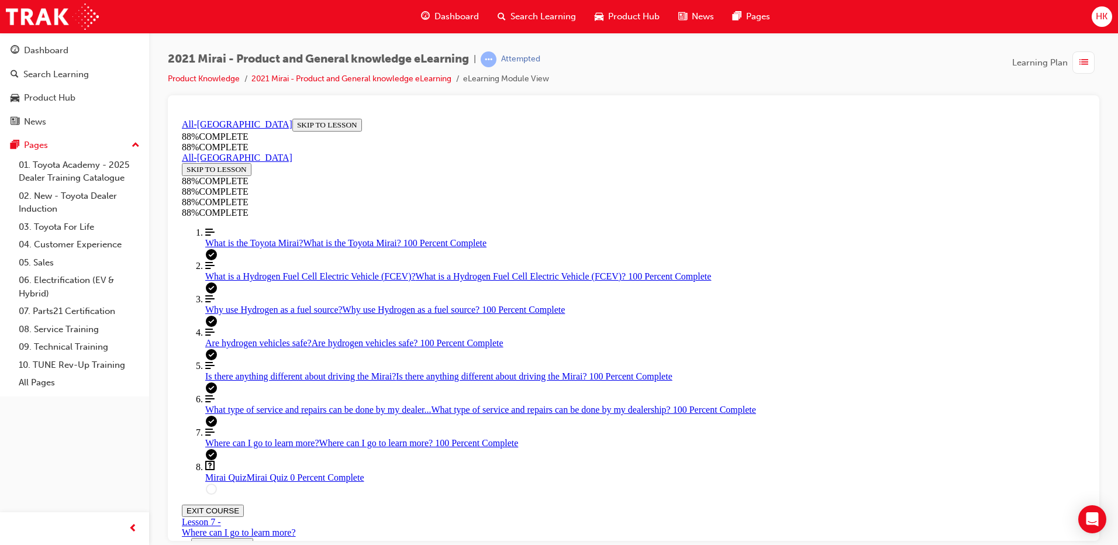
scroll to position [40, 0]
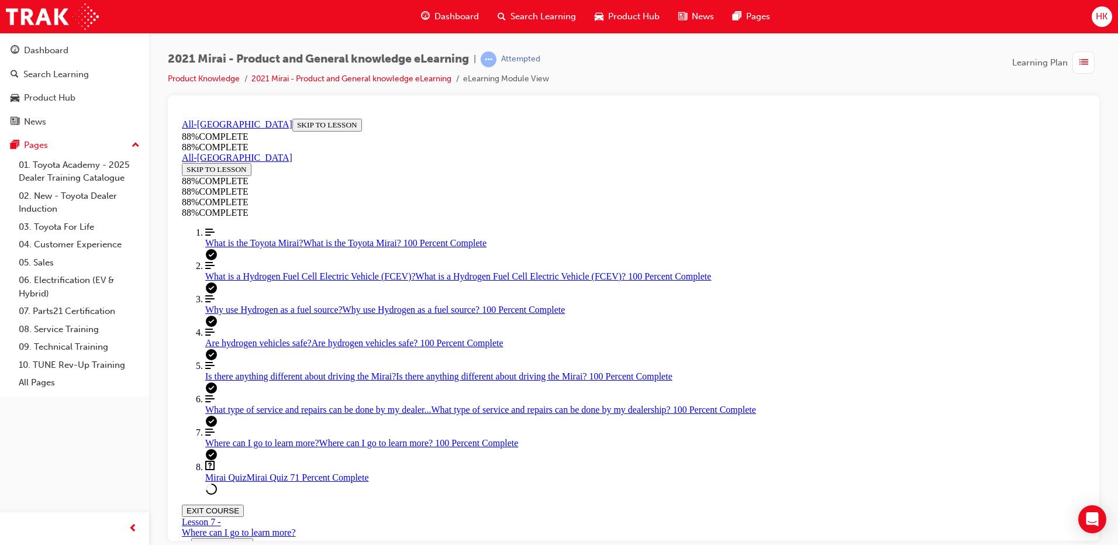
drag, startPoint x: 576, startPoint y: 359, endPoint x: 611, endPoint y: 412, distance: 62.9
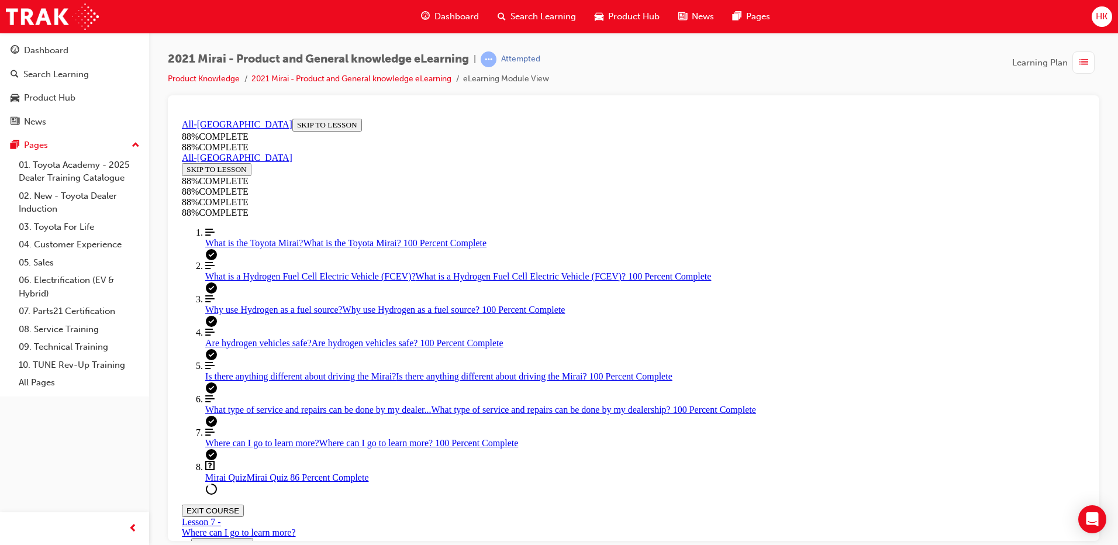
drag, startPoint x: 594, startPoint y: 459, endPoint x: 652, endPoint y: 356, distance: 118.3
drag, startPoint x: 587, startPoint y: 460, endPoint x: 628, endPoint y: 460, distance: 40.9
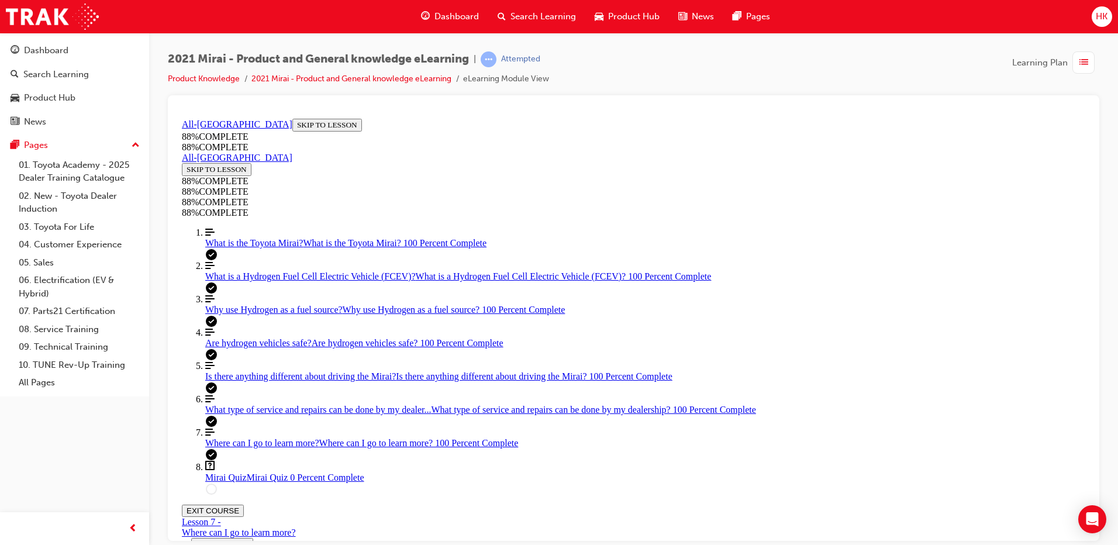
scroll to position [43, 0]
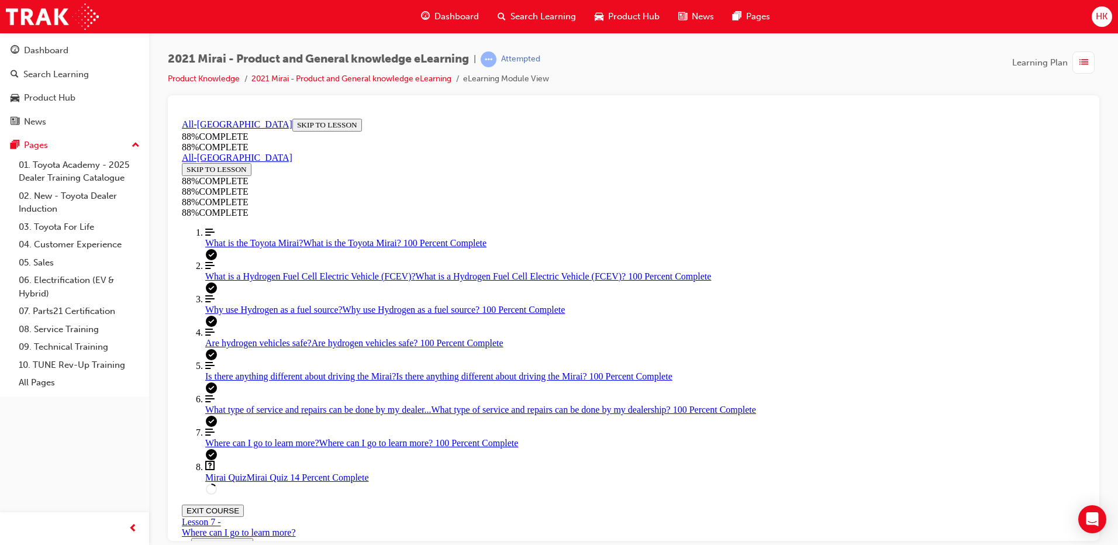
scroll to position [359, 0]
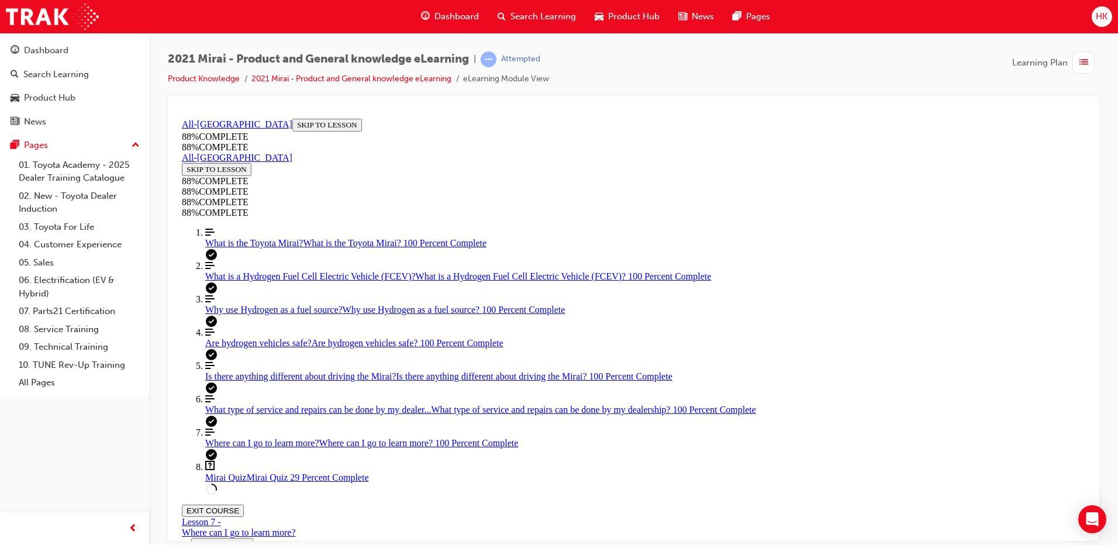
scroll to position [43, 0]
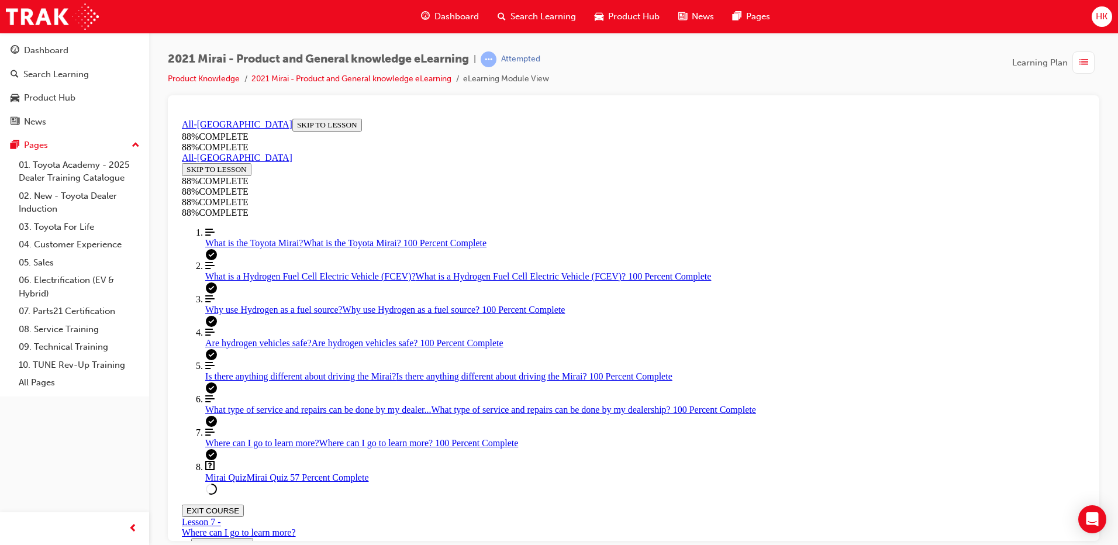
drag, startPoint x: 592, startPoint y: 357, endPoint x: 637, endPoint y: 356, distance: 45.0
drag, startPoint x: 614, startPoint y: 402, endPoint x: 679, endPoint y: 402, distance: 64.9
drag, startPoint x: 586, startPoint y: 464, endPoint x: 630, endPoint y: 462, distance: 44.5
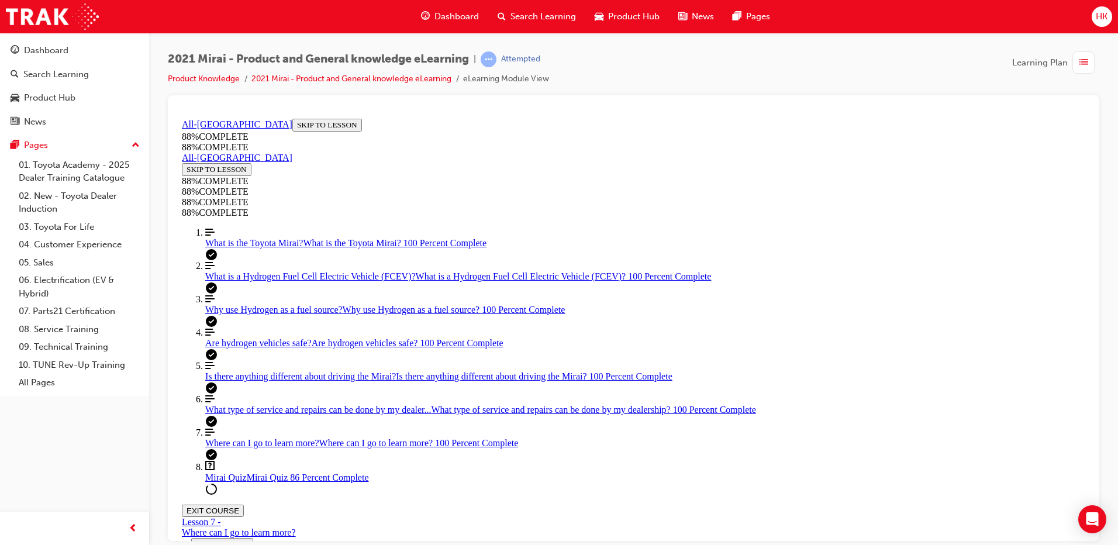
scroll to position [140, 0]
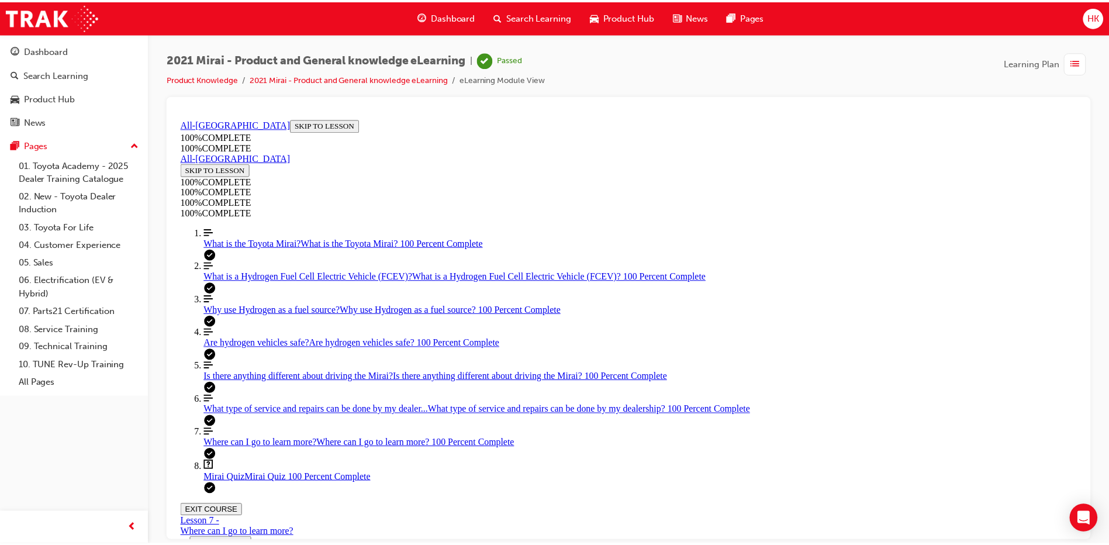
scroll to position [178, 0]
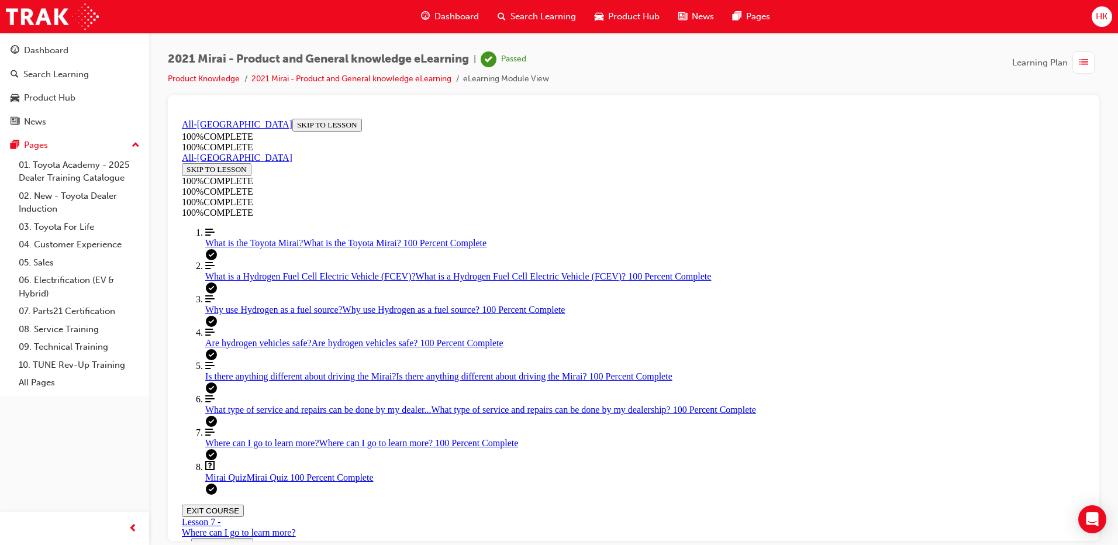
click at [1094, 19] on div "HK" at bounding box center [1101, 16] width 20 height 20
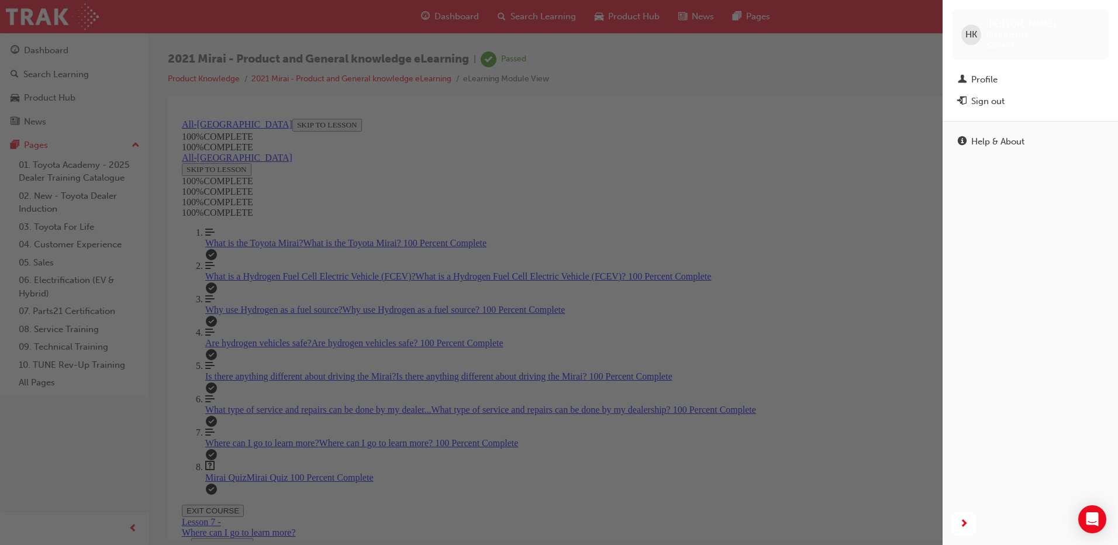
click at [1007, 69] on link "Profile" at bounding box center [1030, 80] width 157 height 22
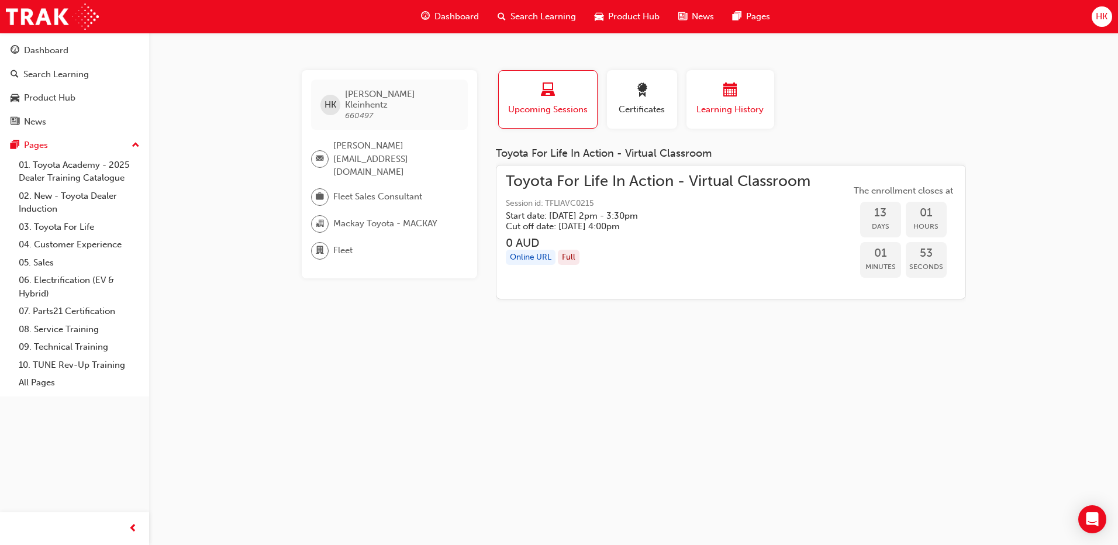
click at [738, 94] on div "button" at bounding box center [730, 92] width 70 height 18
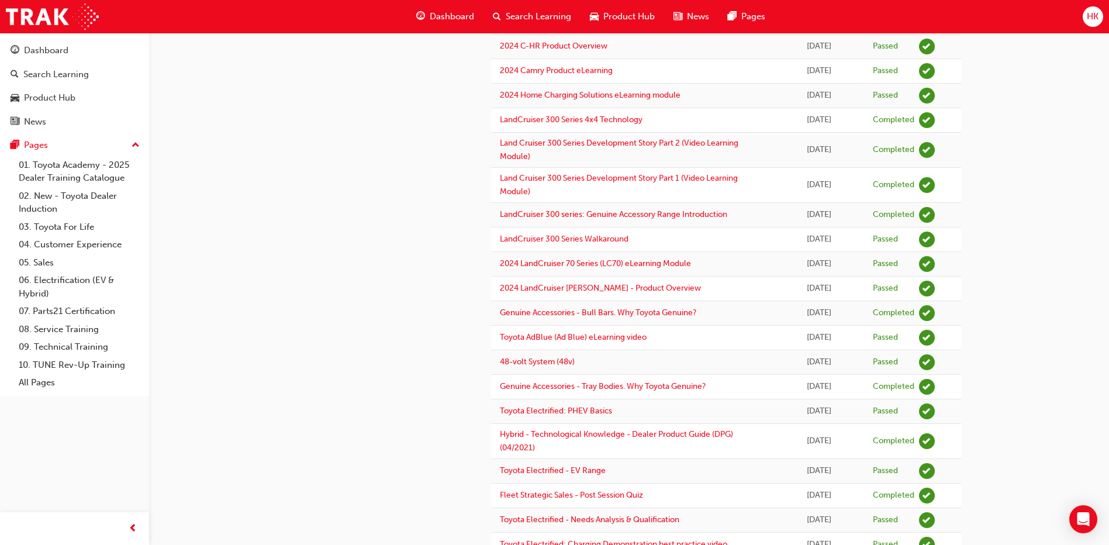
scroll to position [950, 0]
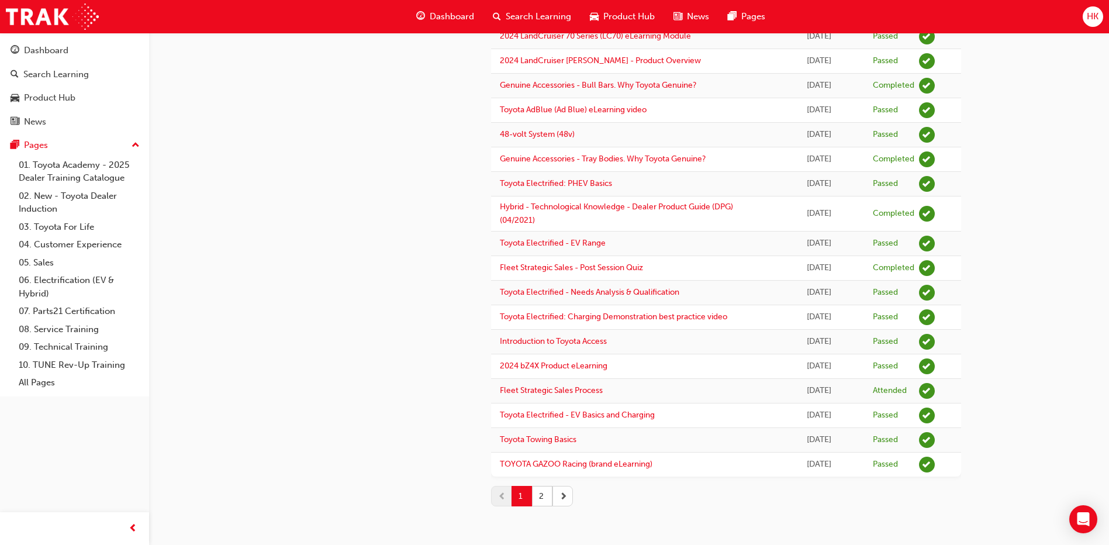
click at [568, 493] on button "button" at bounding box center [562, 496] width 20 height 20
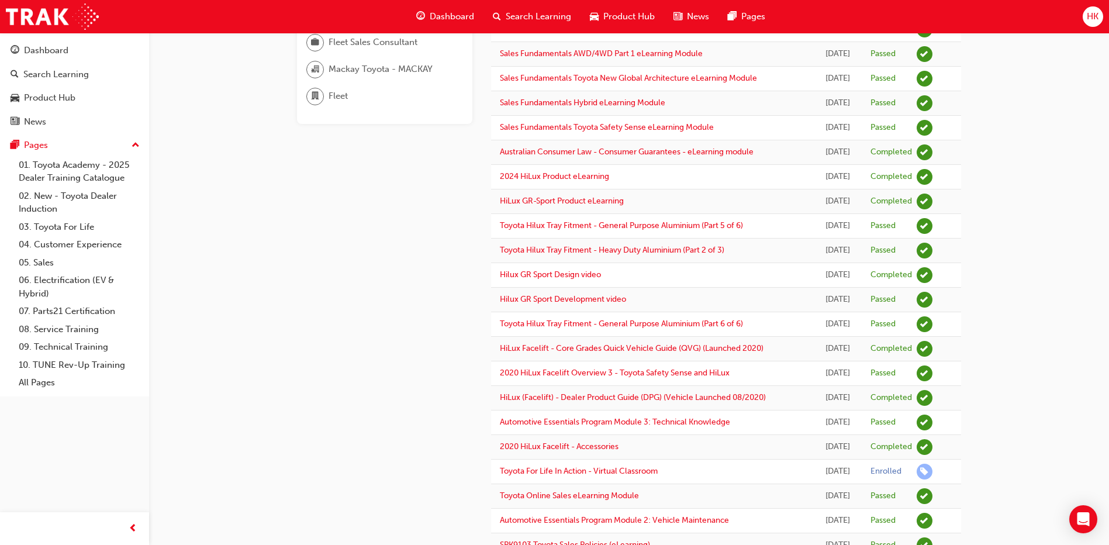
scroll to position [333, 0]
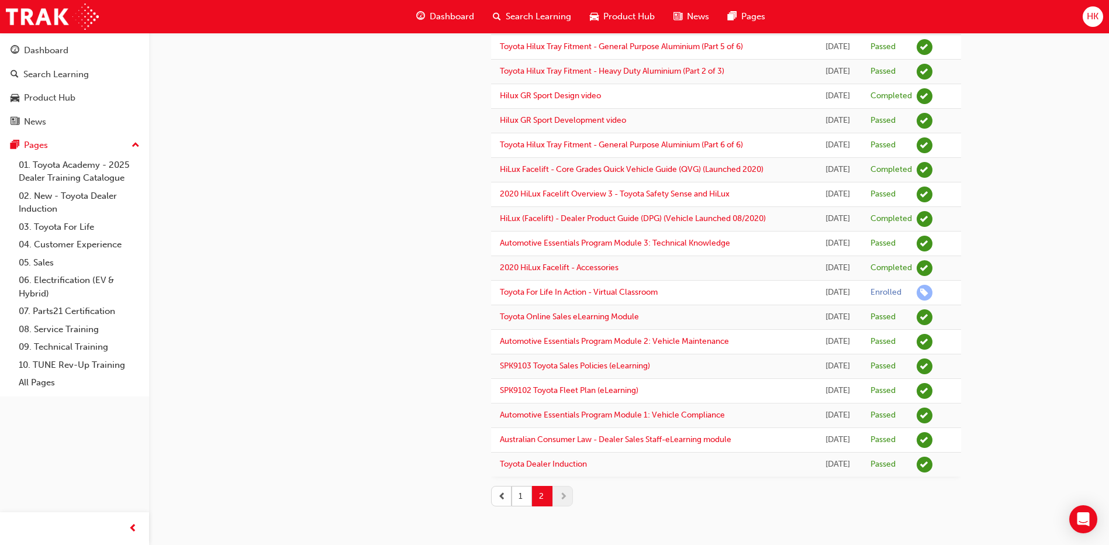
click at [503, 493] on span "prev-icon" at bounding box center [502, 496] width 8 height 12
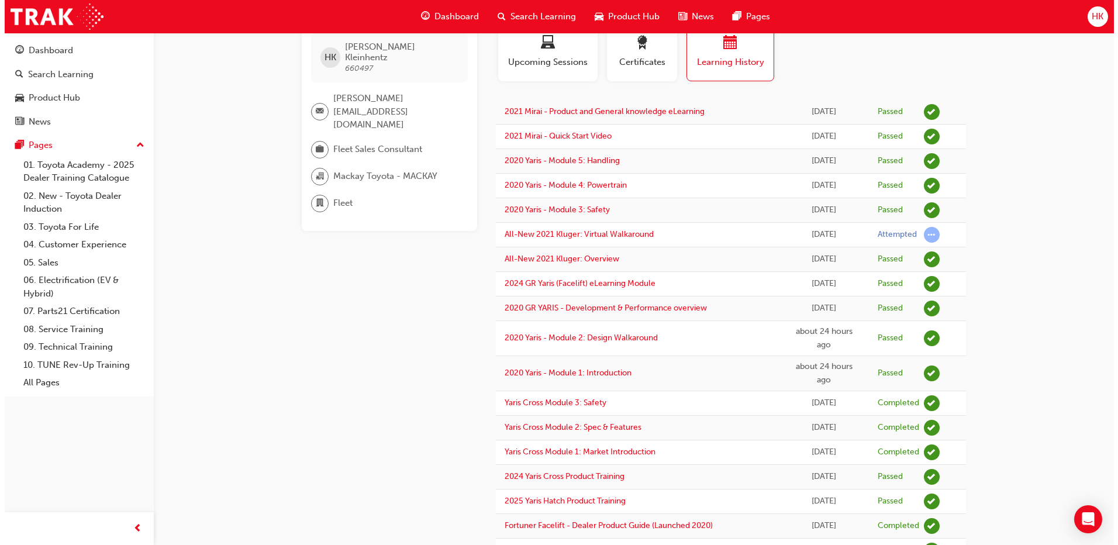
scroll to position [0, 0]
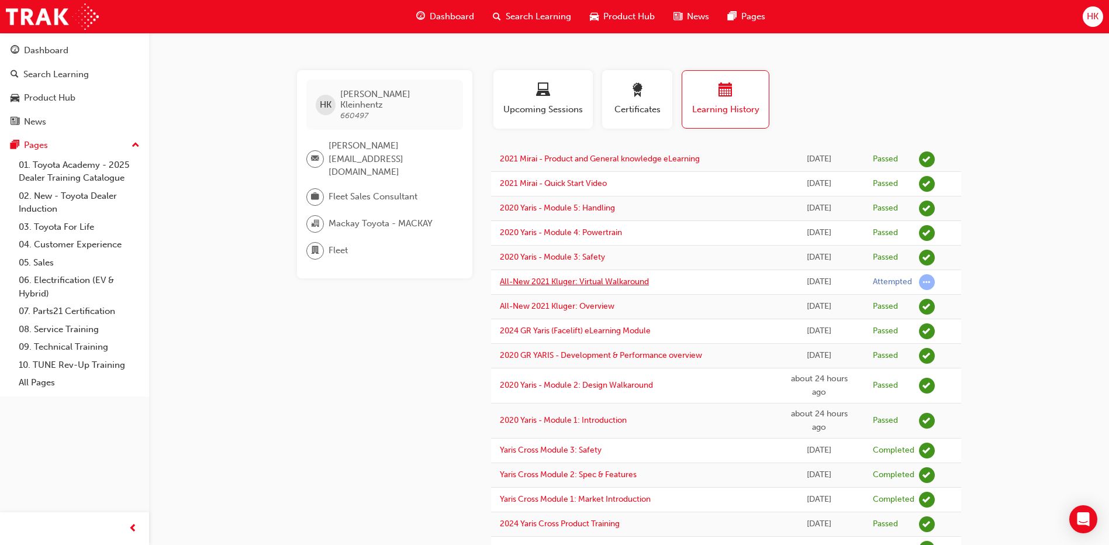
click at [597, 283] on link "All-New 2021 Kluger: Virtual Walkaround" at bounding box center [574, 281] width 149 height 10
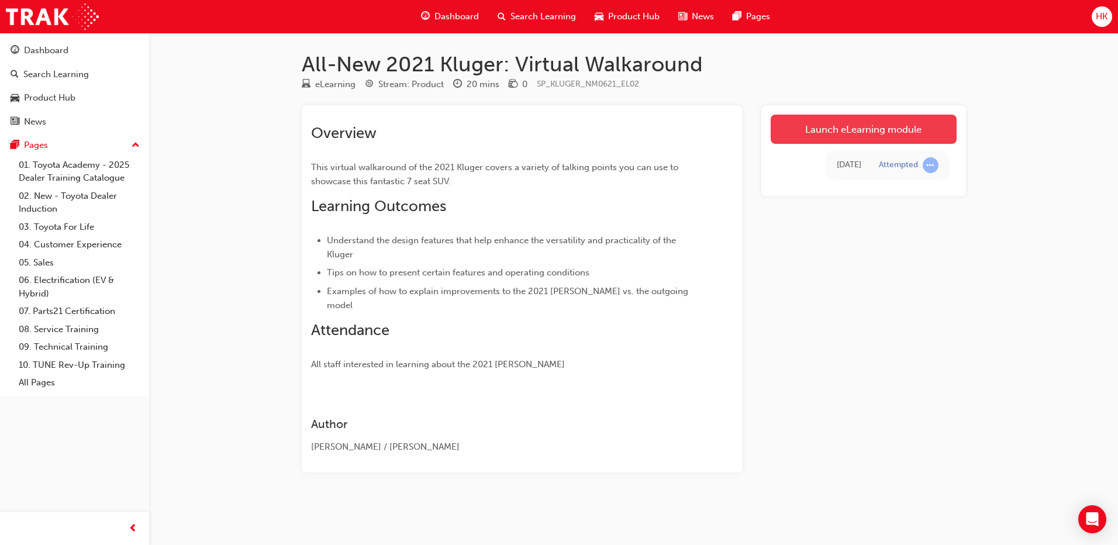
click at [833, 133] on link "Launch eLearning module" at bounding box center [863, 129] width 186 height 29
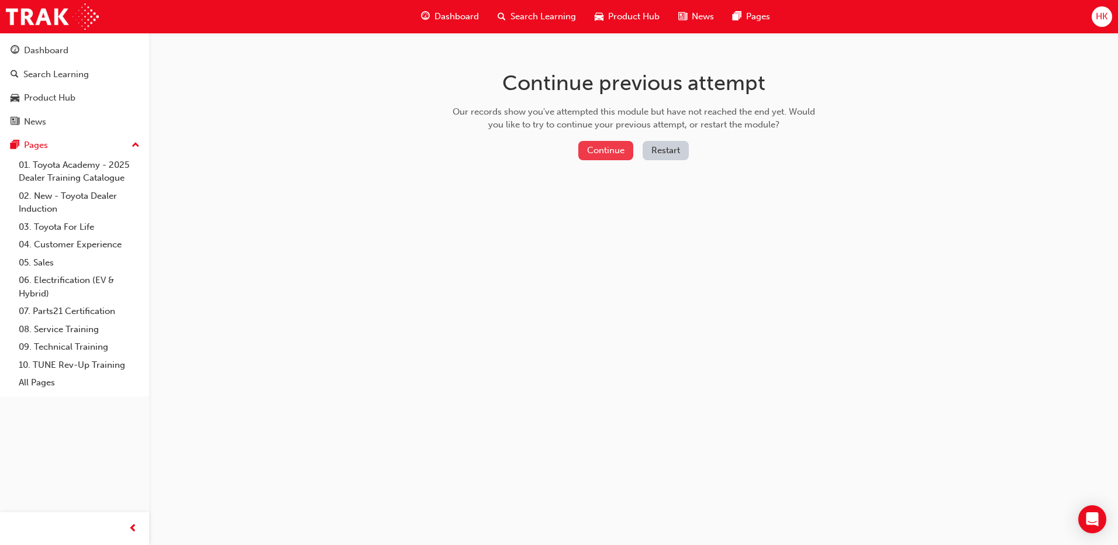
click at [601, 155] on button "Continue" at bounding box center [605, 150] width 55 height 19
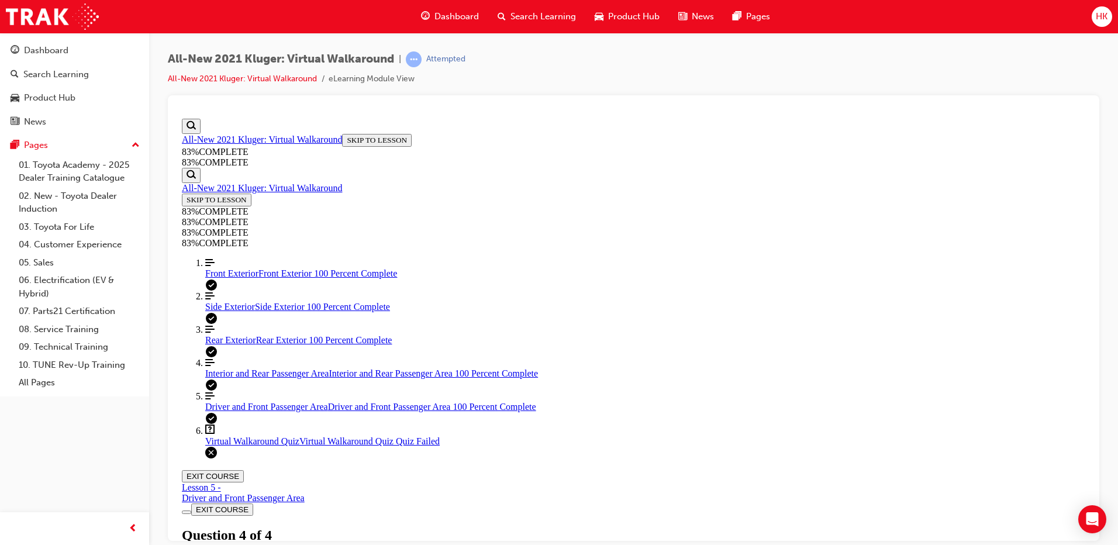
scroll to position [178, 0]
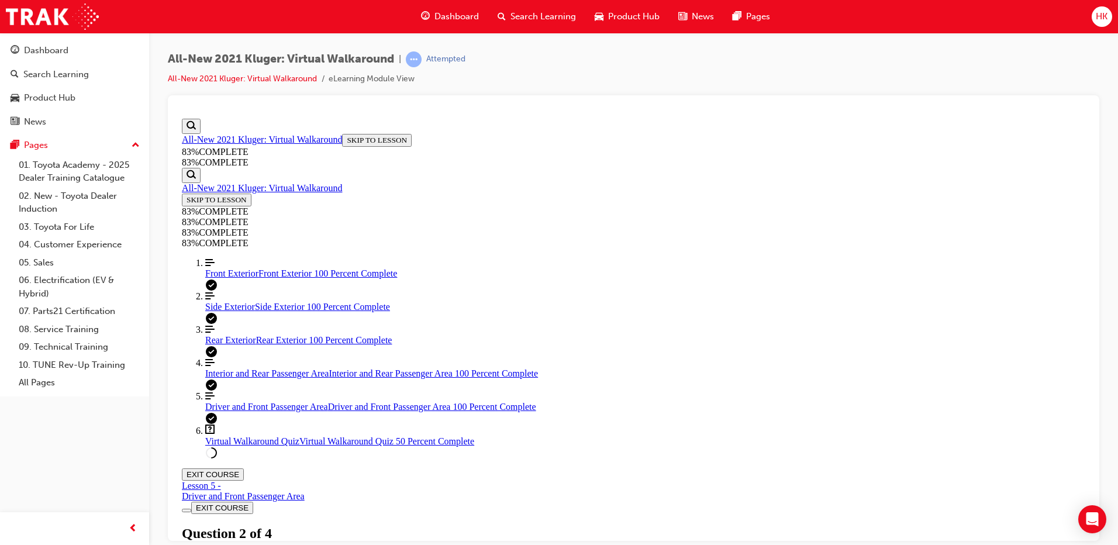
scroll to position [172, 0]
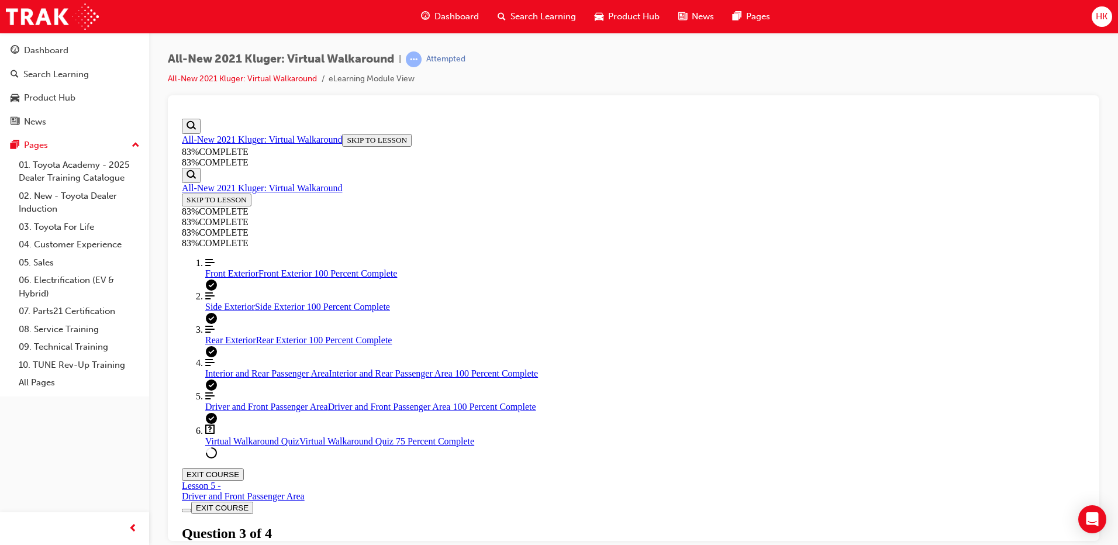
click at [1098, 16] on span "HK" at bounding box center [1101, 16] width 12 height 13
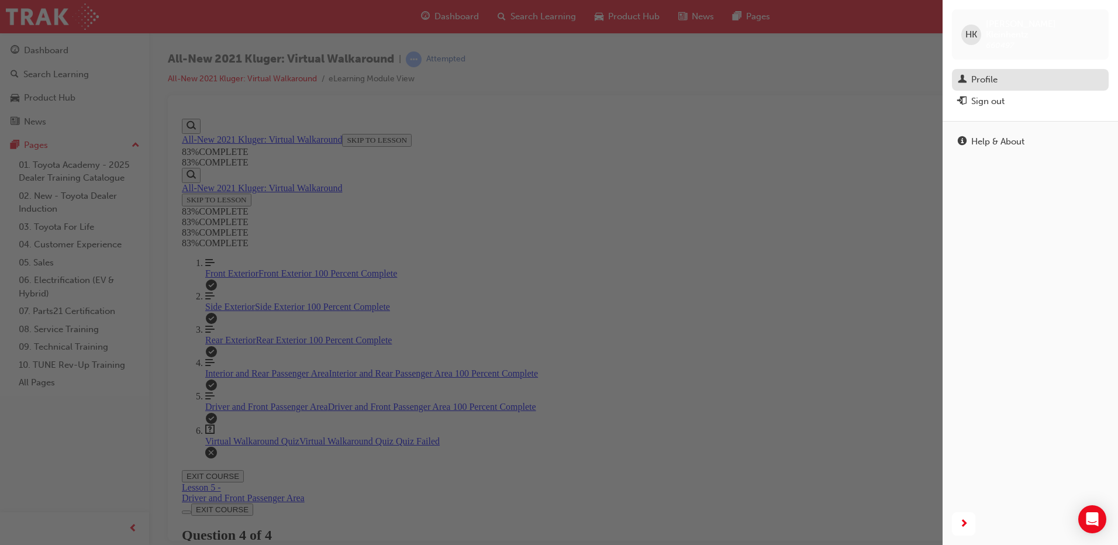
click at [1001, 69] on link "Profile" at bounding box center [1030, 80] width 157 height 22
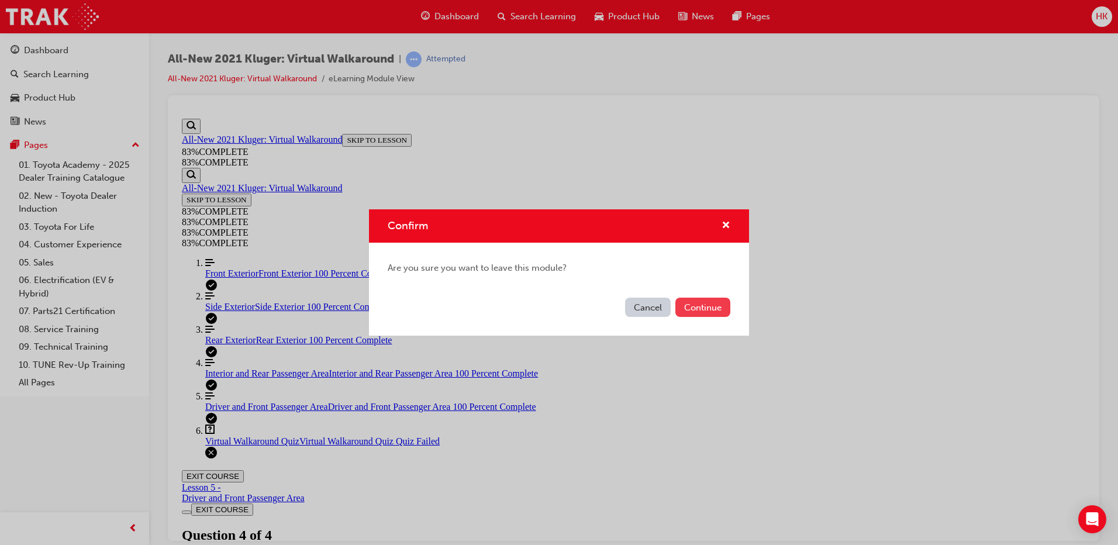
click at [708, 300] on button "Continue" at bounding box center [702, 307] width 55 height 19
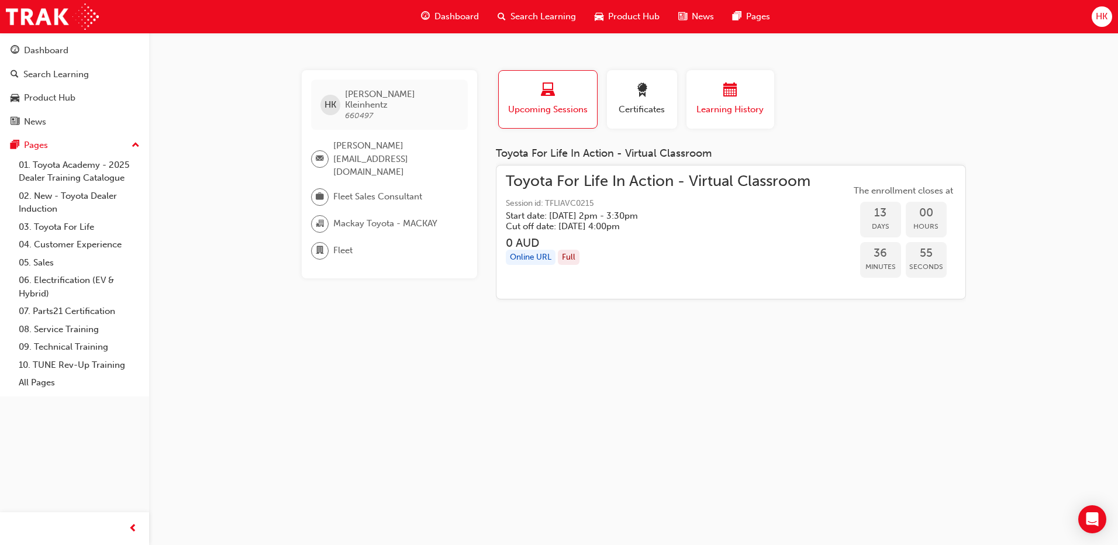
click at [737, 95] on div "button" at bounding box center [730, 92] width 70 height 18
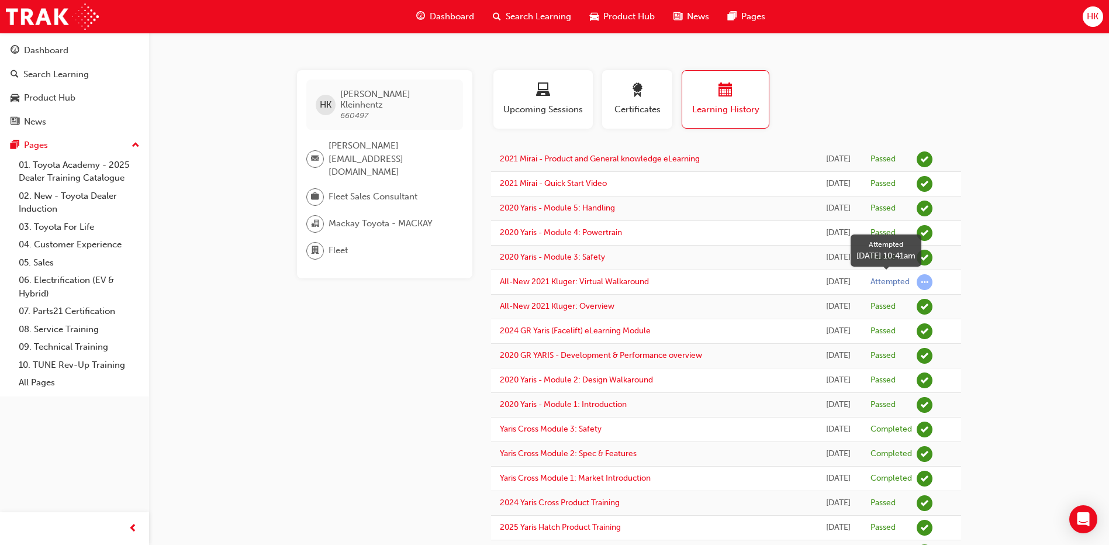
click at [926, 285] on span "learningRecordVerb_ATTEMPT-icon" at bounding box center [924, 282] width 16 height 16
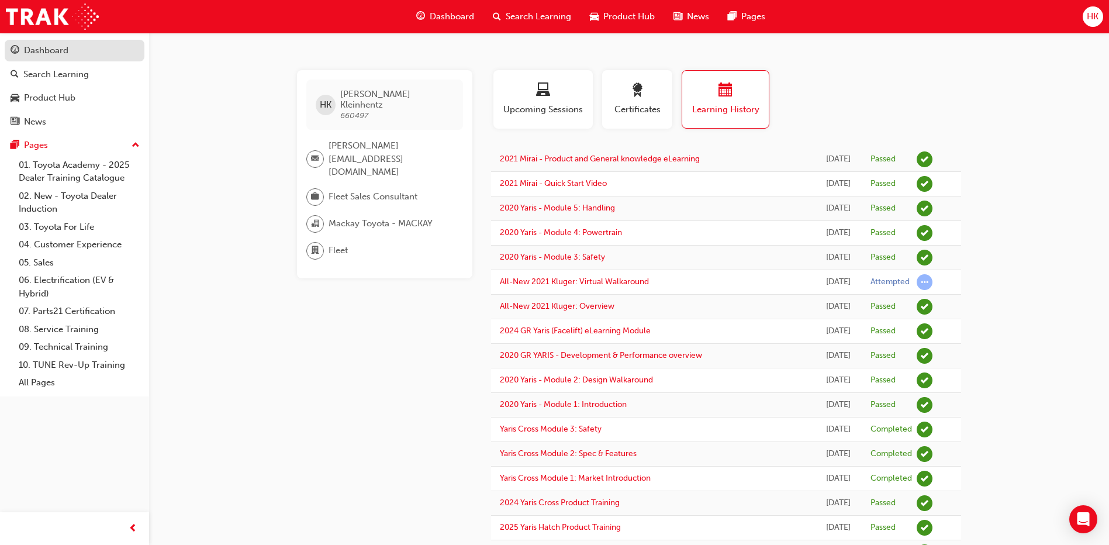
click at [57, 52] on div "Dashboard" at bounding box center [46, 50] width 44 height 13
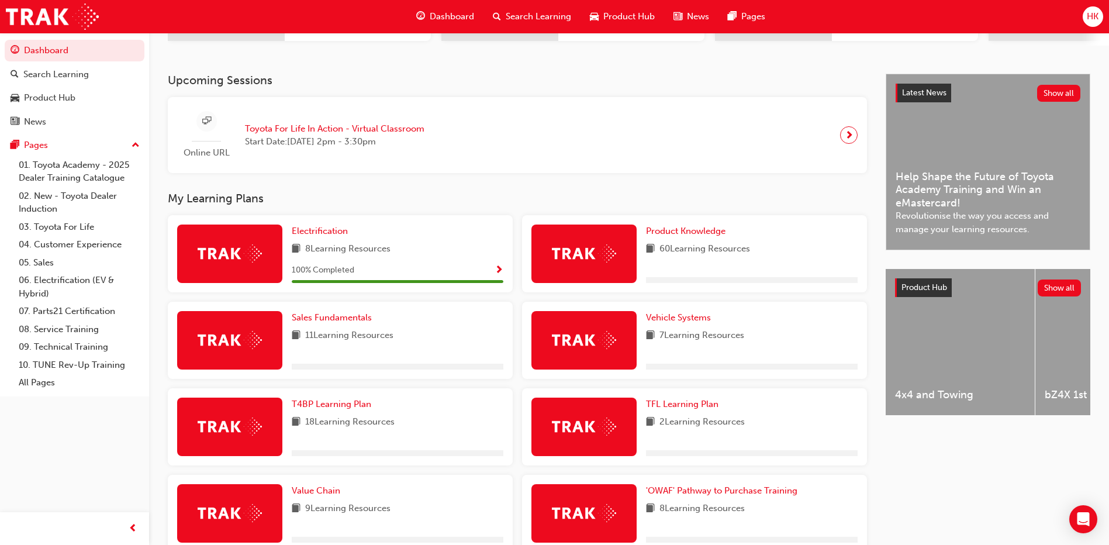
scroll to position [292, 0]
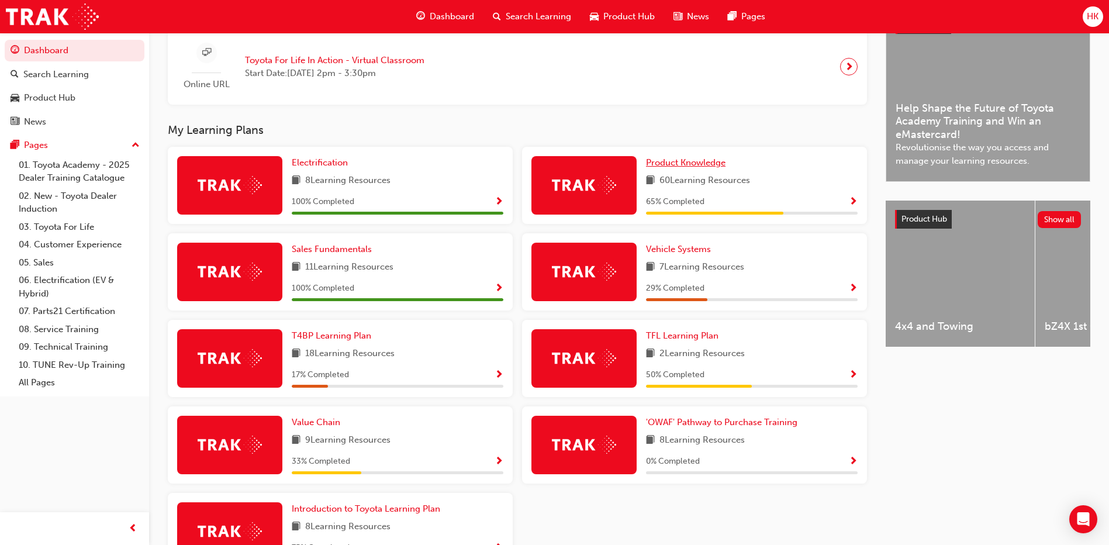
click at [687, 168] on span "Product Knowledge" at bounding box center [685, 162] width 79 height 11
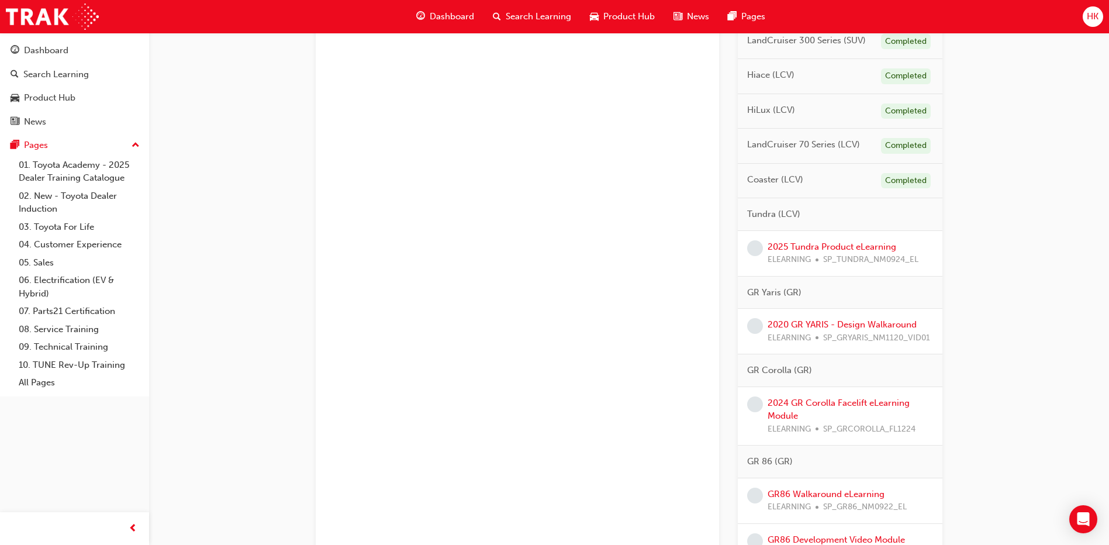
scroll to position [1111, 0]
click at [826, 327] on link "2020 GR YARIS - Design Walkaround" at bounding box center [841, 323] width 149 height 11
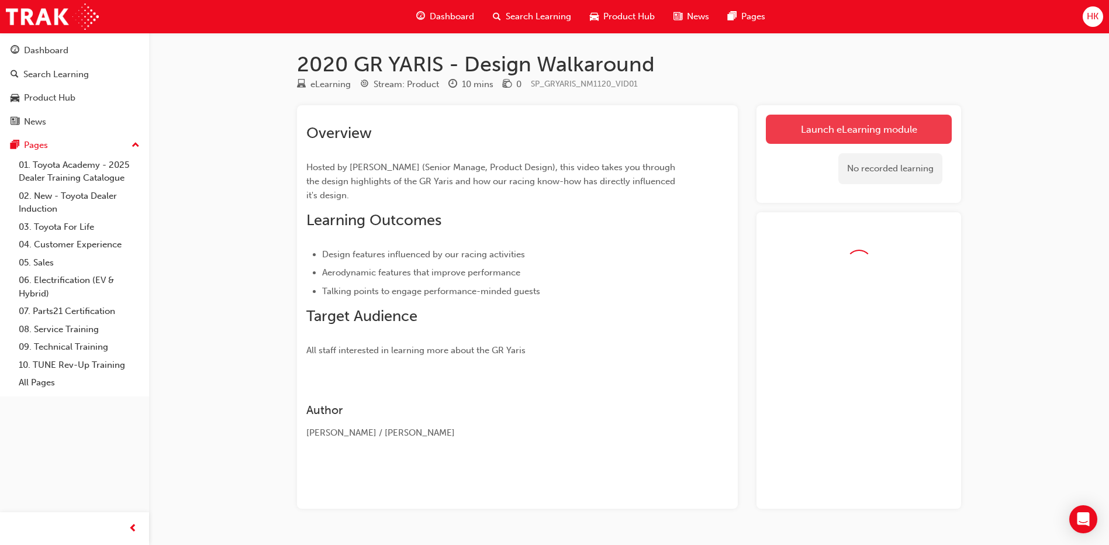
click at [871, 128] on link "Launch eLearning module" at bounding box center [859, 129] width 186 height 29
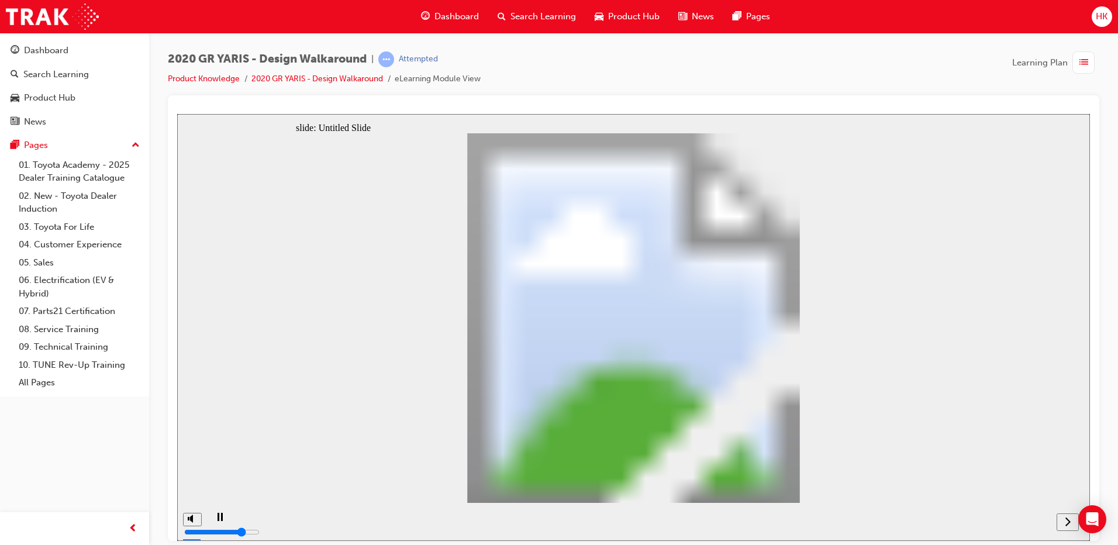
click at [258, 371] on div "slide: Untitled Slide GR Yaris 2020 Walkaround GR Yaris 2020 Walkaround Back to…" at bounding box center [633, 326] width 912 height 427
click at [1066, 523] on icon "next" at bounding box center [1067, 521] width 6 height 11
click at [1067, 520] on icon "next" at bounding box center [1067, 520] width 5 height 9
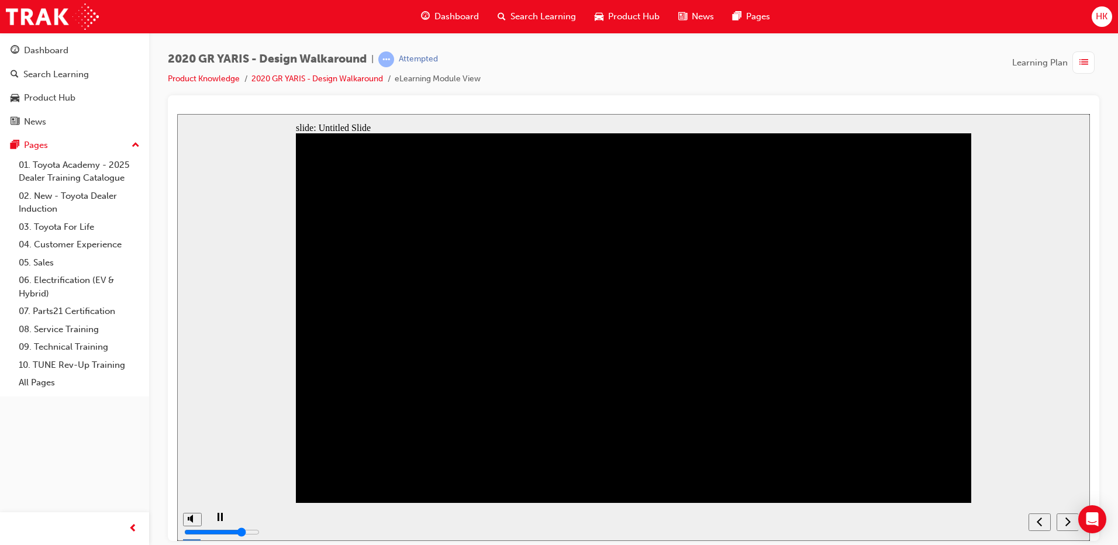
click at [1066, 520] on icon "next" at bounding box center [1067, 521] width 6 height 11
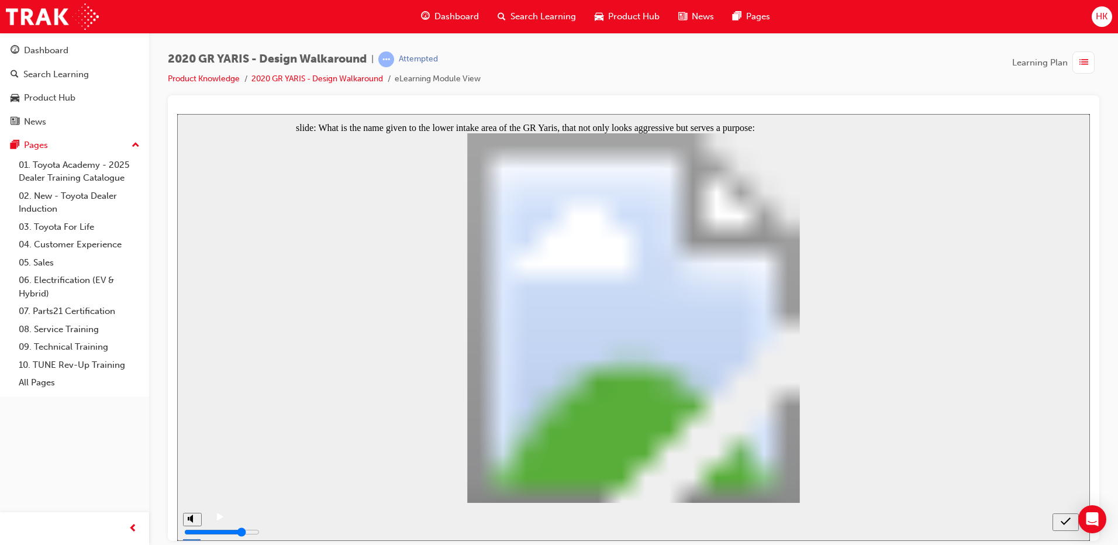
radio input "true"
click at [1063, 521] on icon "submit" at bounding box center [1065, 521] width 10 height 11
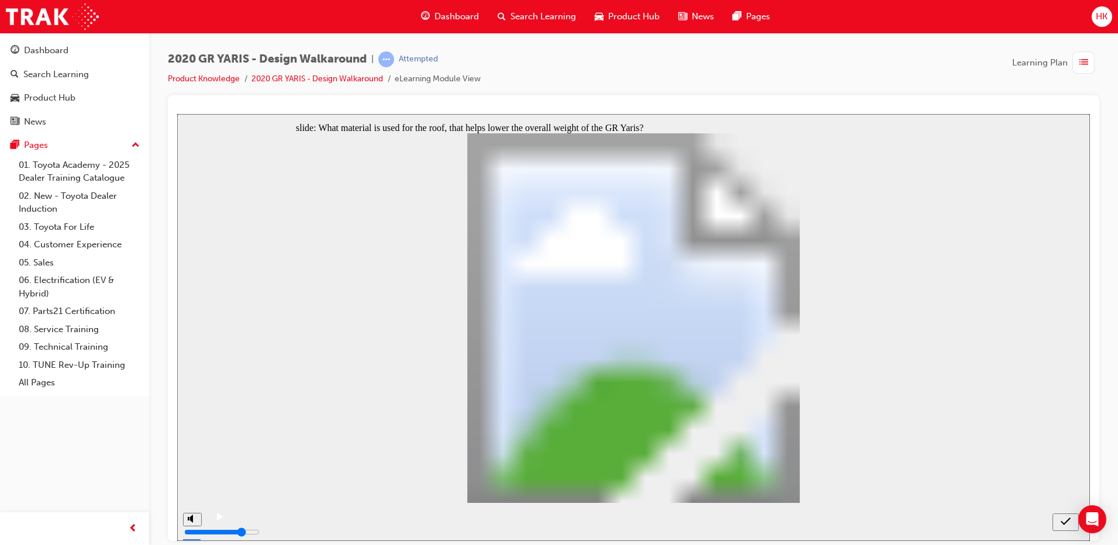
radio input "true"
click at [1064, 521] on icon "submit" at bounding box center [1065, 521] width 10 height 11
radio input "true"
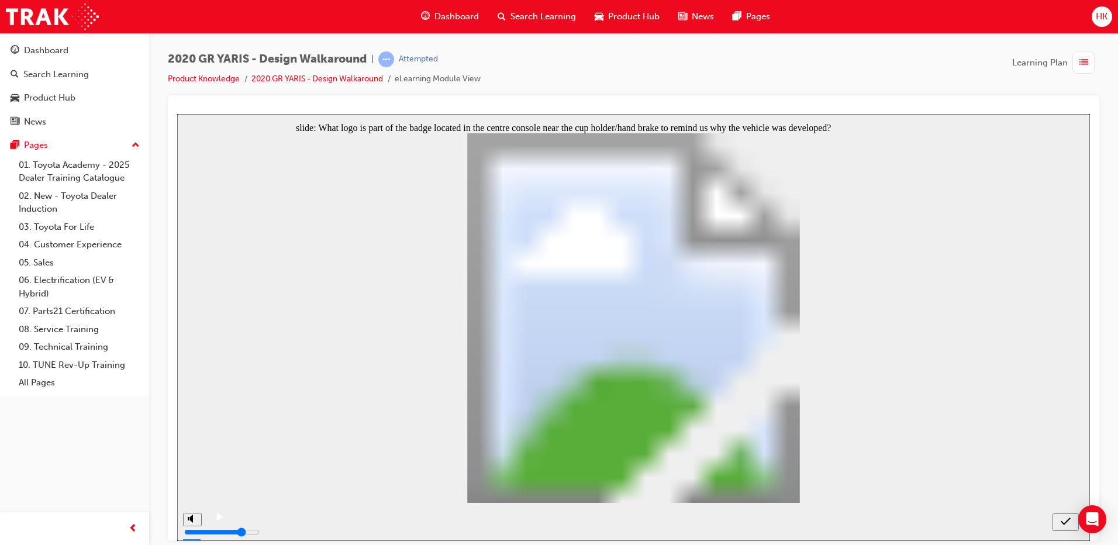
click at [1060, 521] on icon "submit" at bounding box center [1065, 521] width 10 height 11
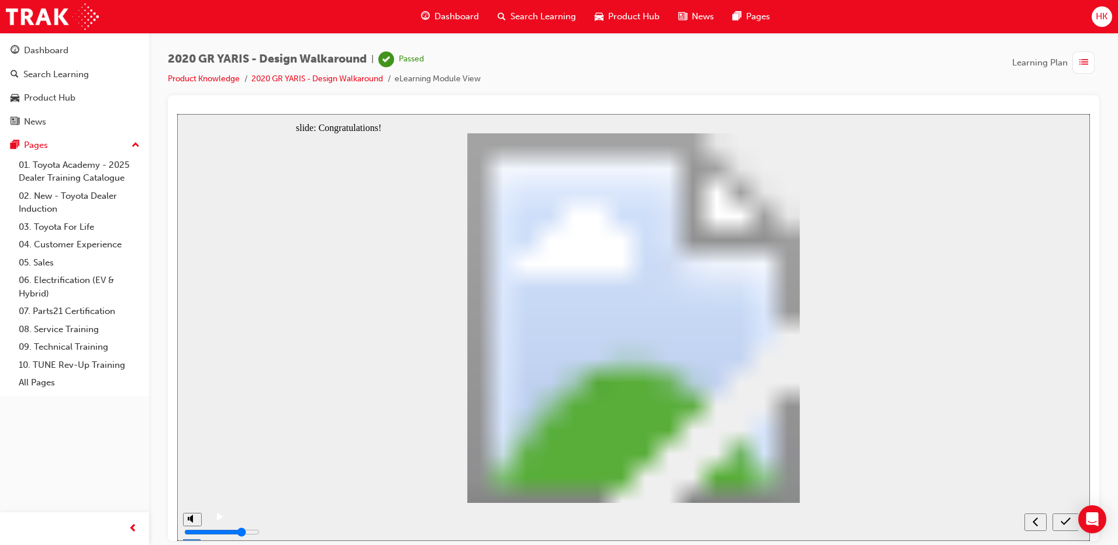
click at [1067, 517] on icon "submit" at bounding box center [1065, 521] width 10 height 11
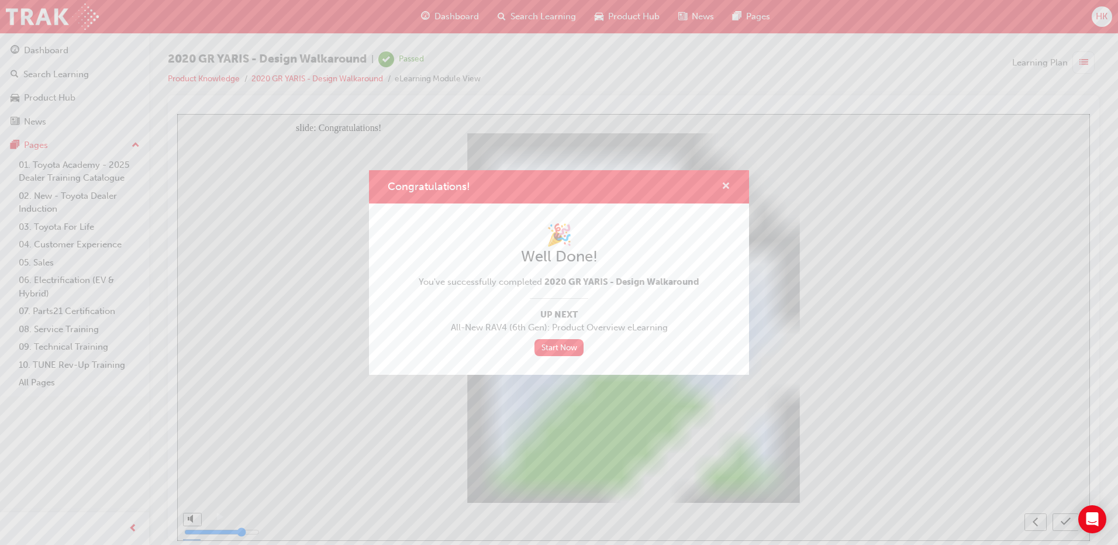
click at [725, 186] on span "cross-icon" at bounding box center [725, 187] width 9 height 11
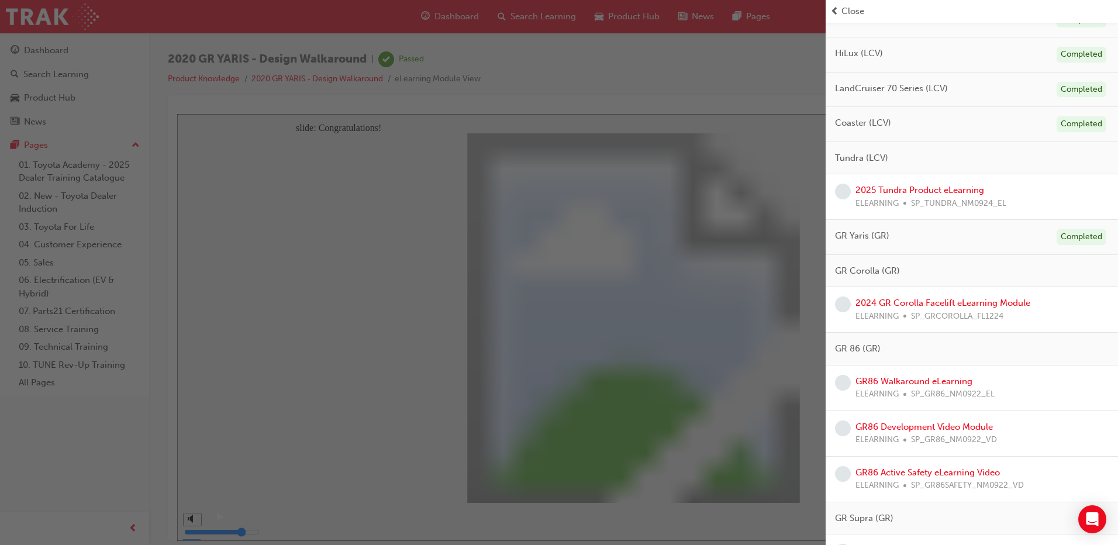
scroll to position [1091, 0]
click at [921, 306] on link "2024 GR Corolla Facelift eLearning Module" at bounding box center [942, 303] width 175 height 11
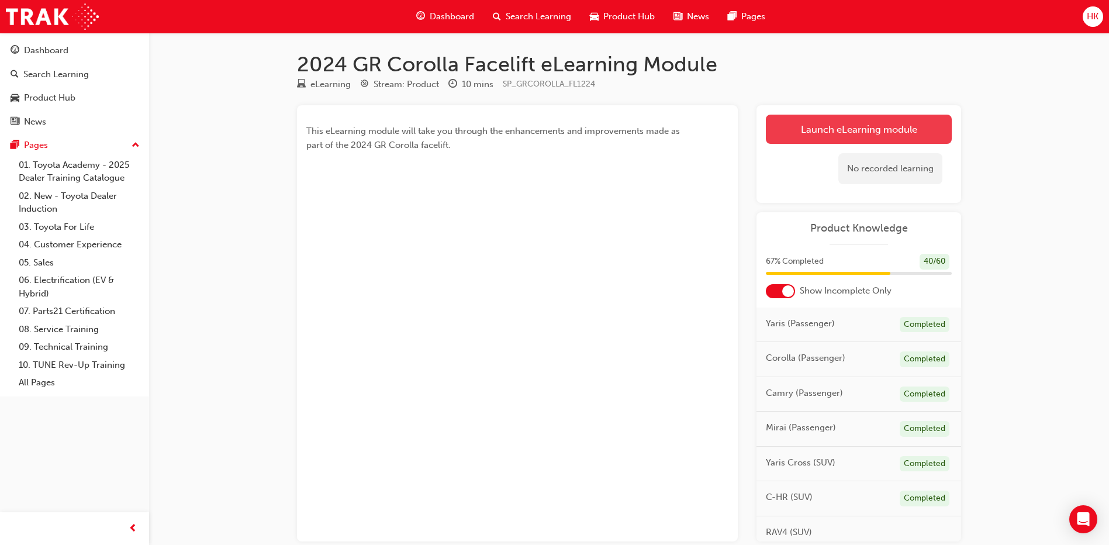
click at [901, 129] on link "Launch eLearning module" at bounding box center [859, 129] width 186 height 29
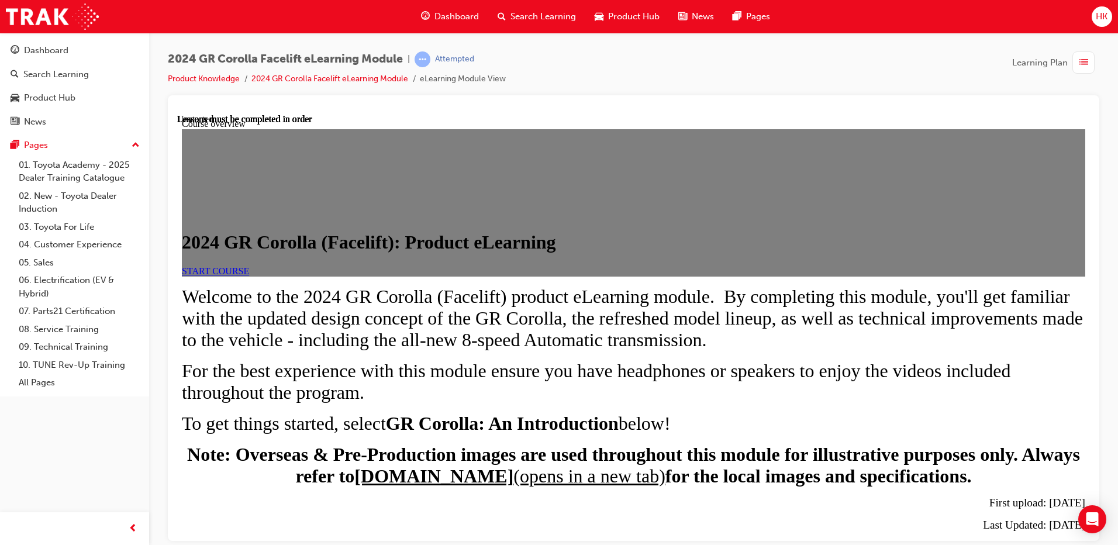
scroll to position [47, 0]
click at [759, 68] on div "2024 GR Corolla Facelift eLearning Module | Attempted Product Knowledge 2024 GR…" at bounding box center [633, 73] width 931 height 44
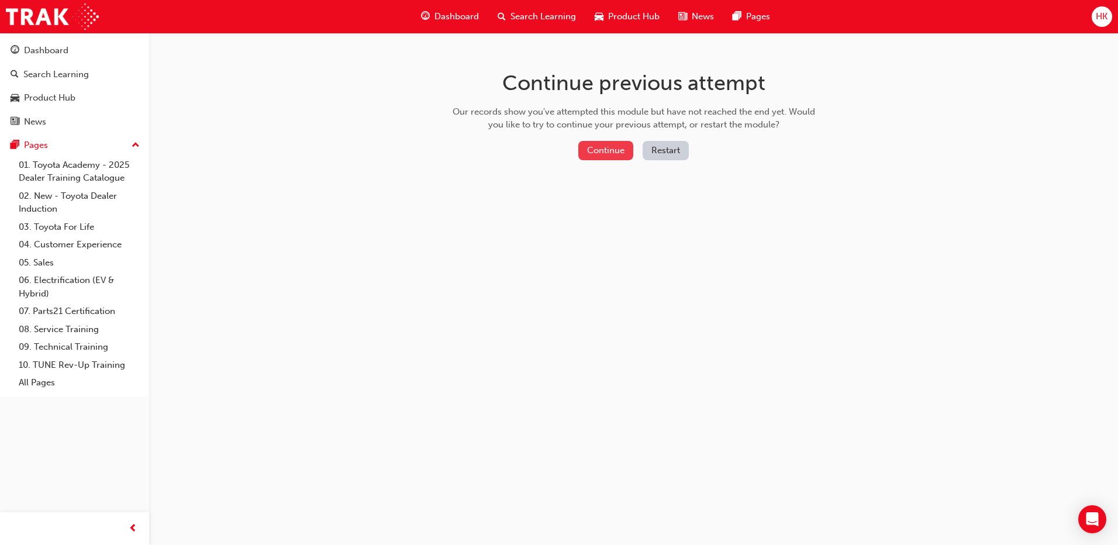
click at [599, 153] on button "Continue" at bounding box center [605, 150] width 55 height 19
